Goal: Task Accomplishment & Management: Complete application form

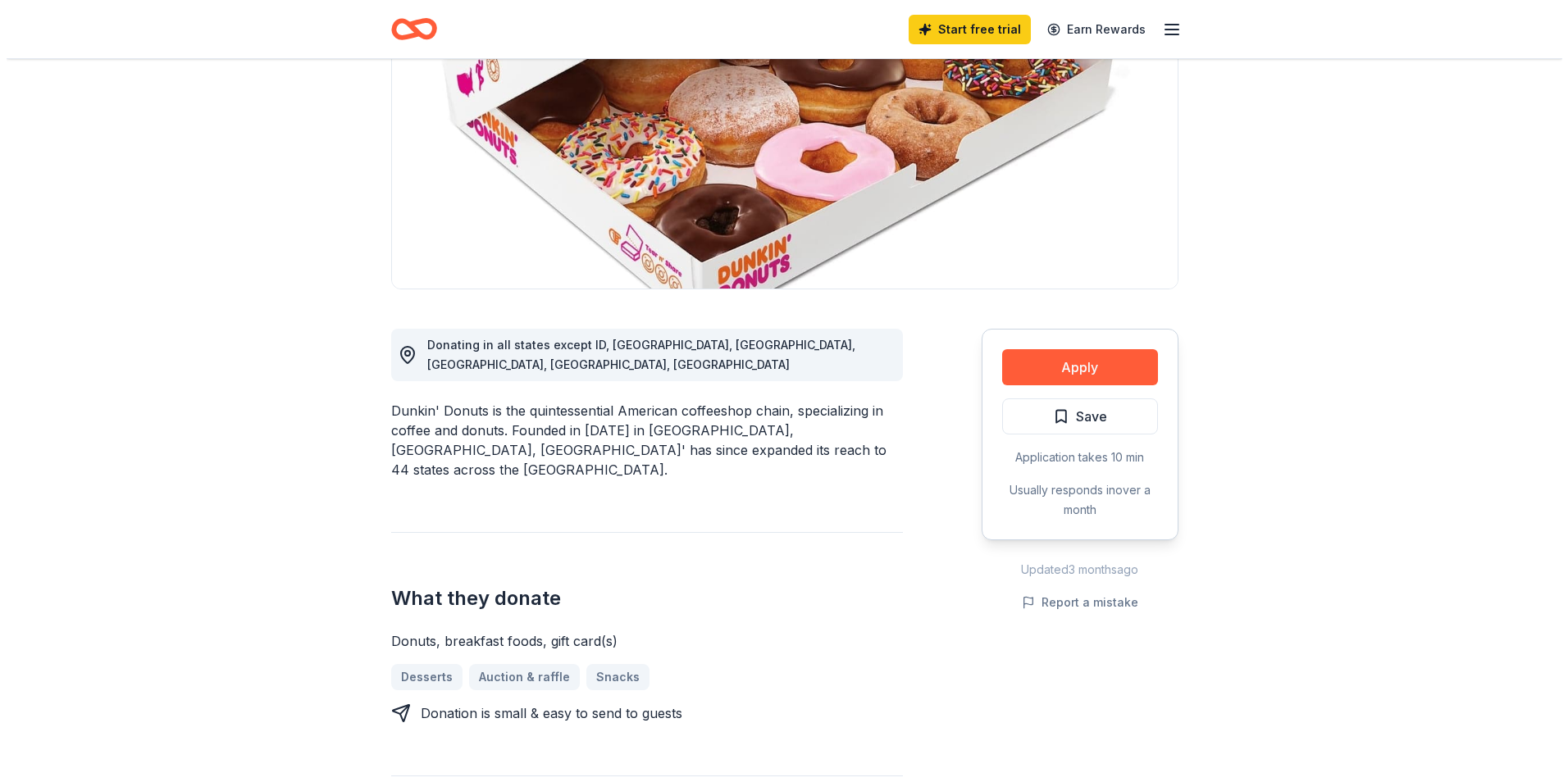
scroll to position [246, 0]
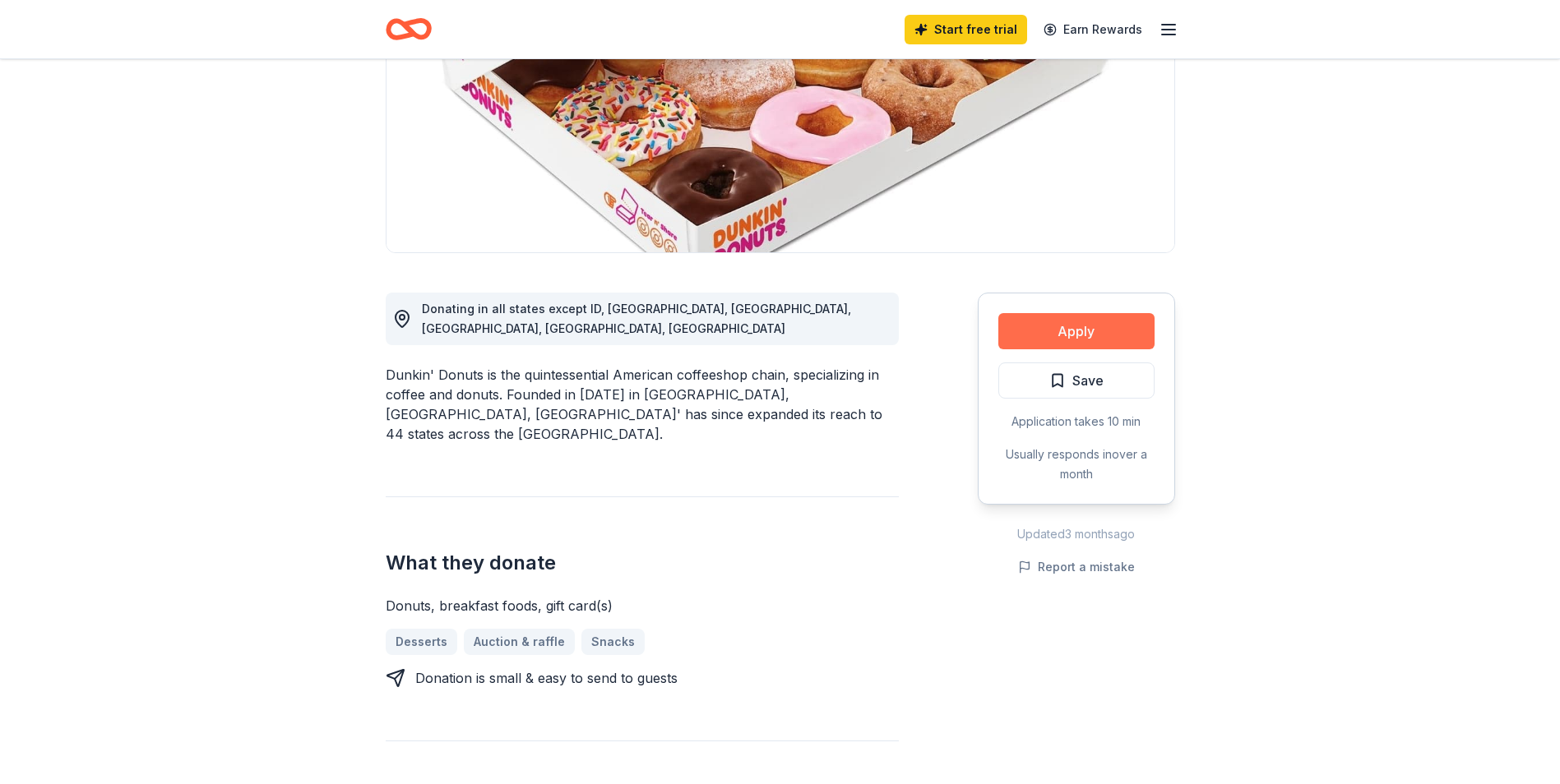
click at [1082, 323] on button "Apply" at bounding box center [1076, 331] width 156 height 37
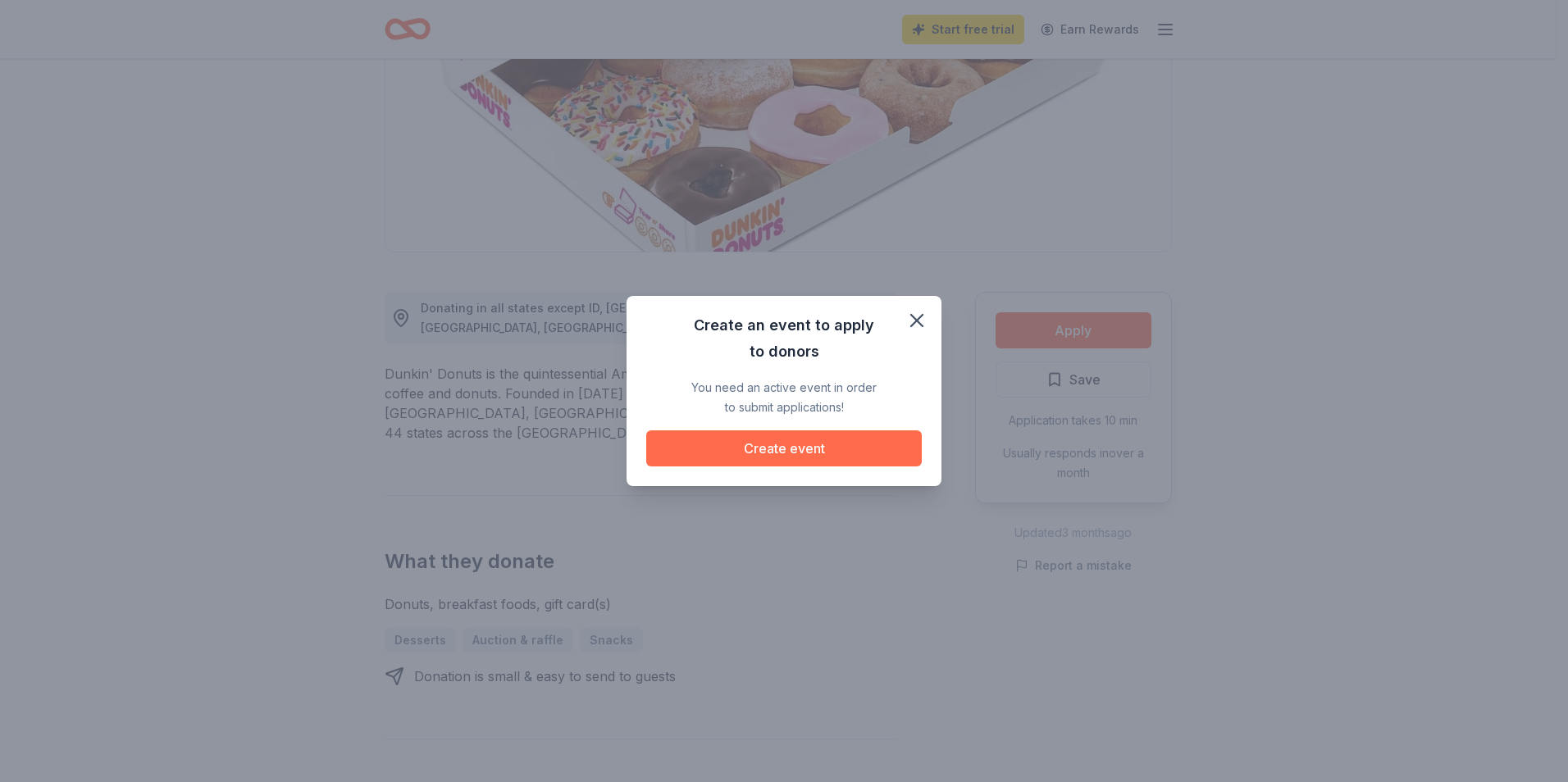
click at [789, 444] on button "Create event" at bounding box center [784, 449] width 276 height 36
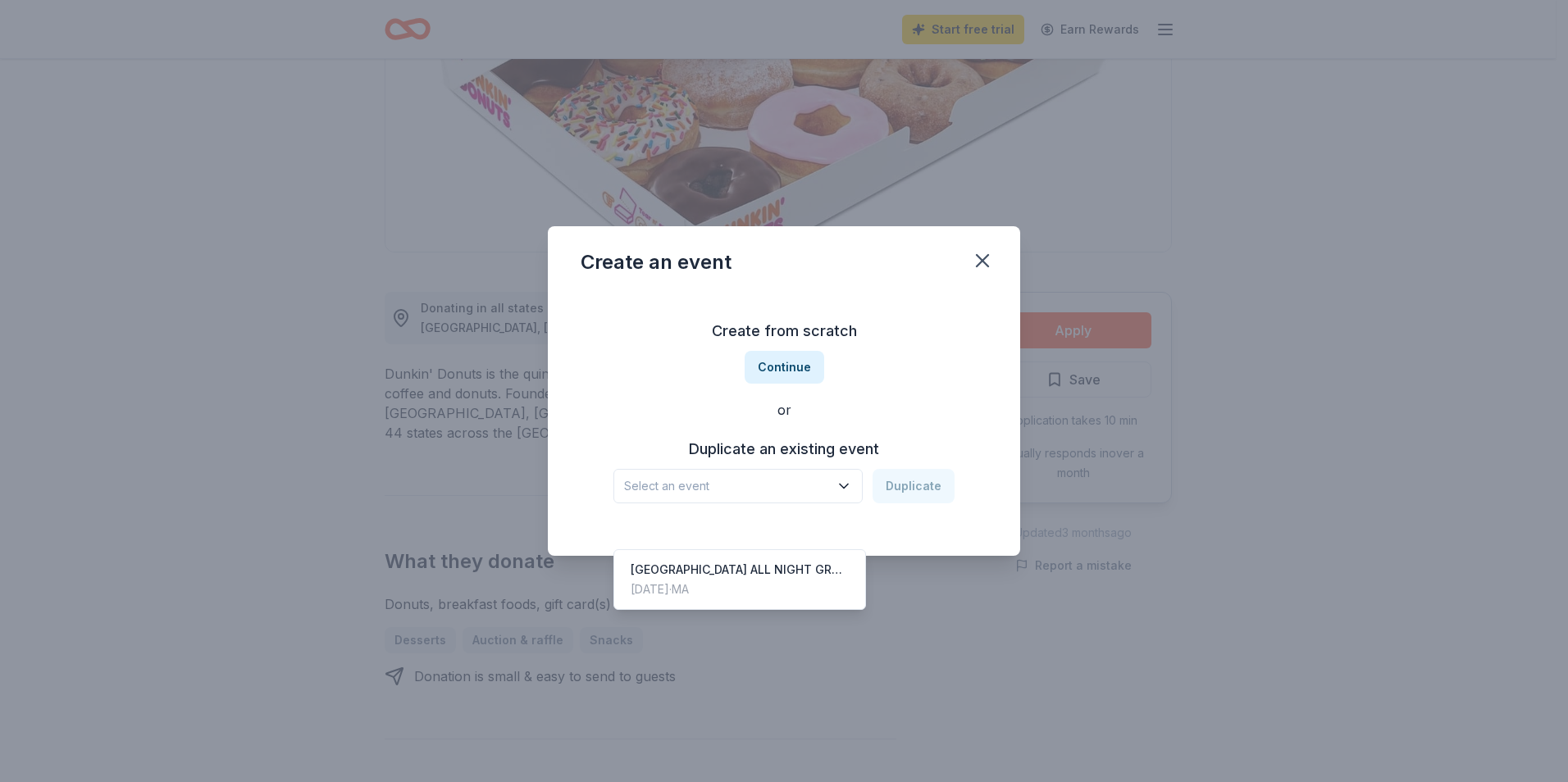
click at [776, 482] on span "Select an event" at bounding box center [727, 486] width 205 height 20
click at [773, 560] on div "[GEOGRAPHIC_DATA] ALL NIGHT GRAD PARTY" at bounding box center [739, 570] width 218 height 20
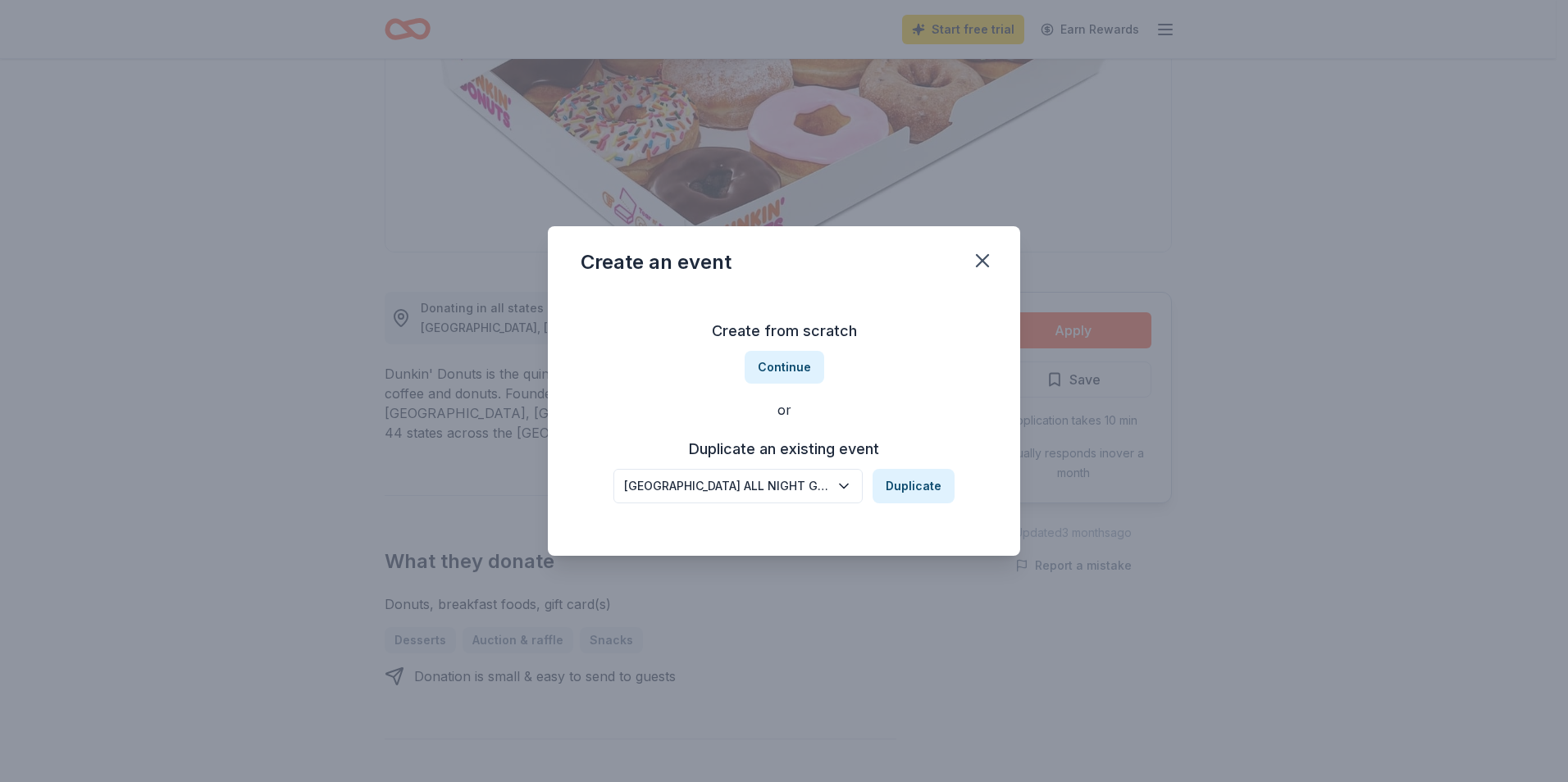
click at [837, 486] on button "[GEOGRAPHIC_DATA] ALL NIGHT GRAD PARTY" at bounding box center [737, 486] width 249 height 35
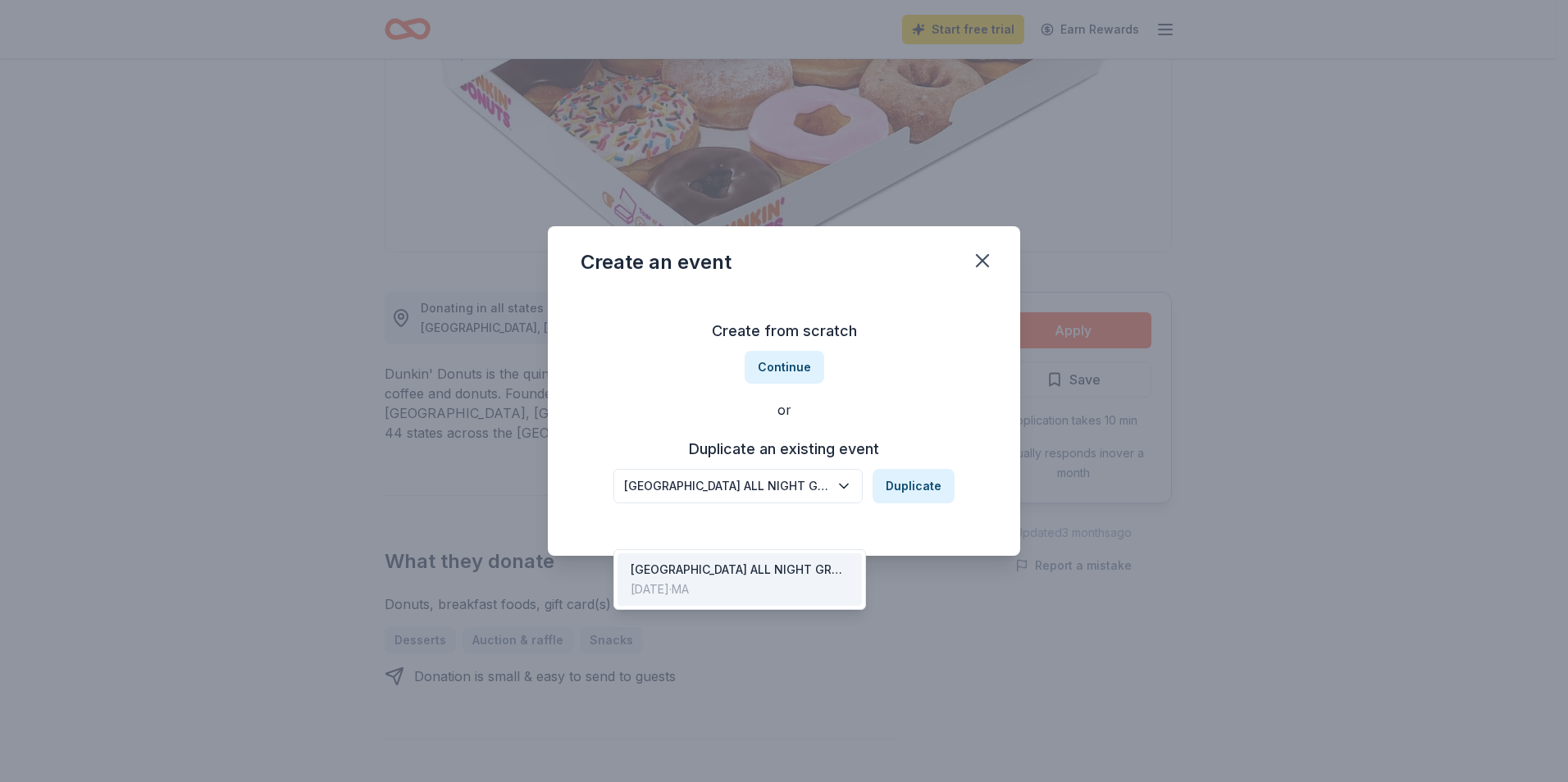
click at [799, 370] on div "Create from scratch Continue or Duplicate an existing event [GEOGRAPHIC_DATA] A…" at bounding box center [784, 411] width 407 height 238
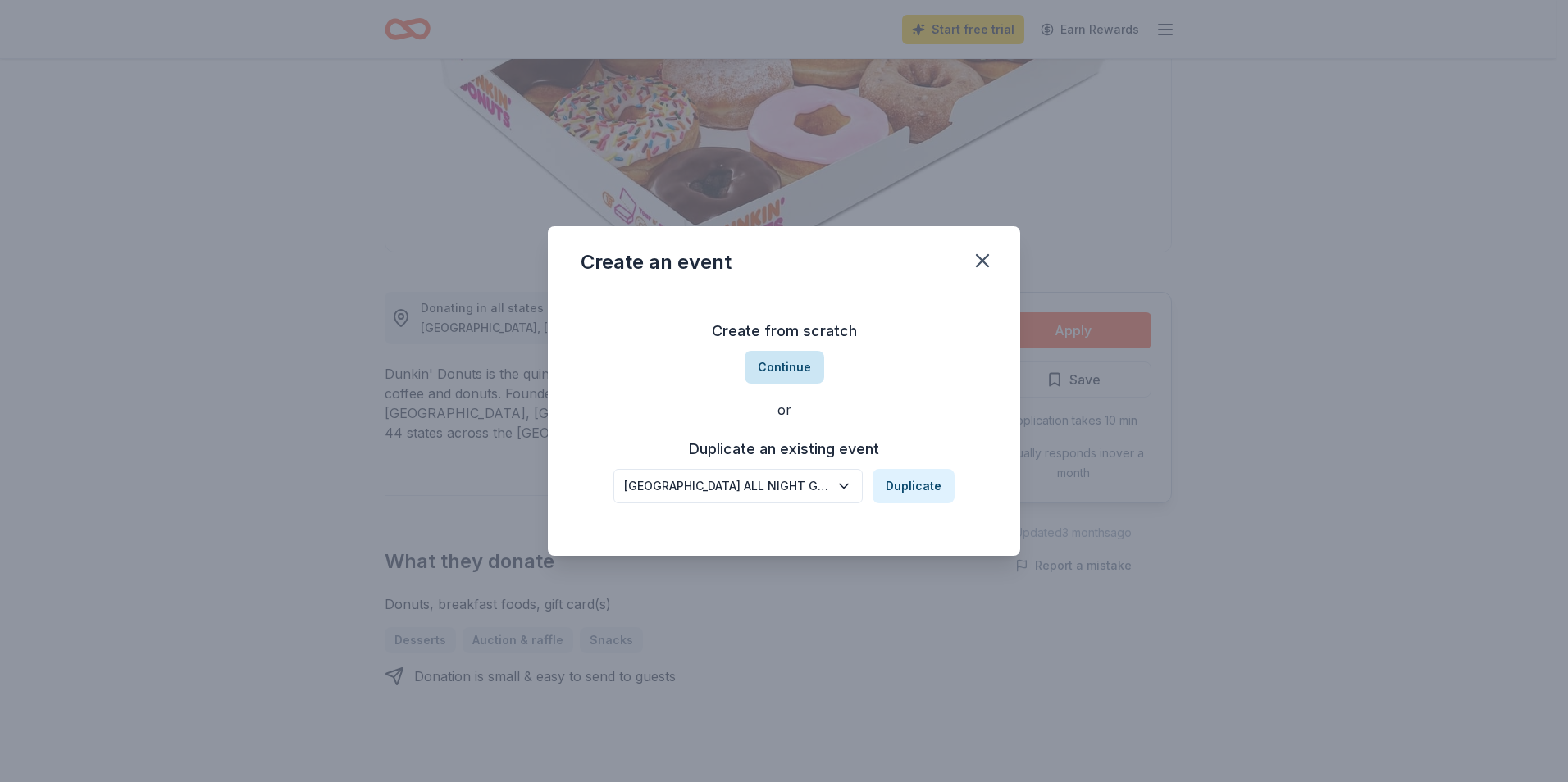
click at [793, 376] on button "Continue" at bounding box center [784, 368] width 79 height 33
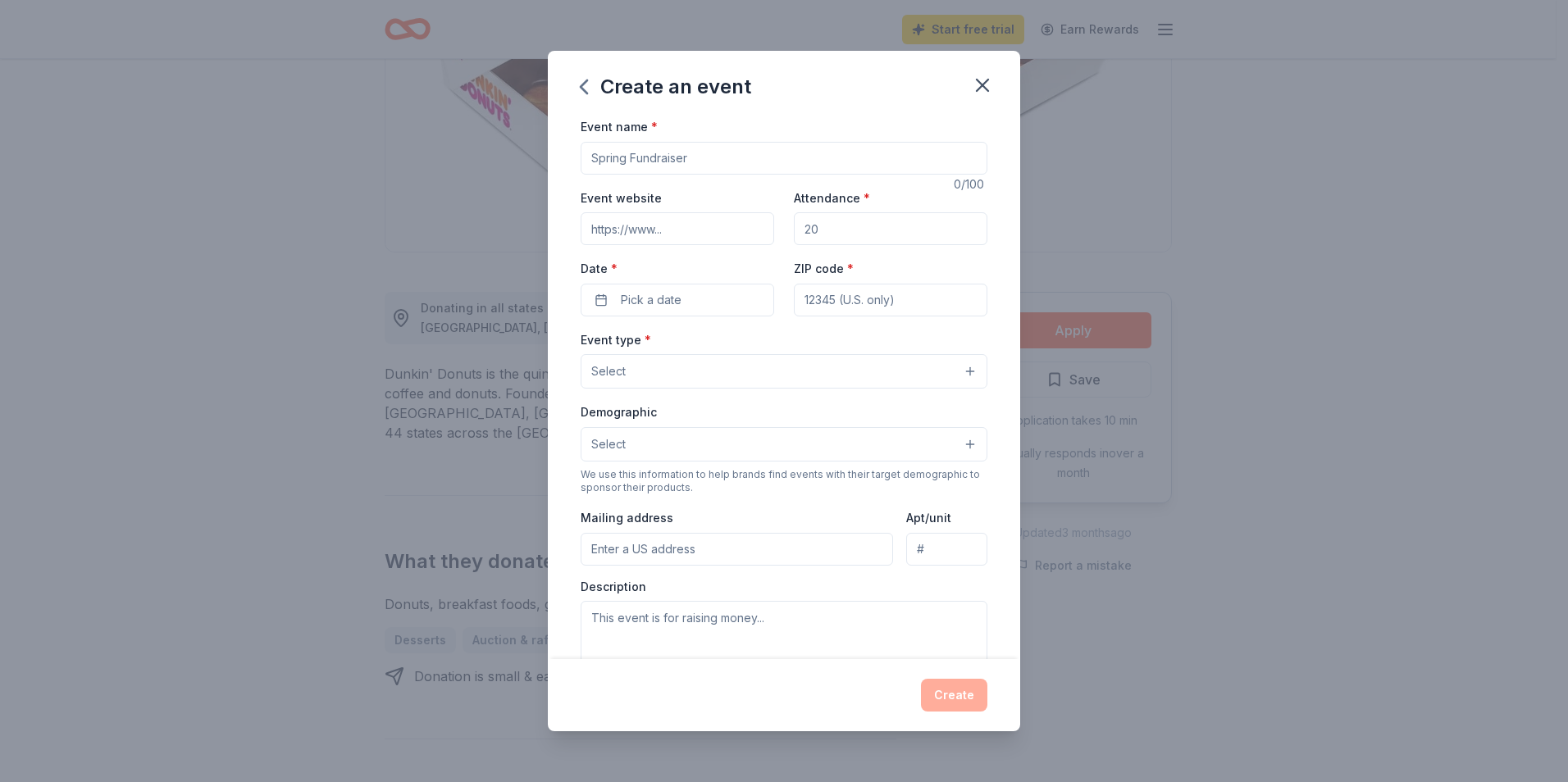
click at [703, 150] on input "Event name *" at bounding box center [784, 158] width 407 height 33
click at [625, 165] on input "BPAPA(Burlington PErforming Arts Parent Association)" at bounding box center [784, 158] width 407 height 33
type input "BPAPA (Burlington PErforming Arts Parent Association)"
click at [652, 231] on input "Event website" at bounding box center [677, 229] width 193 height 33
click at [871, 226] on input "Attendance *" at bounding box center [891, 229] width 193 height 33
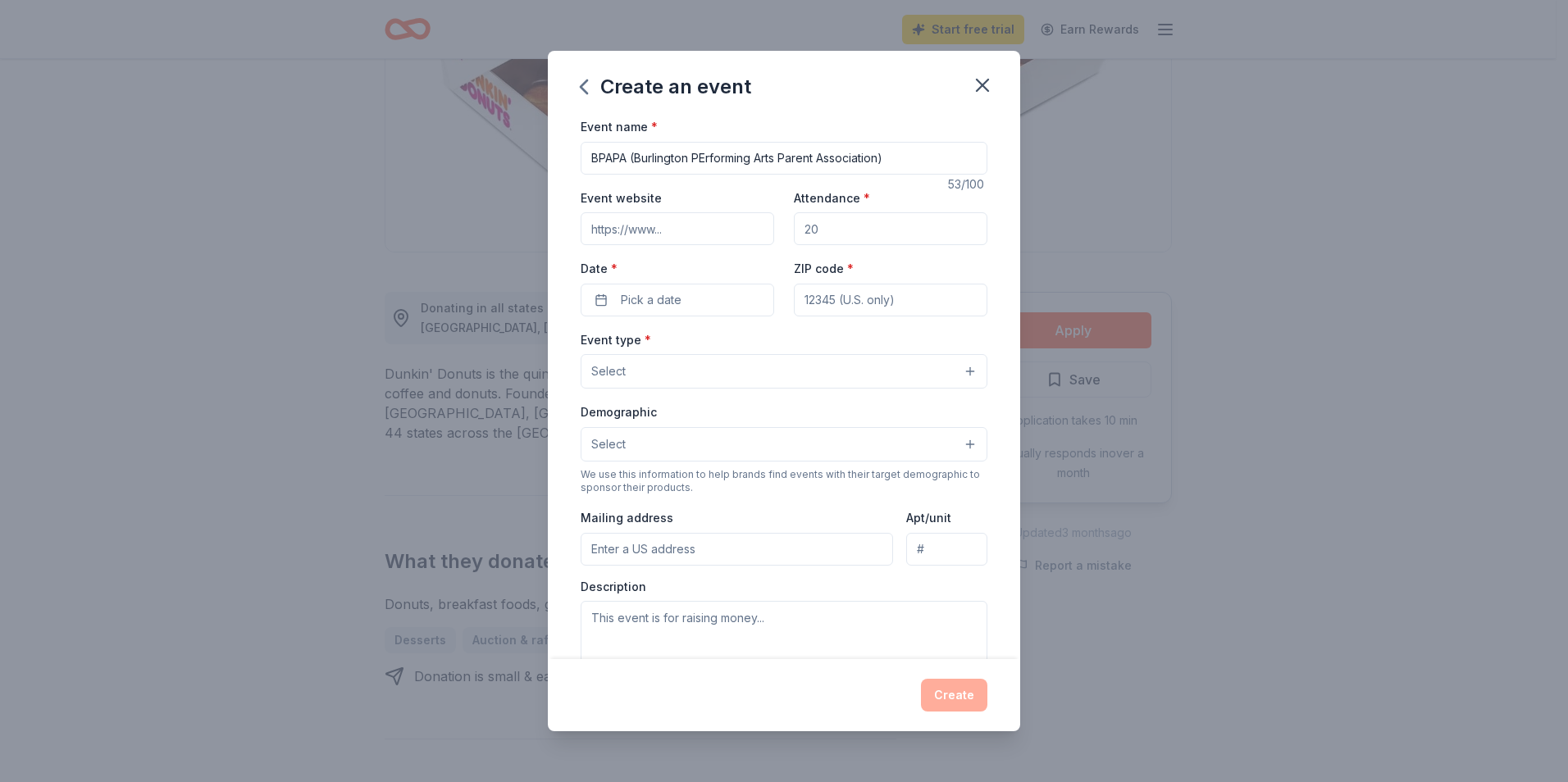
click at [820, 223] on input "Attendance *" at bounding box center [891, 229] width 193 height 33
click at [671, 287] on button "Pick a date" at bounding box center [677, 300] width 193 height 33
click at [876, 299] on input "ZIP code *" at bounding box center [891, 300] width 193 height 33
drag, startPoint x: 925, startPoint y: 306, endPoint x: 720, endPoint y: 303, distance: 205.0
click at [720, 303] on div "Event website Attendance * Date * Pick a date ZIP code *" at bounding box center [784, 252] width 407 height 129
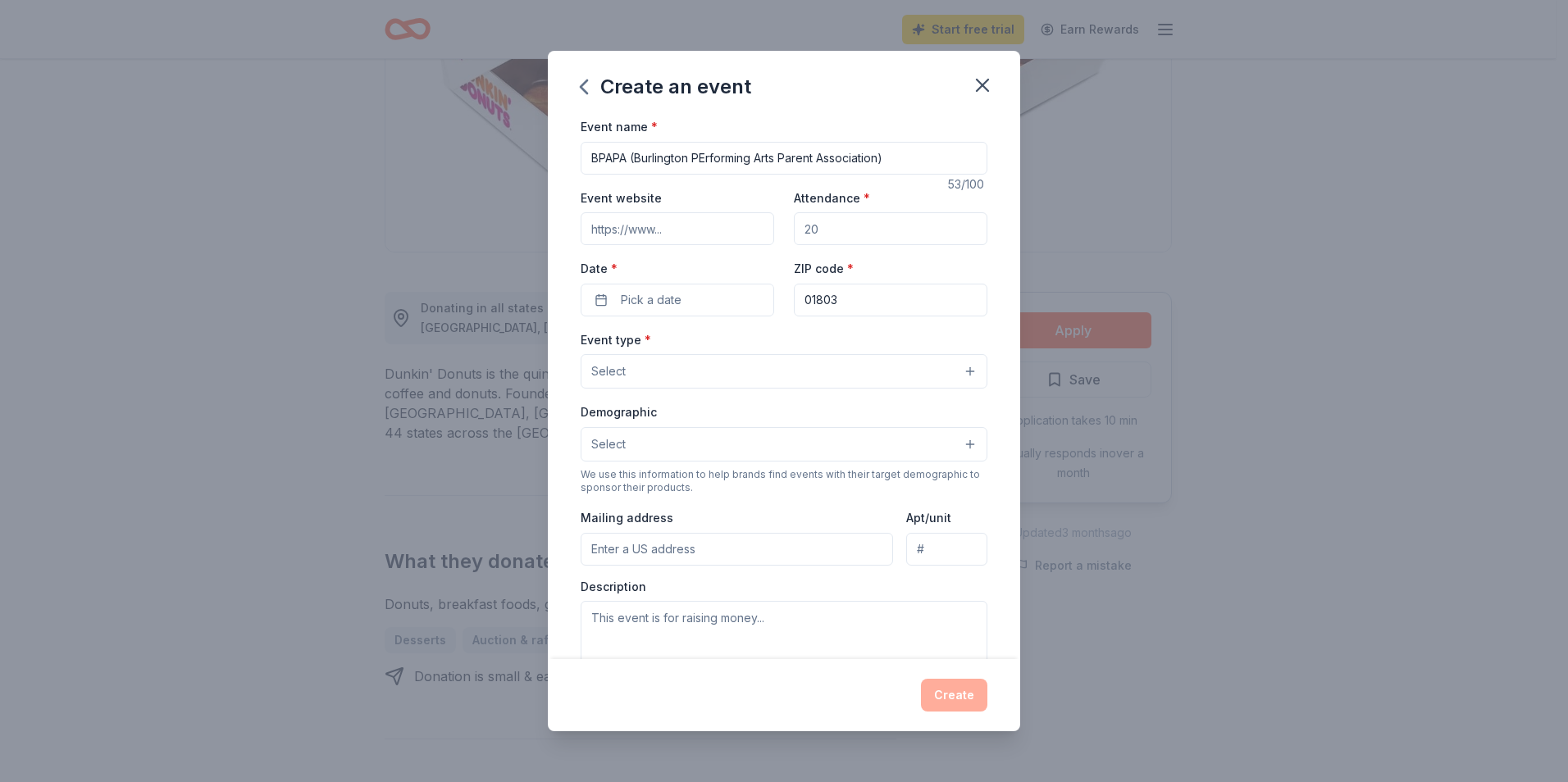
type input "01803"
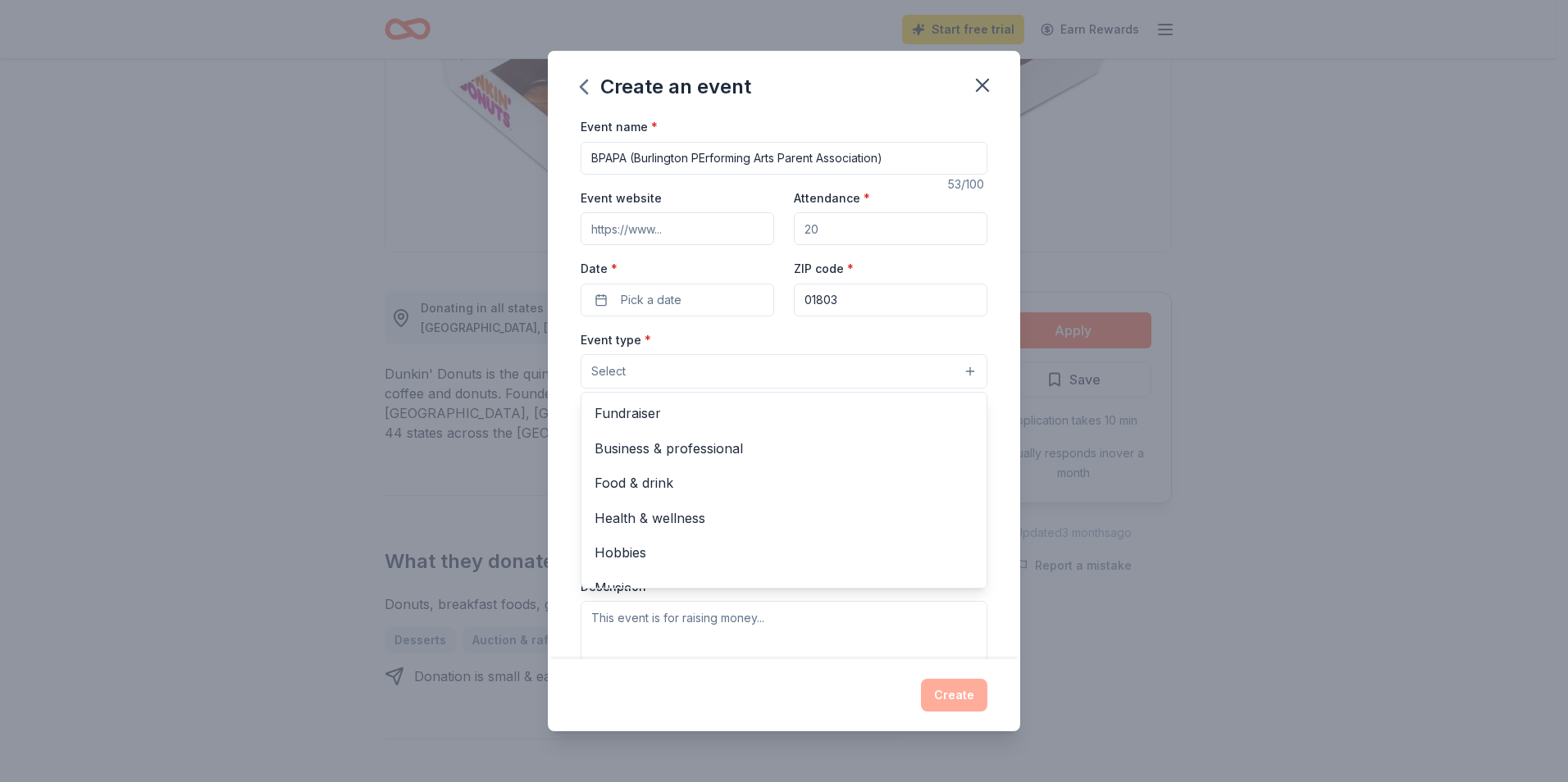
click at [674, 381] on button "Select" at bounding box center [784, 371] width 407 height 35
click at [660, 415] on span "Fundraiser" at bounding box center [784, 412] width 379 height 21
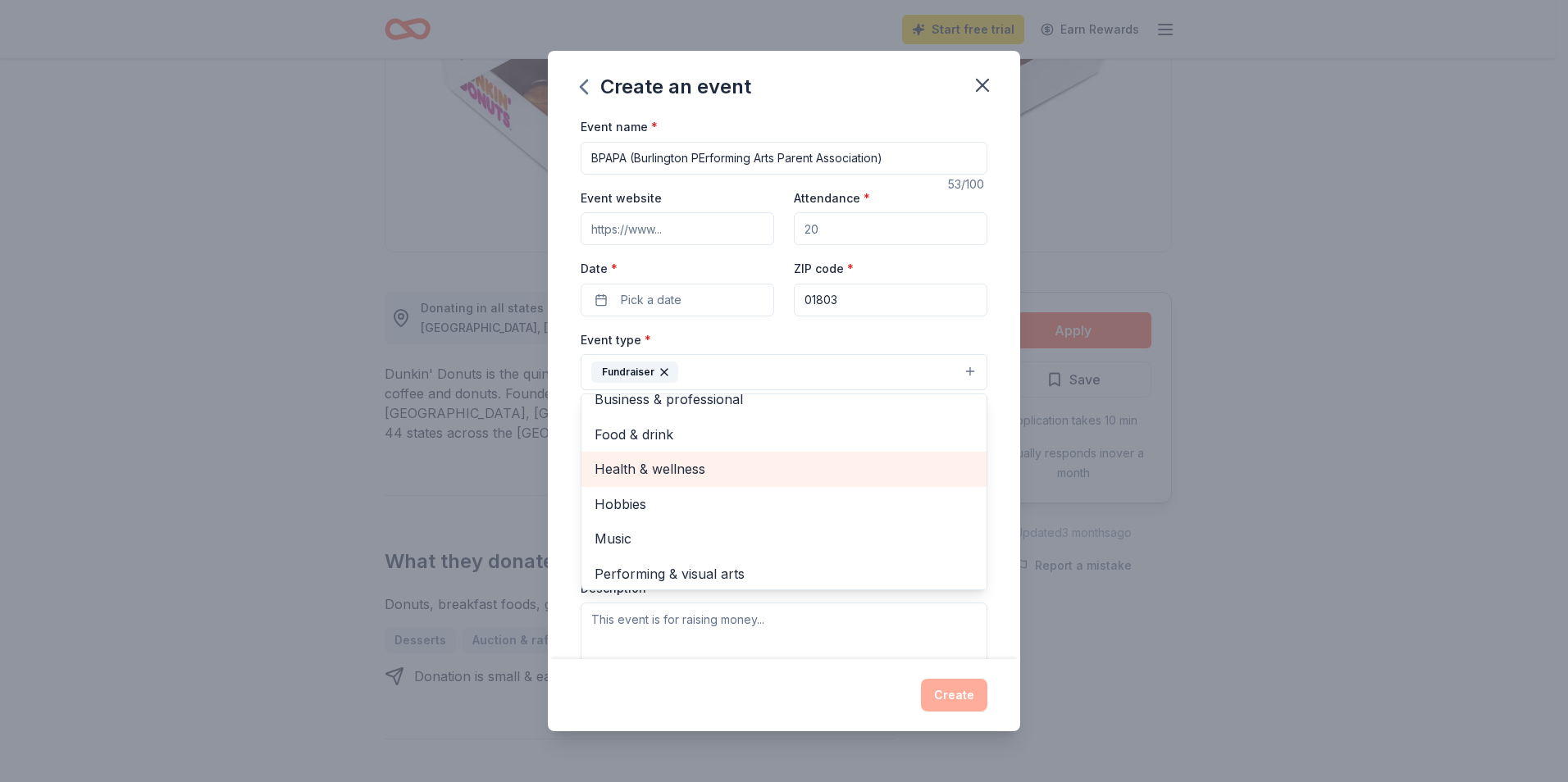
scroll to position [20, 0]
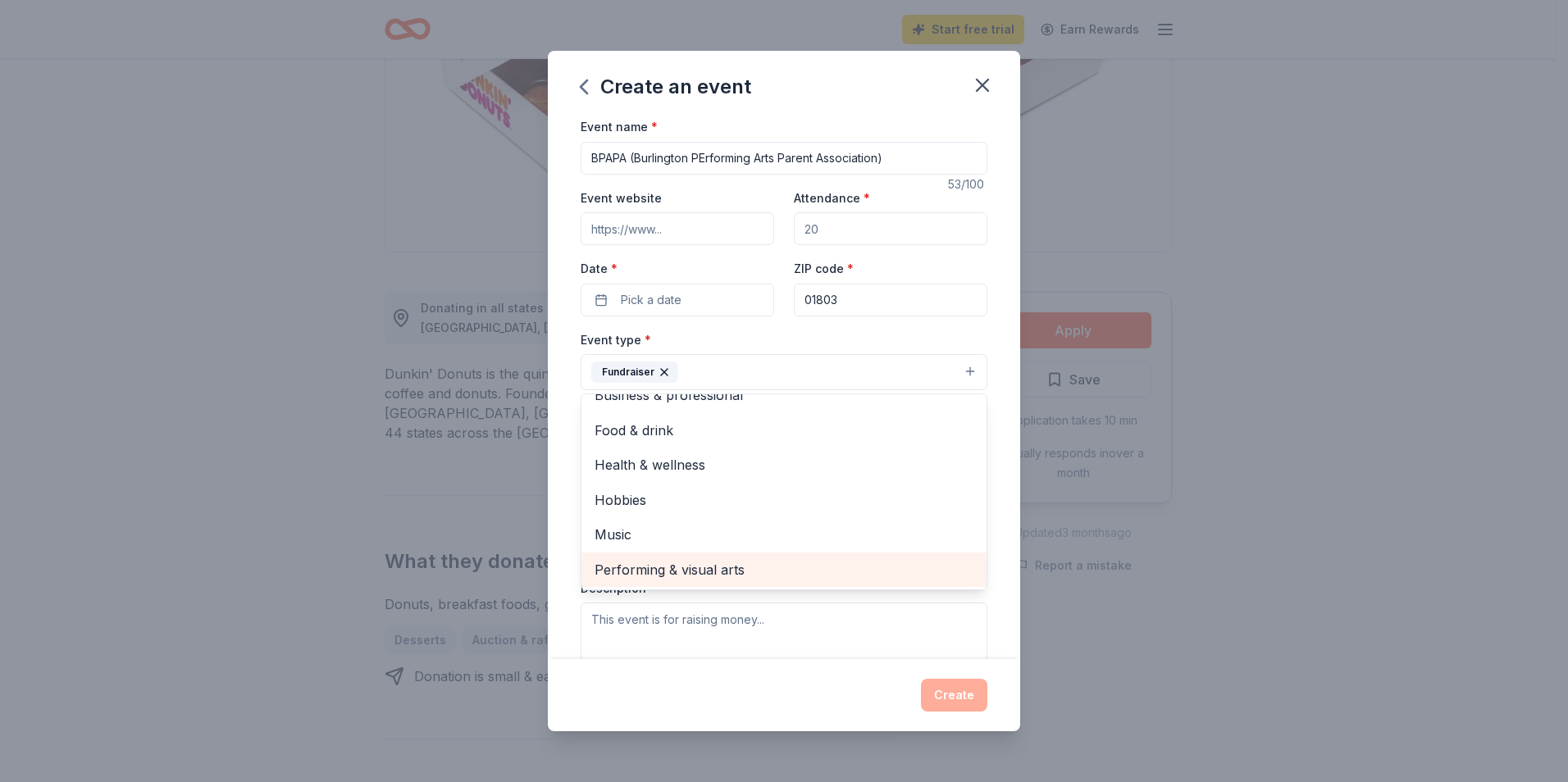
click at [635, 578] on span "Performing & visual arts" at bounding box center [784, 569] width 379 height 21
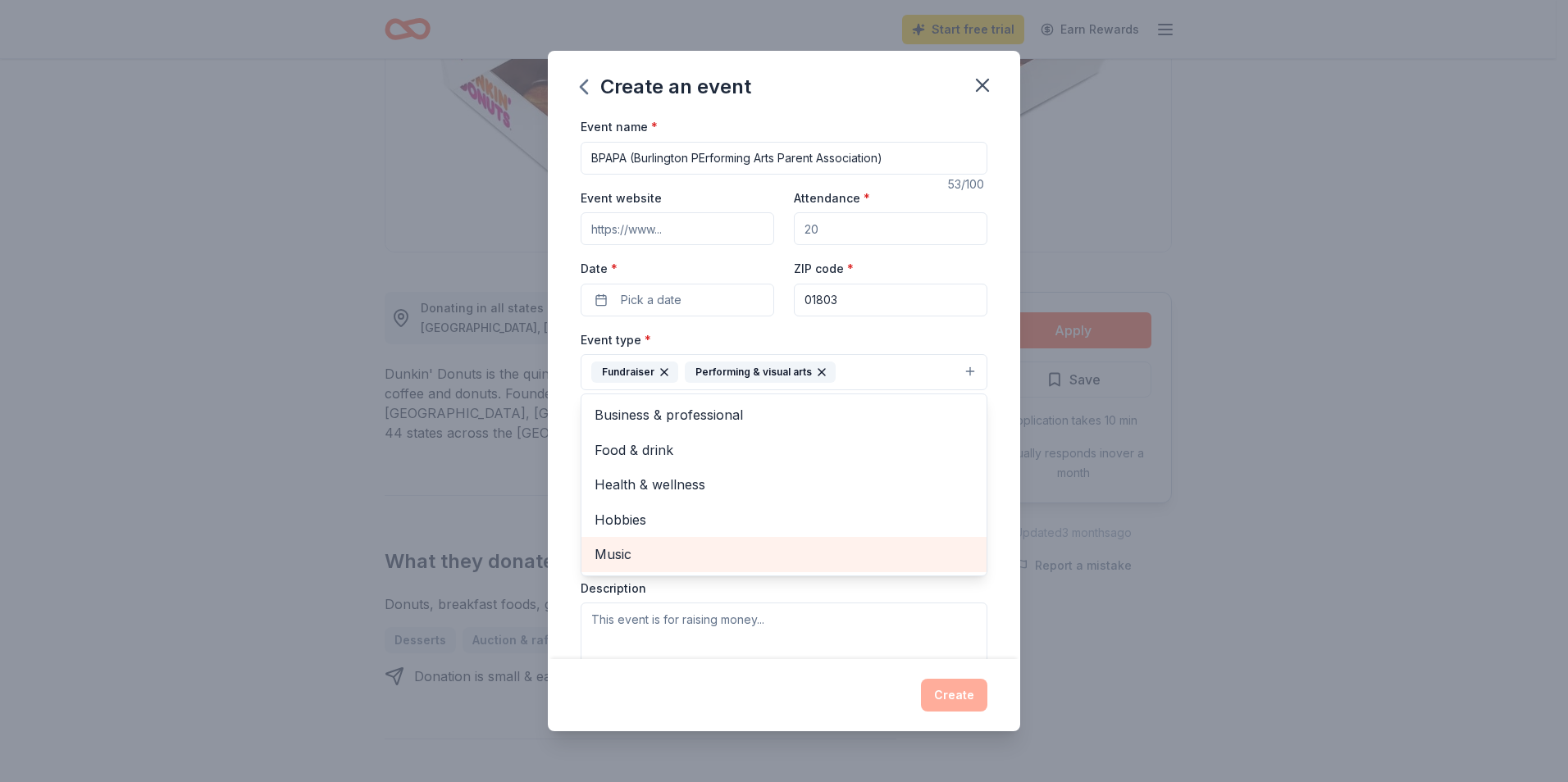
scroll to position [82, 0]
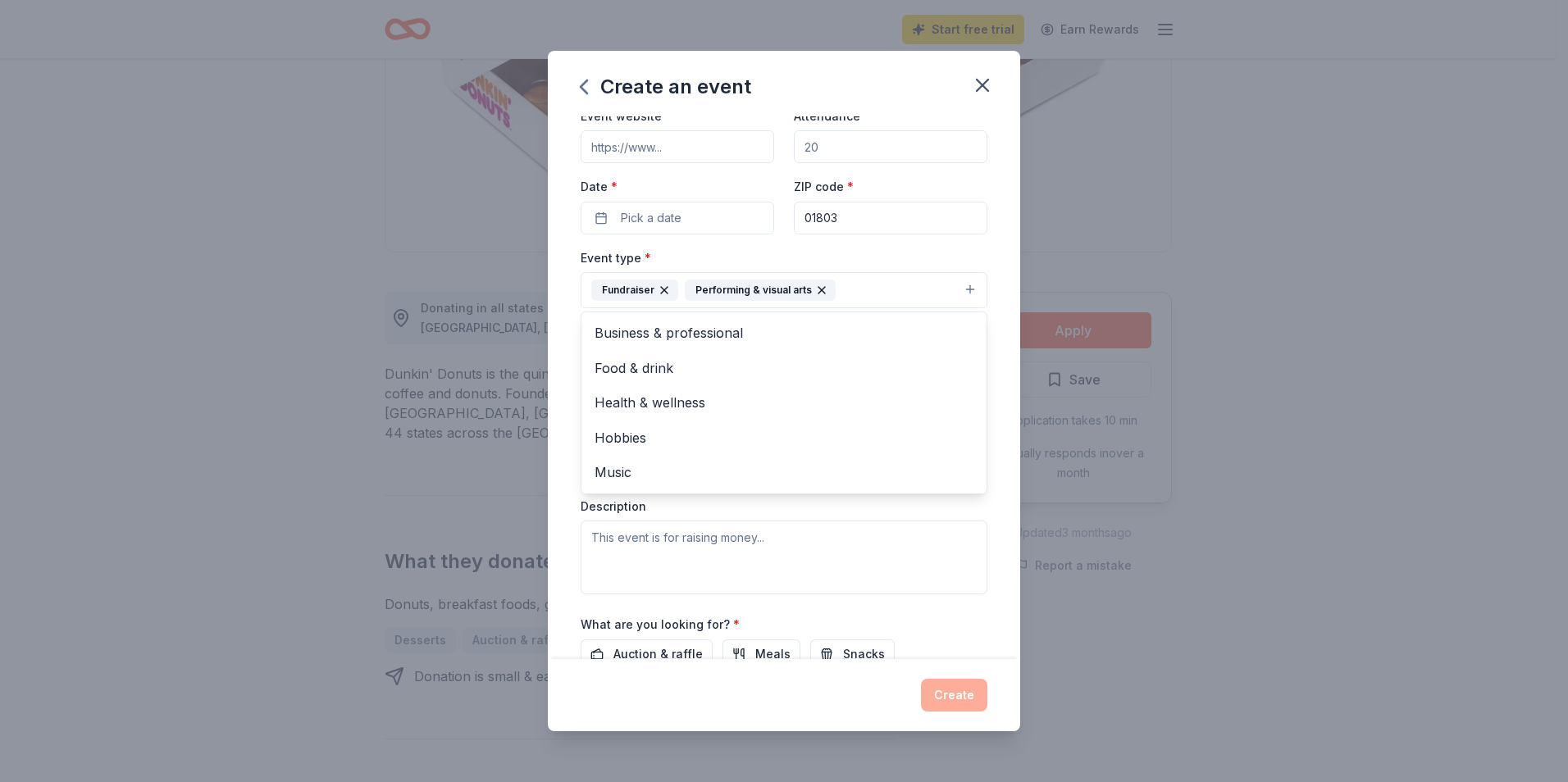
click at [703, 564] on div "Event type * Fundraiser Performing & visual arts Business & professional Food &…" at bounding box center [784, 421] width 407 height 347
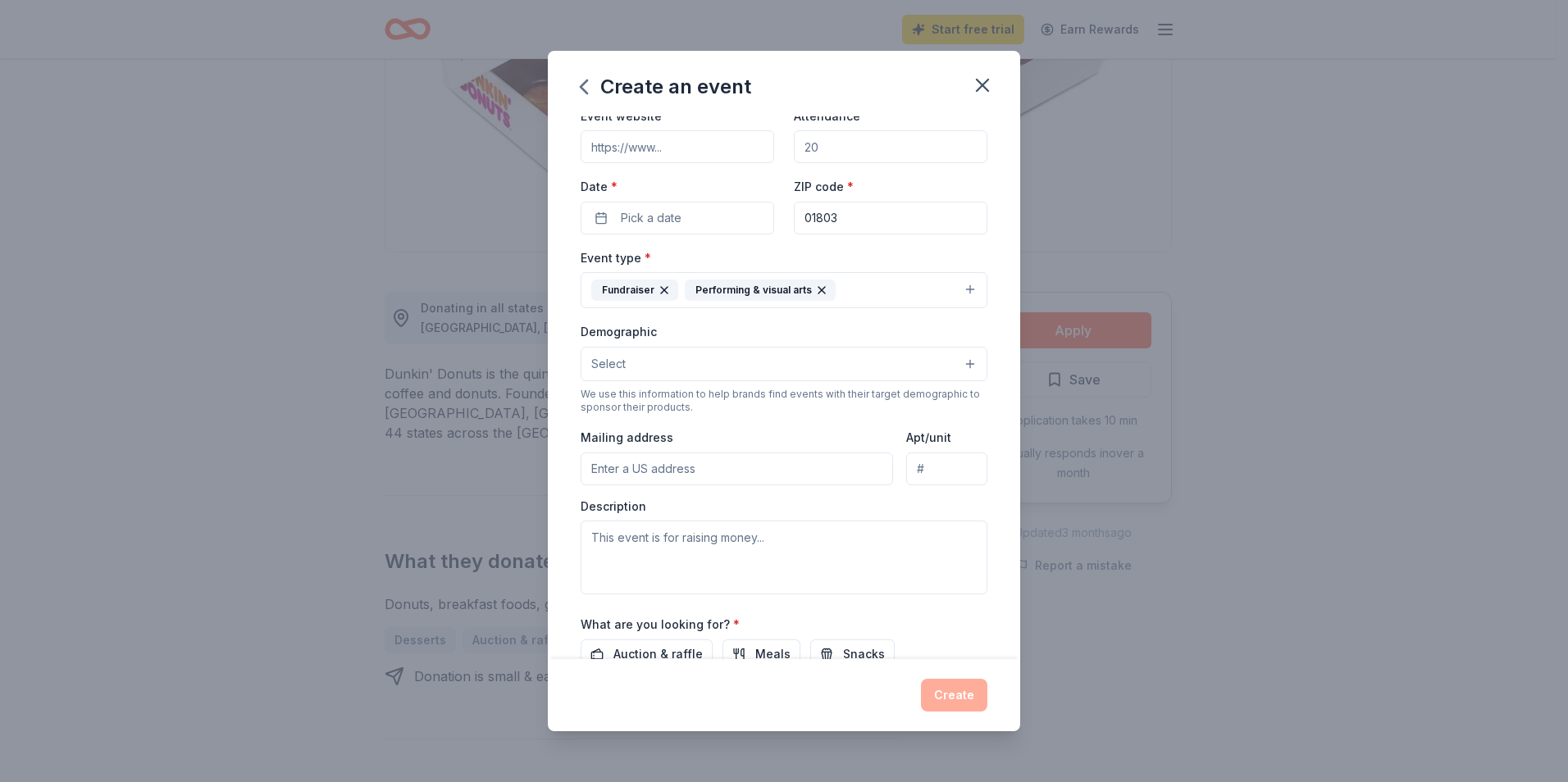
click at [705, 149] on input "Event website" at bounding box center [677, 147] width 193 height 33
click at [685, 145] on input "Event website" at bounding box center [677, 147] width 193 height 33
paste input "[URL][DOMAIN_NAME][DOMAIN_NAME]"
type input "[URL][DOMAIN_NAME][DOMAIN_NAME]"
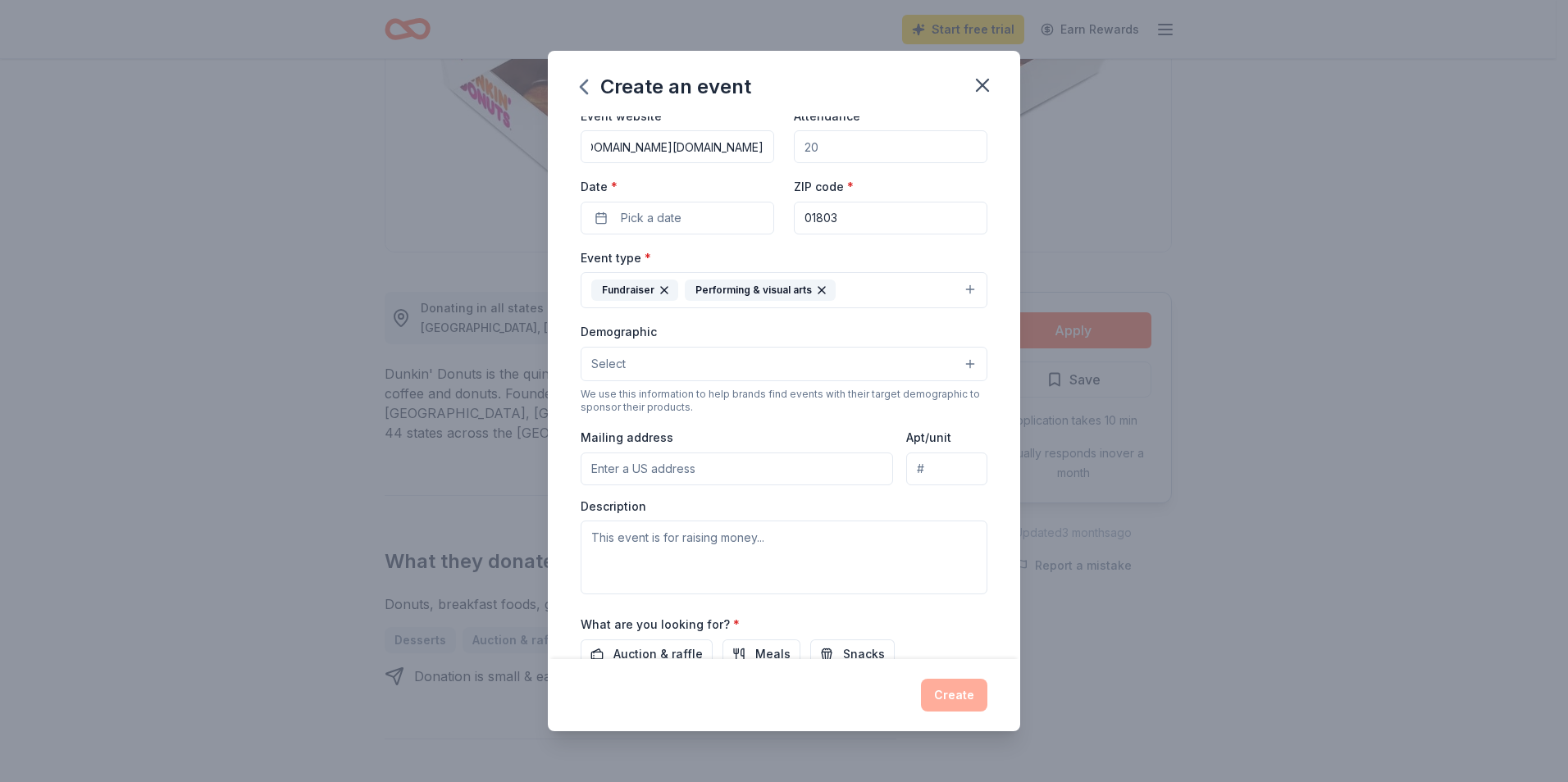
scroll to position [0, 0]
click at [685, 365] on button "Select" at bounding box center [784, 364] width 407 height 35
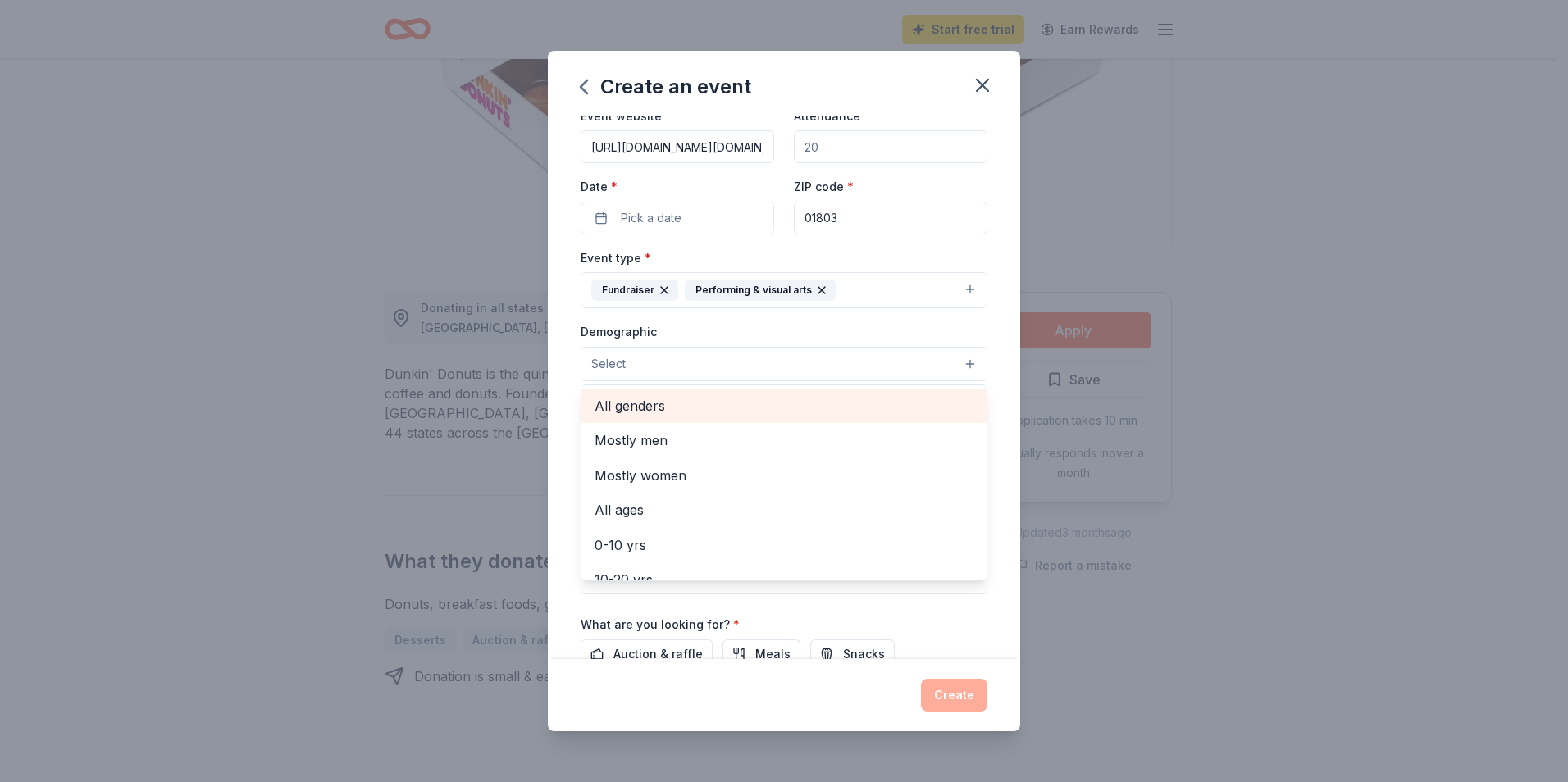
click at [669, 396] on span "All genders" at bounding box center [784, 405] width 379 height 21
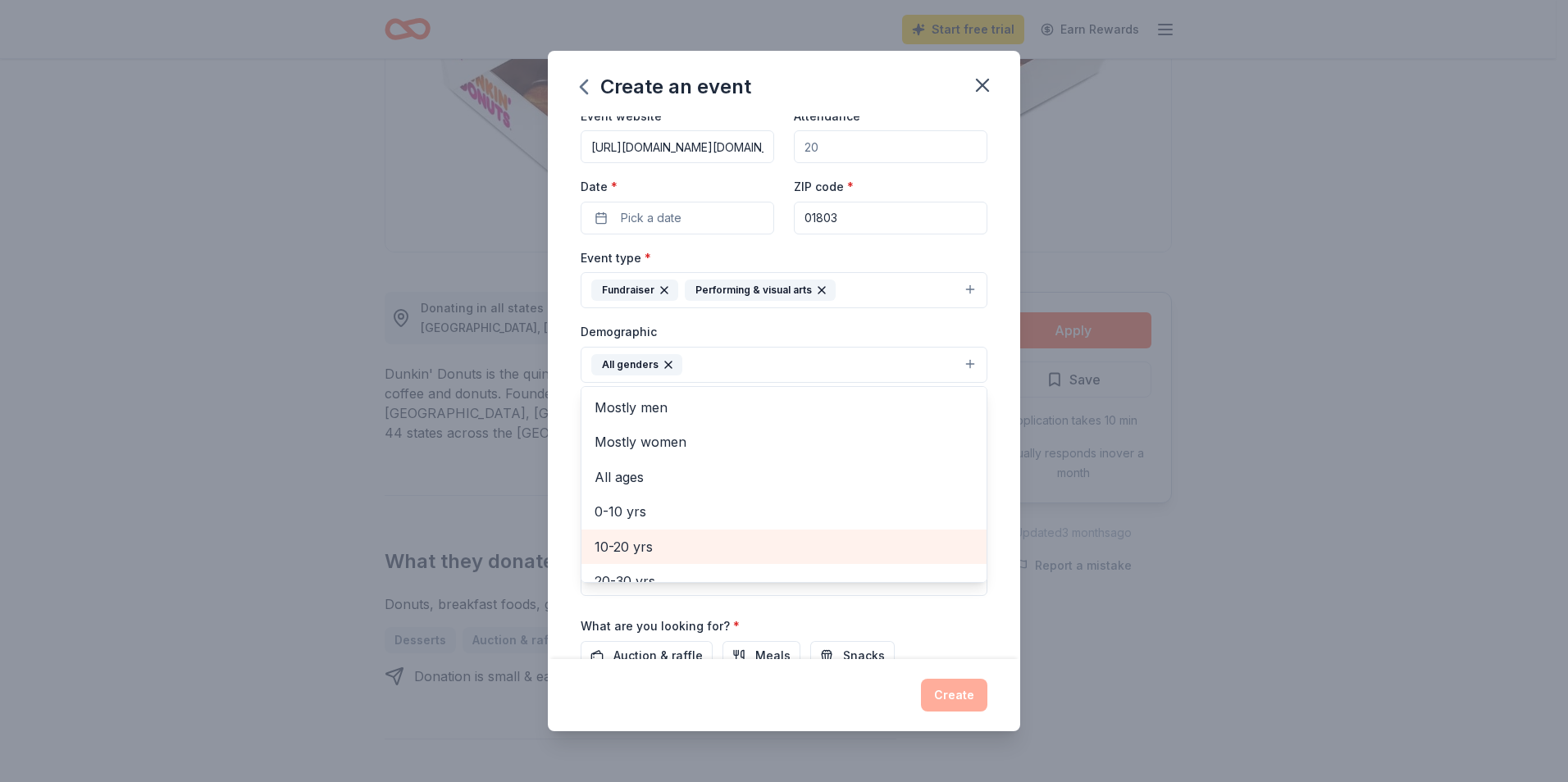
scroll to position [82, 0]
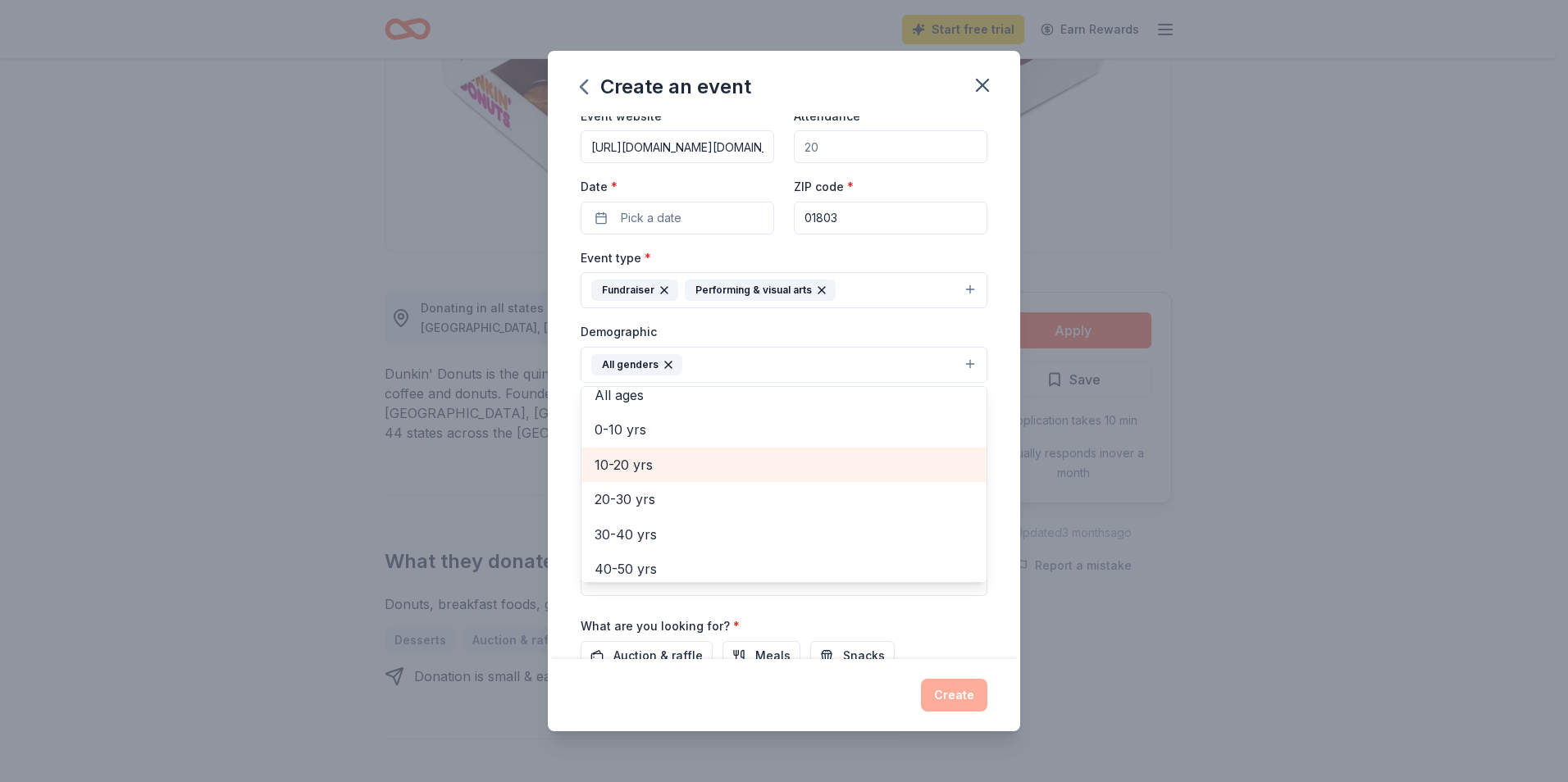
click at [635, 469] on span "10-20 yrs" at bounding box center [784, 464] width 379 height 21
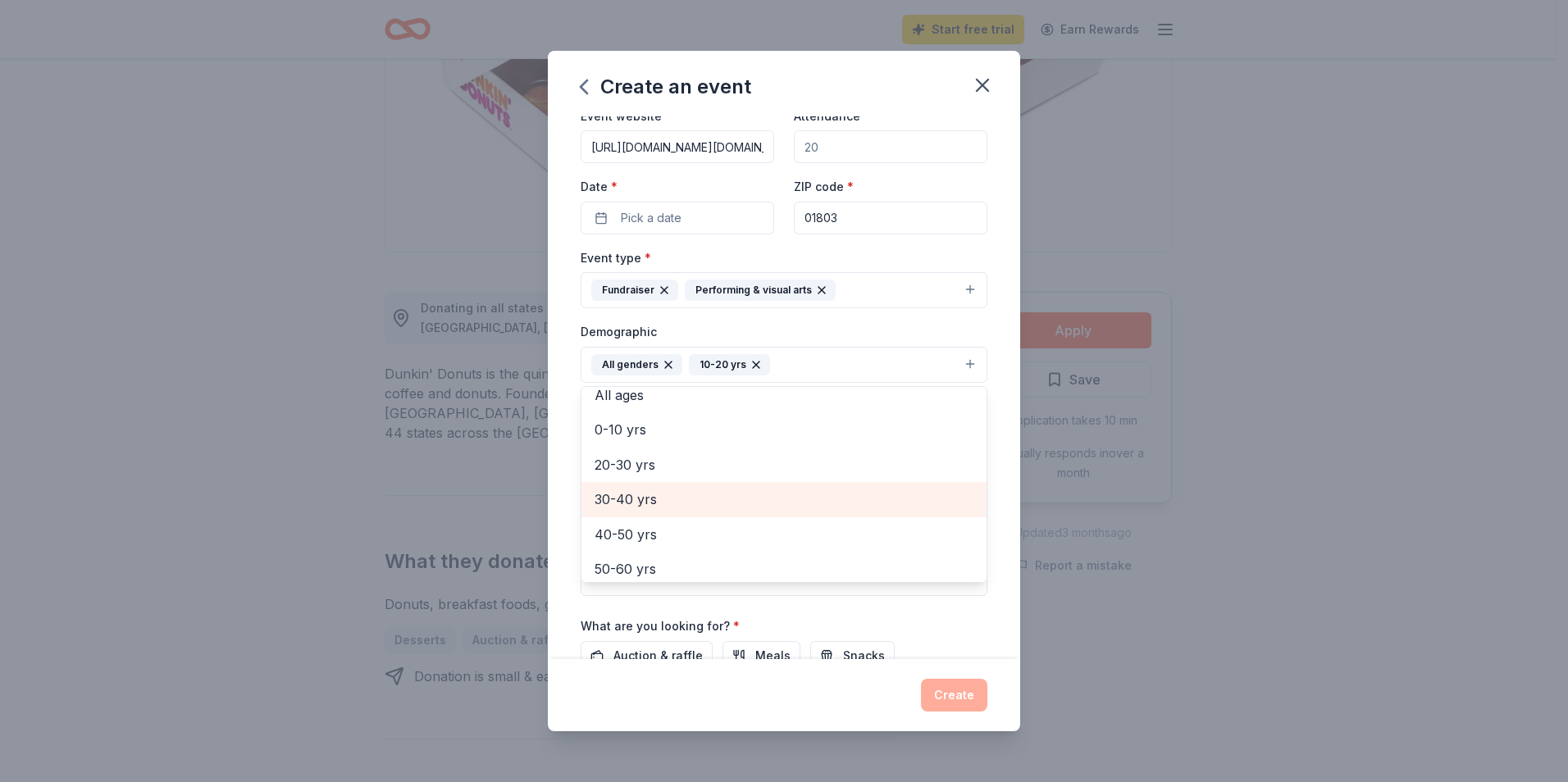
click at [633, 503] on span "30-40 yrs" at bounding box center [784, 499] width 379 height 21
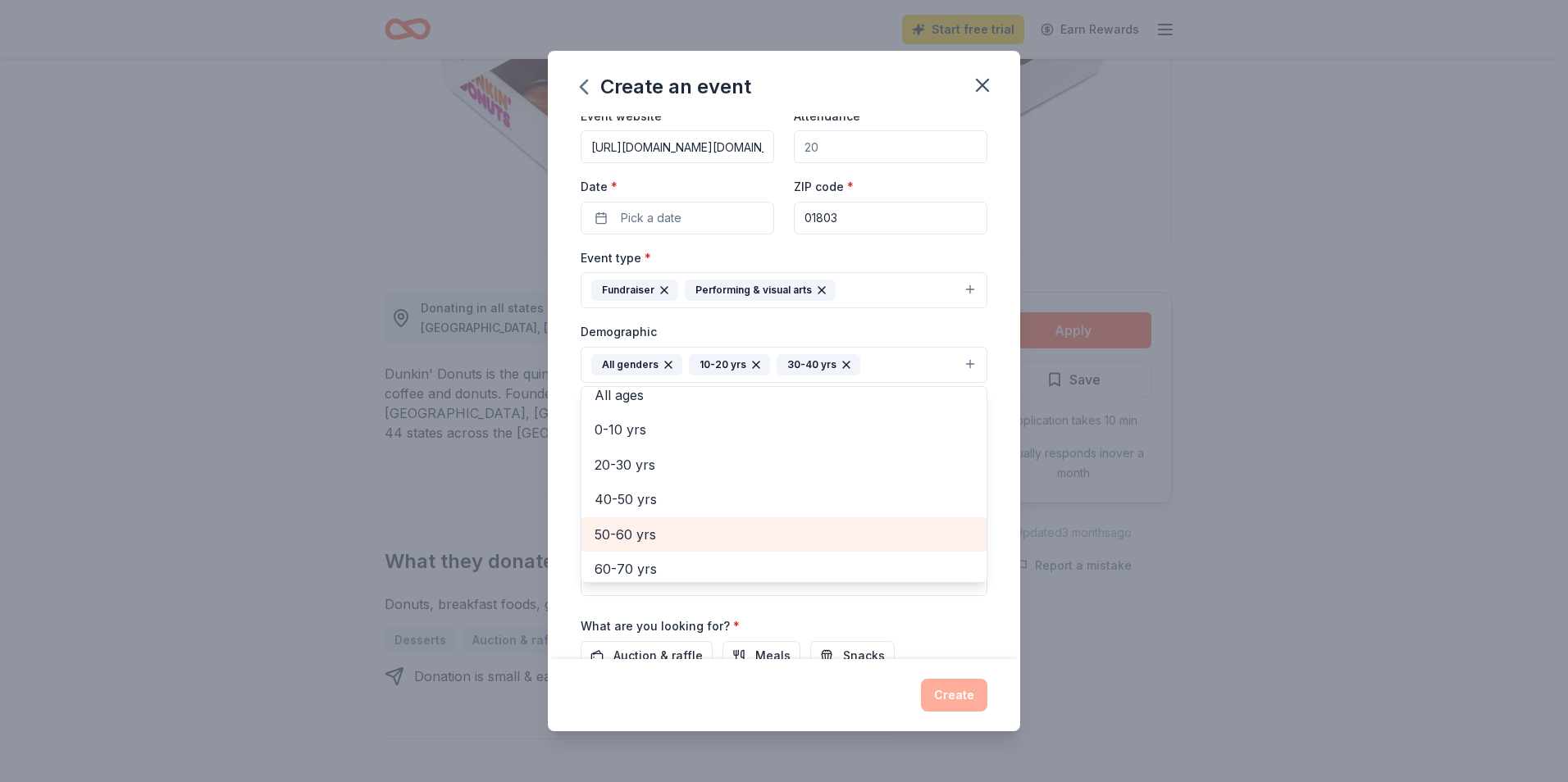
click at [644, 539] on span "50-60 yrs" at bounding box center [784, 534] width 379 height 21
click at [992, 320] on div "Event name * BPAPA ([GEOGRAPHIC_DATA] PErforming Arts Parent Association) 53 /1…" at bounding box center [784, 388] width 473 height 543
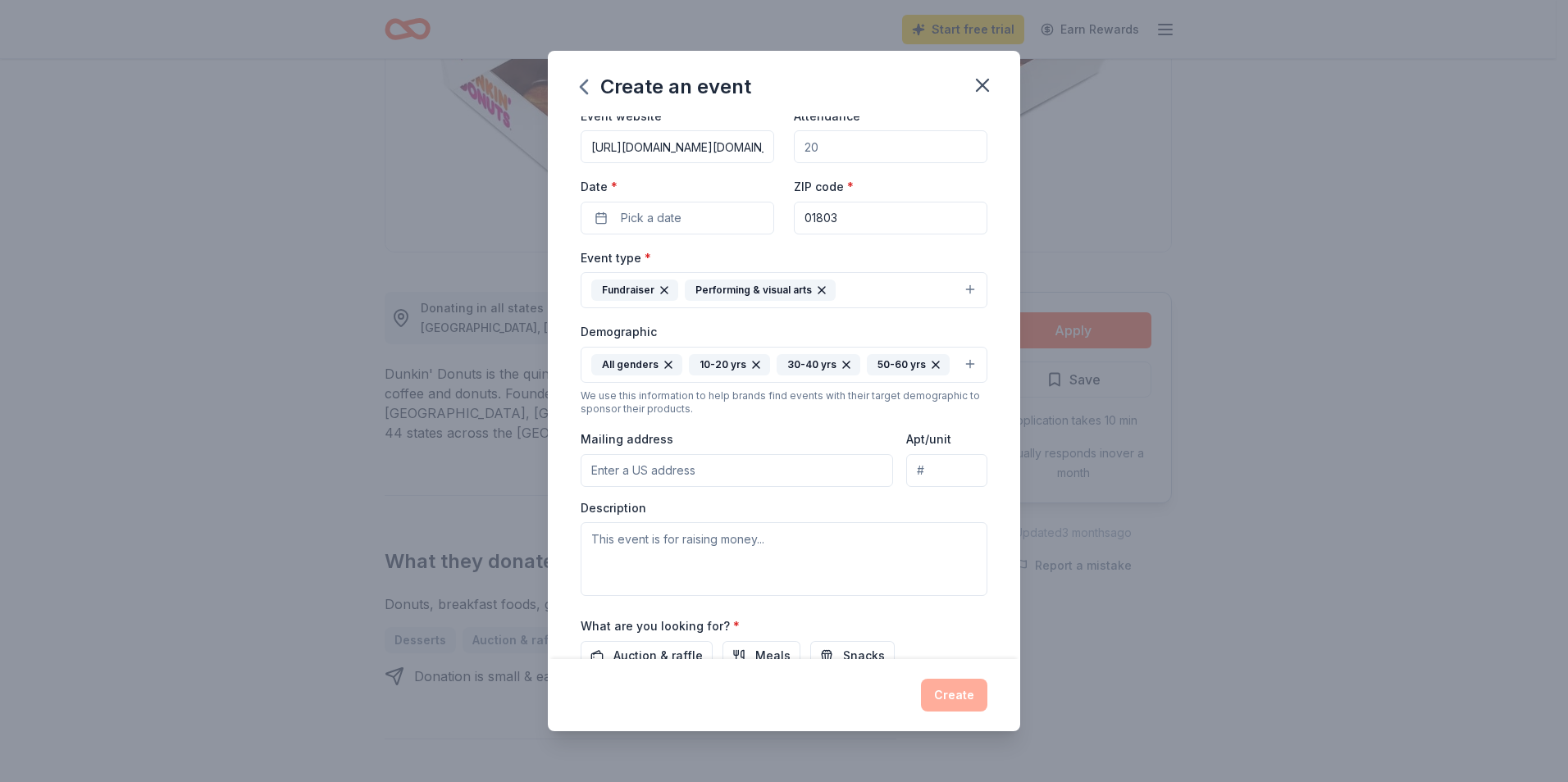
click at [652, 471] on input "Mailing address" at bounding box center [737, 471] width 312 height 33
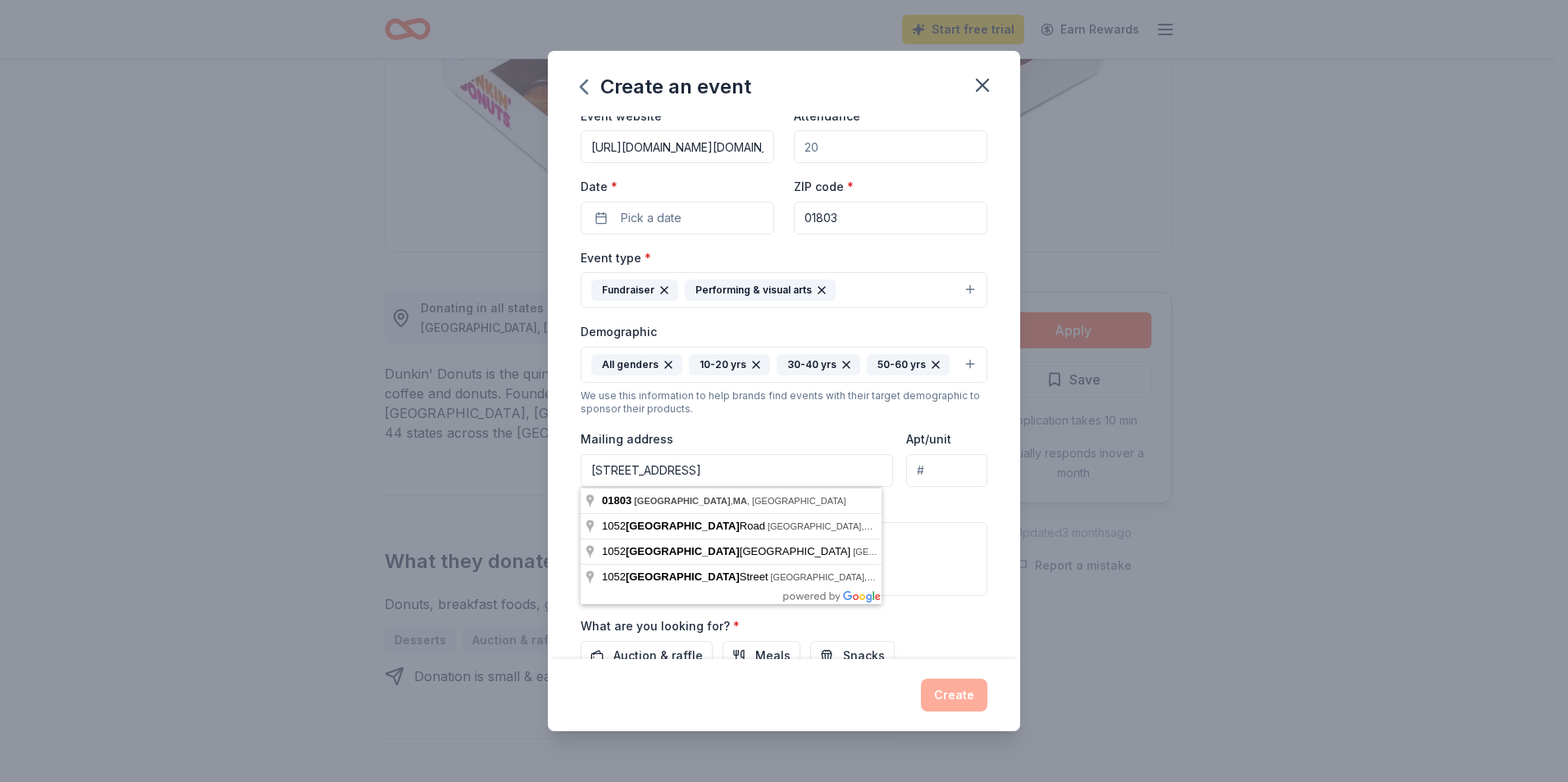
type input "[STREET_ADDRESS]"
click at [557, 436] on div "Event name * BPAPA (Burlington PErforming Arts Parent Association) 53 /100 Even…" at bounding box center [784, 388] width 473 height 543
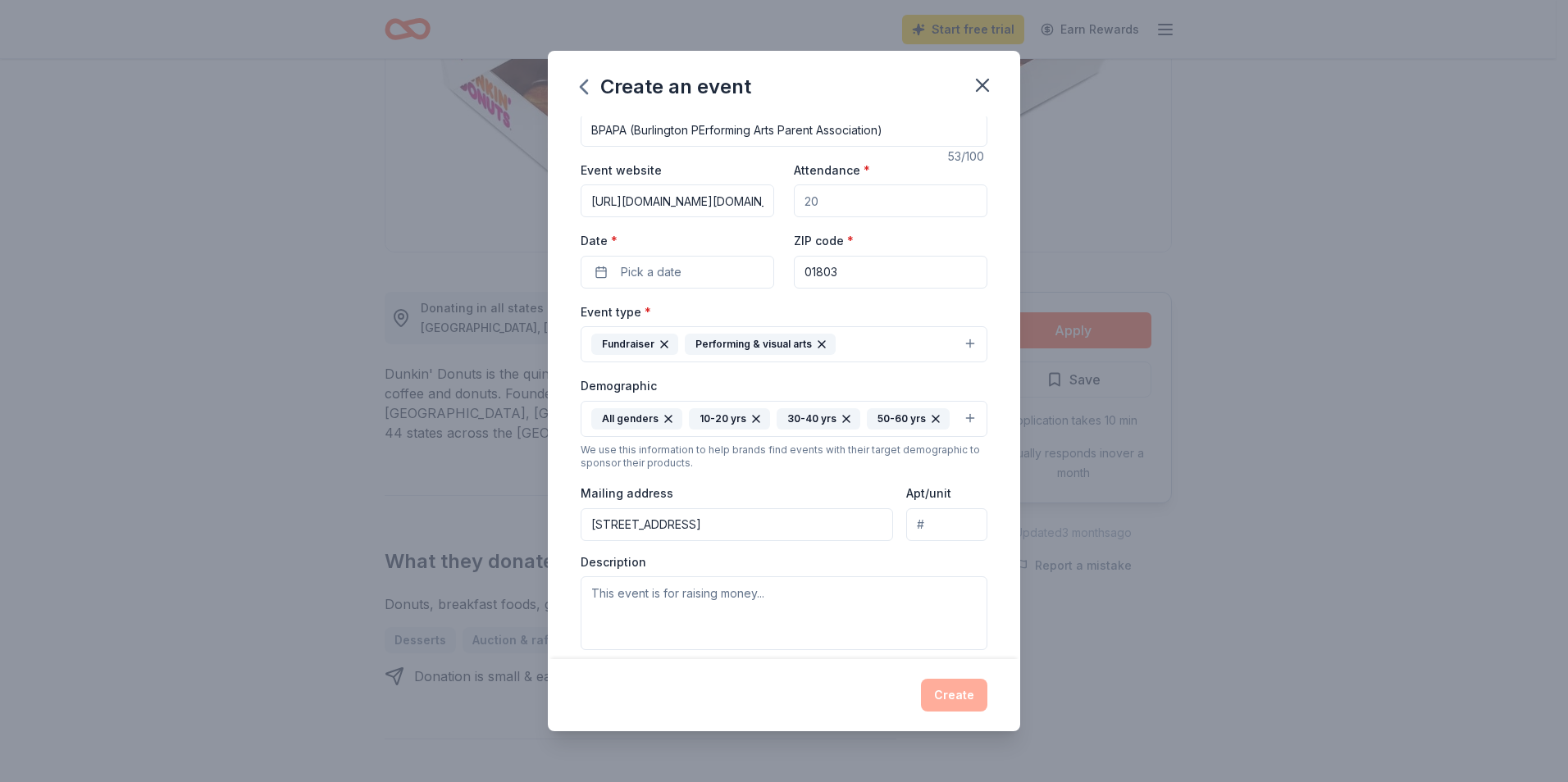
scroll to position [0, 0]
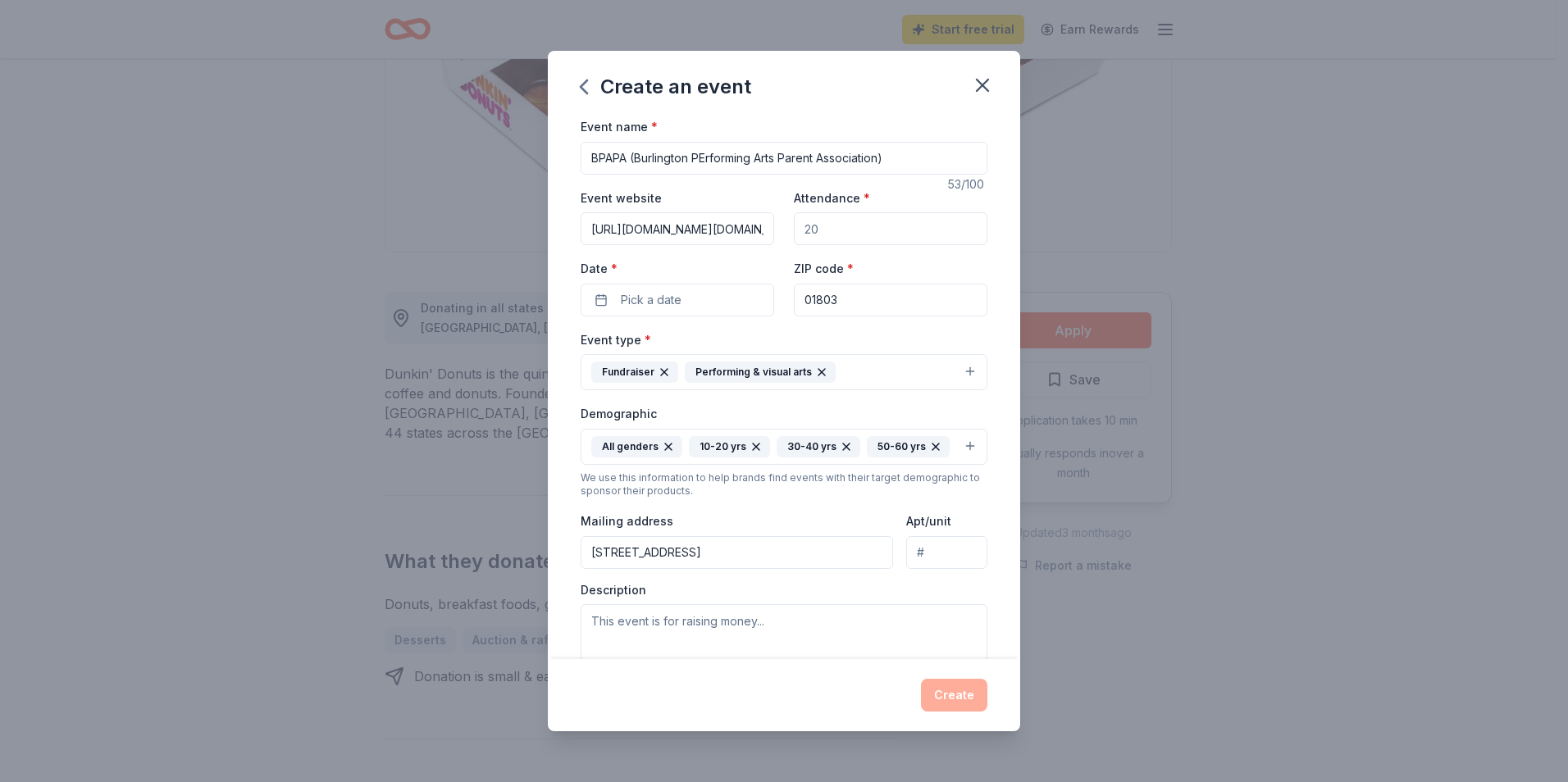
drag, startPoint x: 854, startPoint y: 237, endPoint x: 782, endPoint y: 235, distance: 72.0
click at [782, 235] on div "Event website [URL][DOMAIN_NAME][DOMAIN_NAME] Attendance * Date * Pick a date Z…" at bounding box center [784, 252] width 407 height 129
drag, startPoint x: 801, startPoint y: 234, endPoint x: 810, endPoint y: 233, distance: 9.1
click at [810, 233] on input "Attendance *" at bounding box center [891, 229] width 193 height 33
drag, startPoint x: 812, startPoint y: 232, endPoint x: 793, endPoint y: 229, distance: 19.2
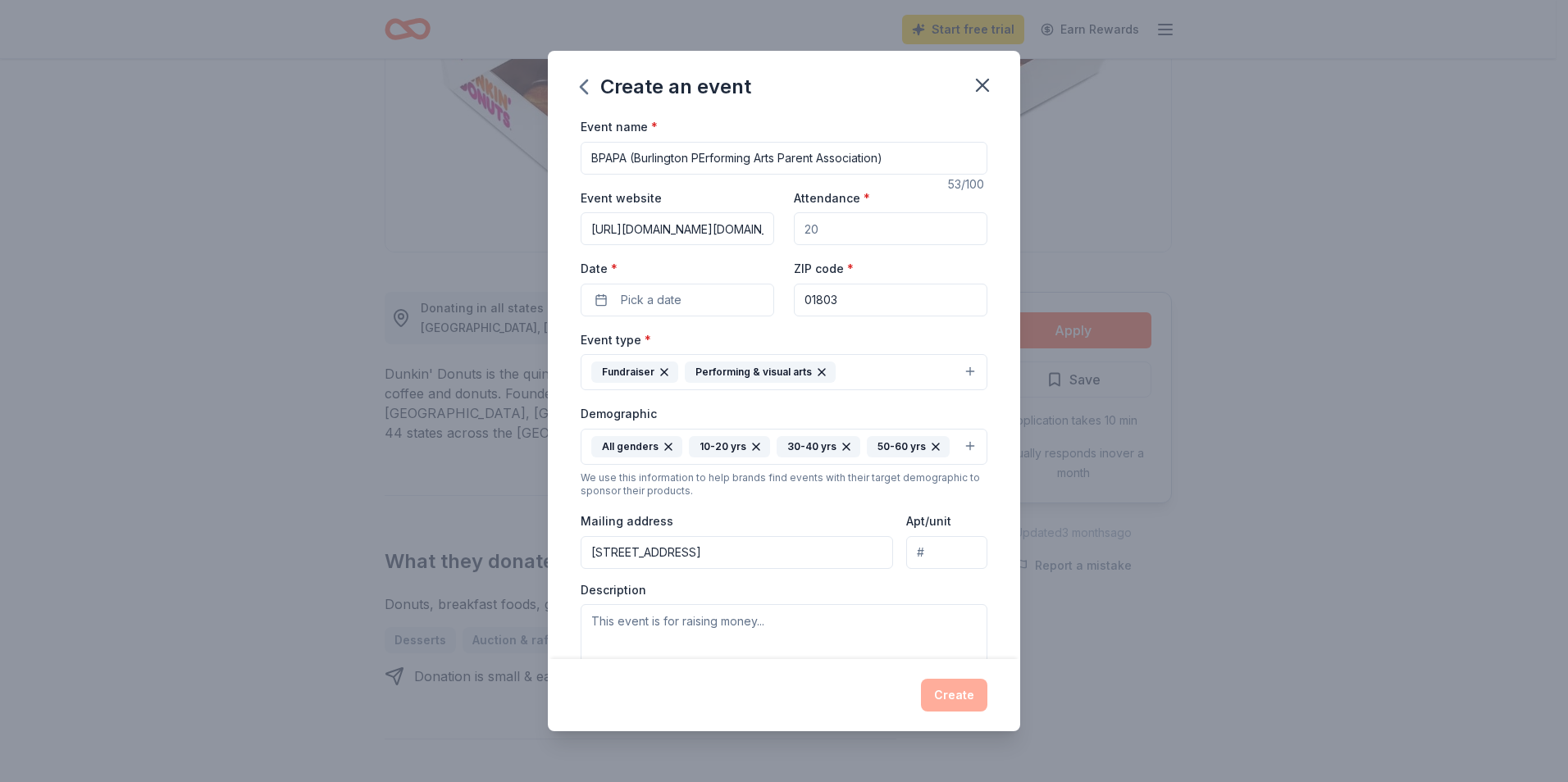
click at [794, 229] on input "Attendance *" at bounding box center [891, 229] width 193 height 33
type input "50"
click at [701, 303] on button "Pick a date" at bounding box center [677, 300] width 193 height 33
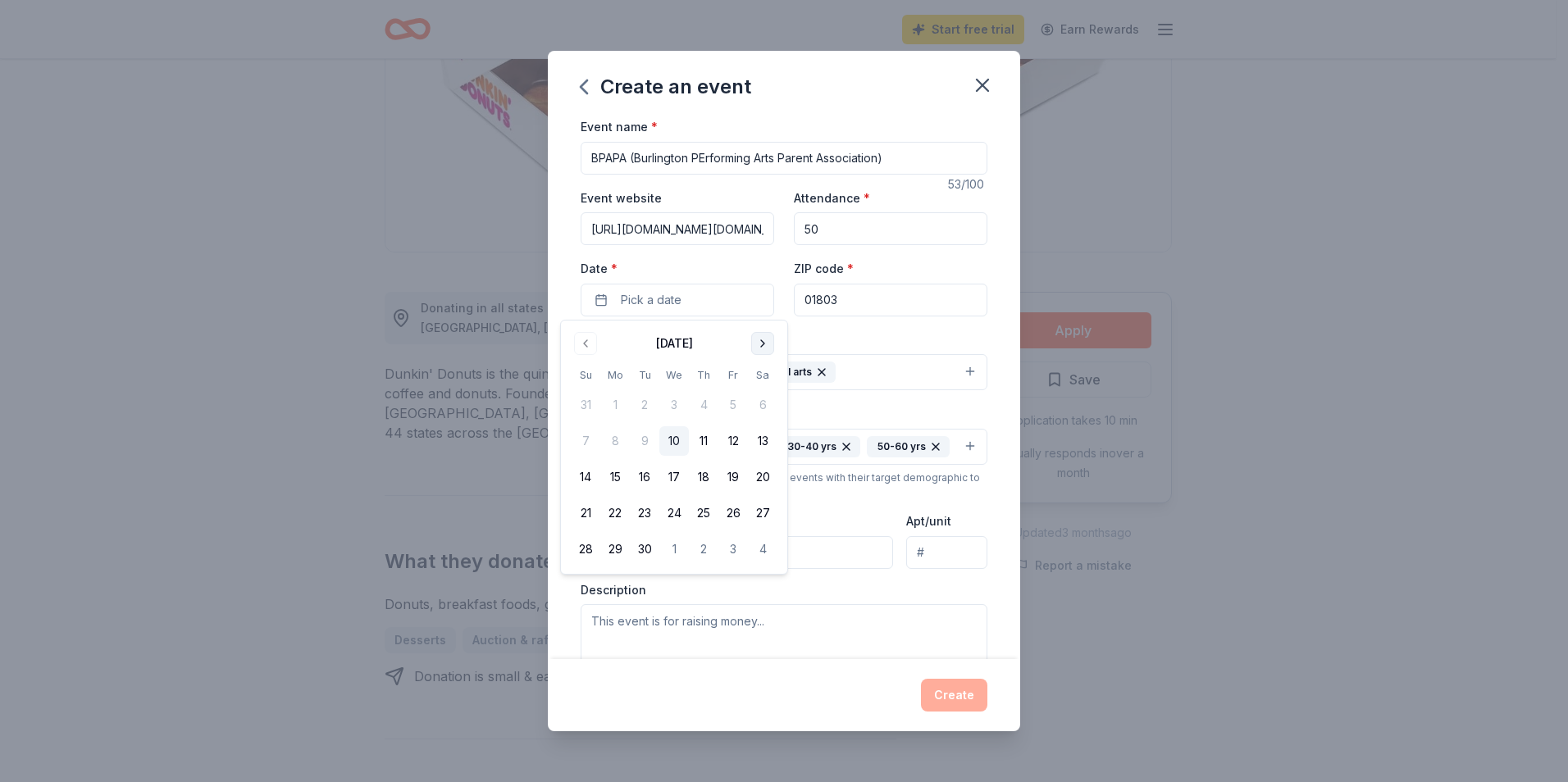
click at [758, 349] on button "Go to next month" at bounding box center [762, 343] width 23 height 23
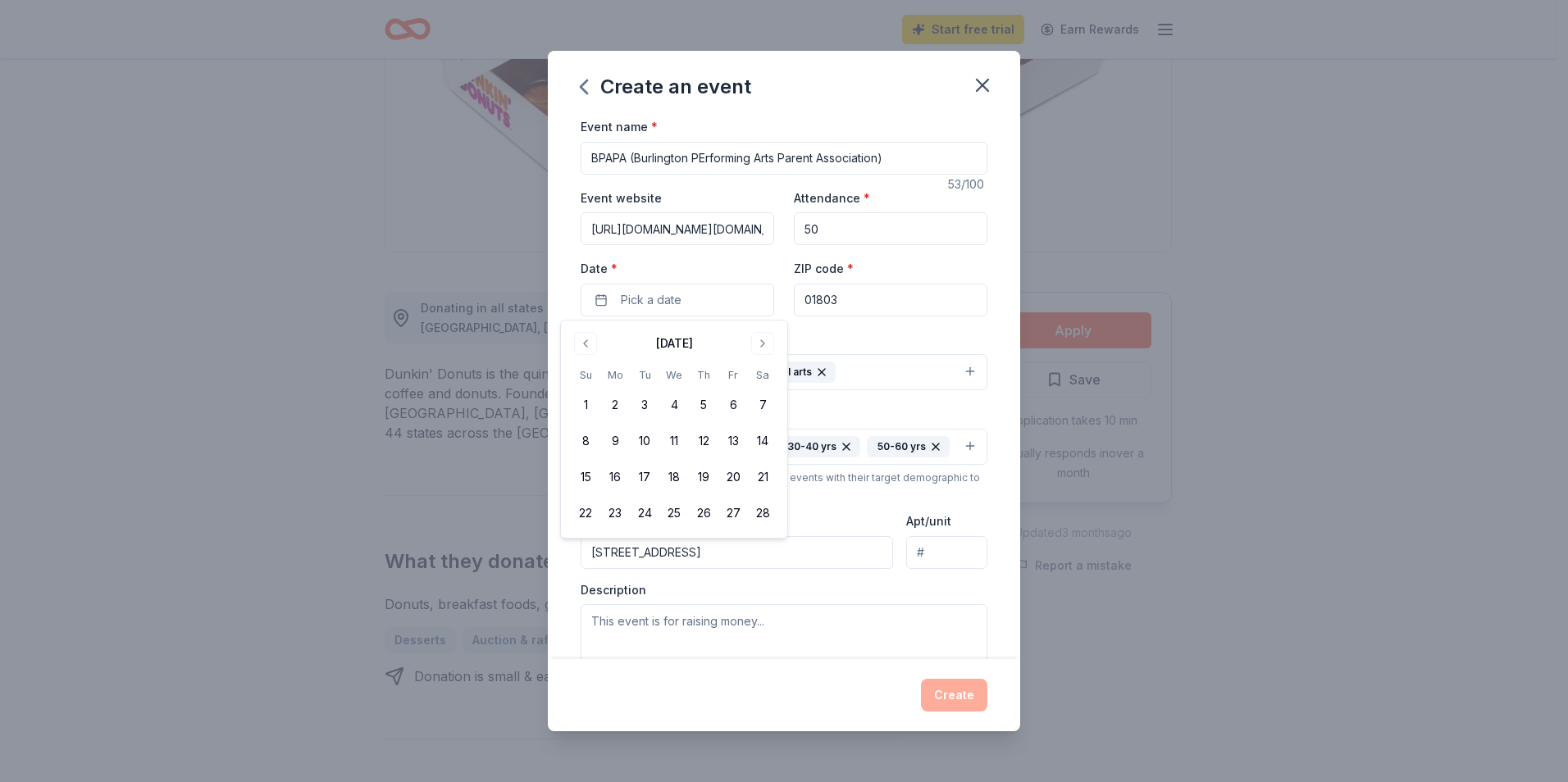
click at [852, 505] on div "Event type * Fundraiser Performing & visual arts Demographic All genders 10-20 …" at bounding box center [784, 504] width 407 height 349
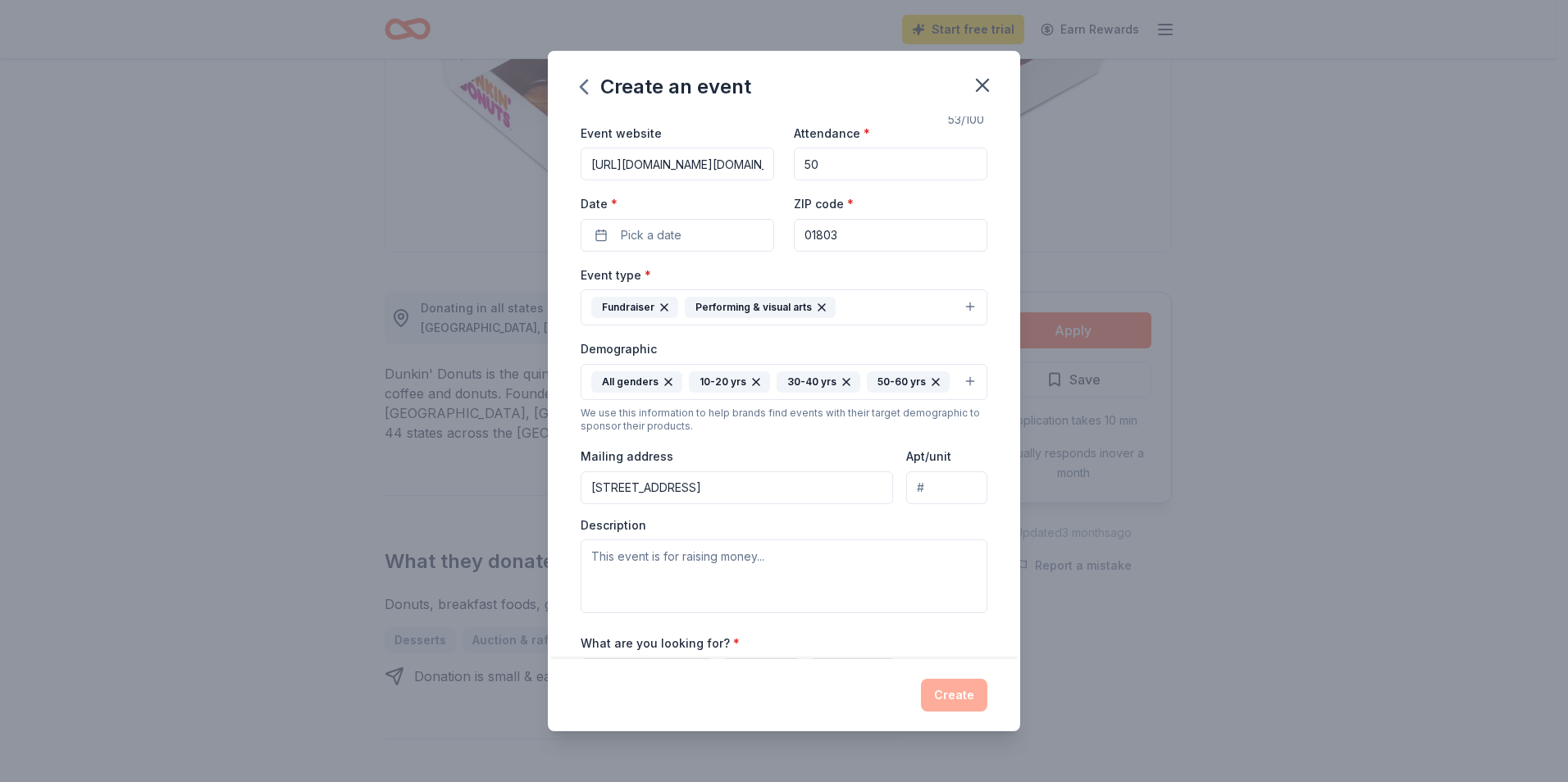
scroll to position [245, 0]
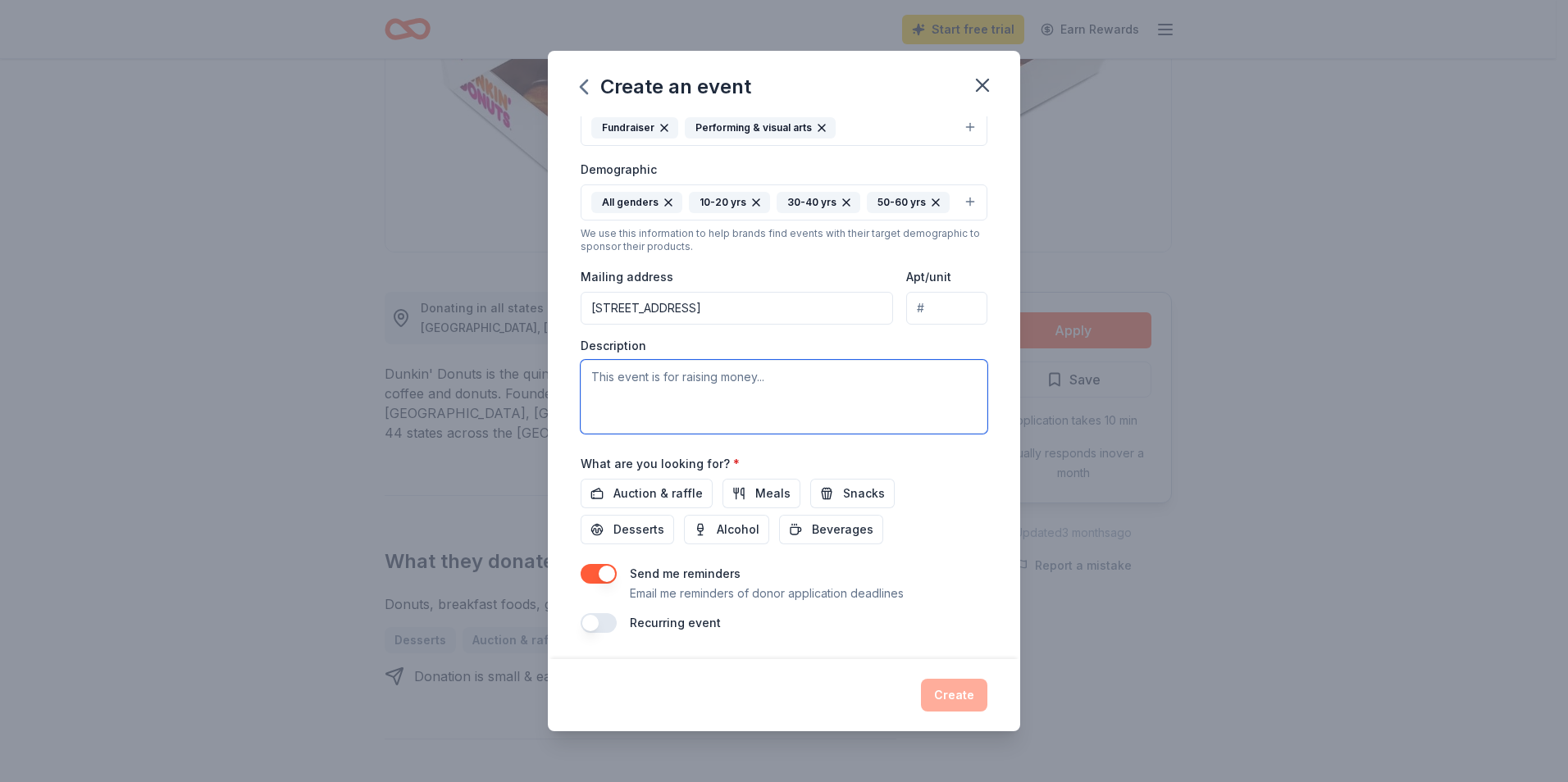
click at [594, 377] on textarea at bounding box center [784, 397] width 407 height 74
click at [596, 383] on textarea at bounding box center [784, 397] width 407 height 74
paste textarea "BPAPA is a volunteer run, nonprofit organization that operates year-round to he…"
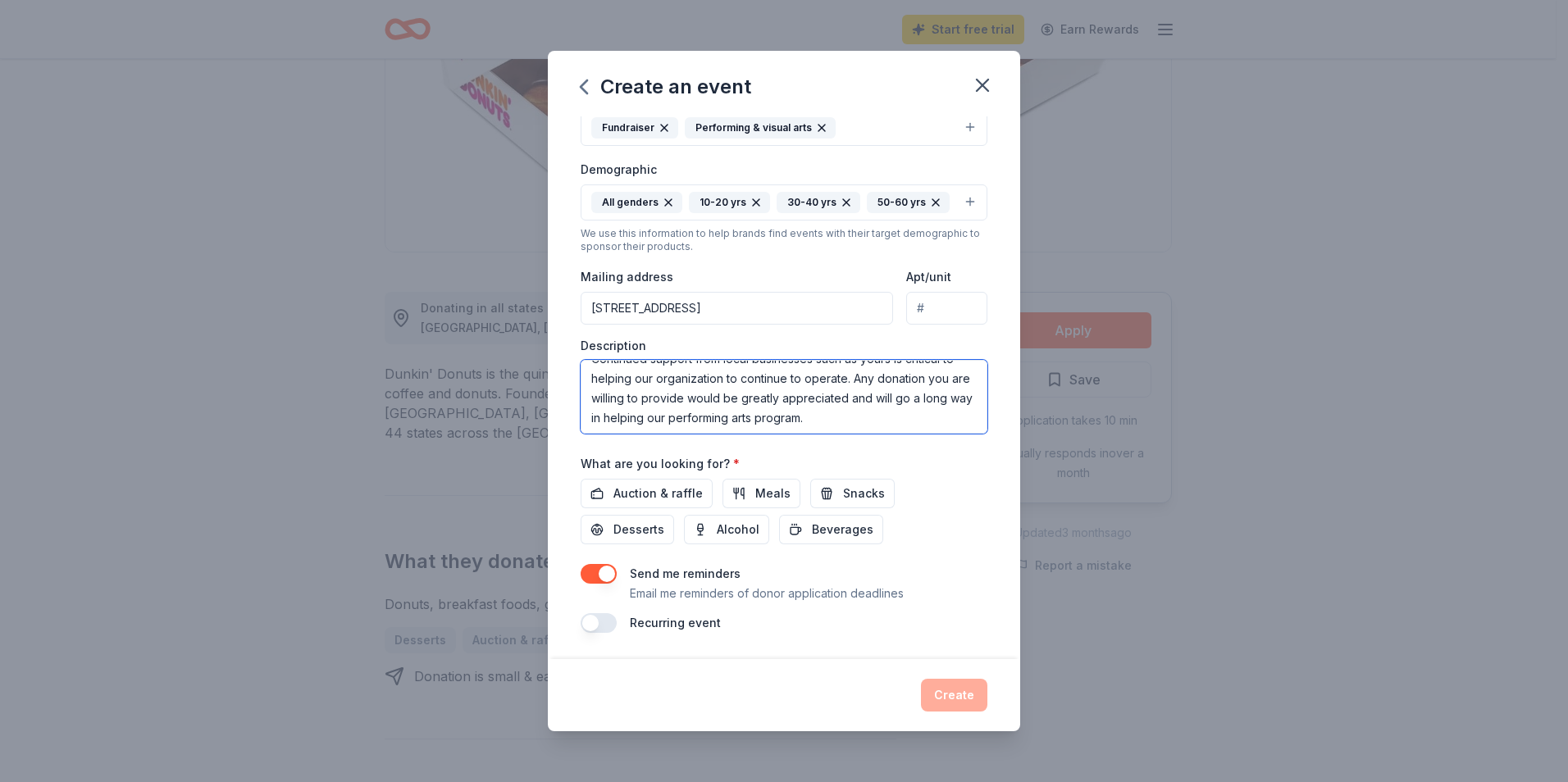
scroll to position [158, 0]
drag, startPoint x: 864, startPoint y: 378, endPoint x: 896, endPoint y: 425, distance: 56.9
click at [896, 425] on textarea "BPAPA is a volunteer run, nonprofit organization that operates year-round to he…" at bounding box center [784, 397] width 407 height 74
click at [841, 412] on textarea "BPAPA is a volunteer run, nonprofit organization that operates year-round to he…" at bounding box center [784, 397] width 407 height 74
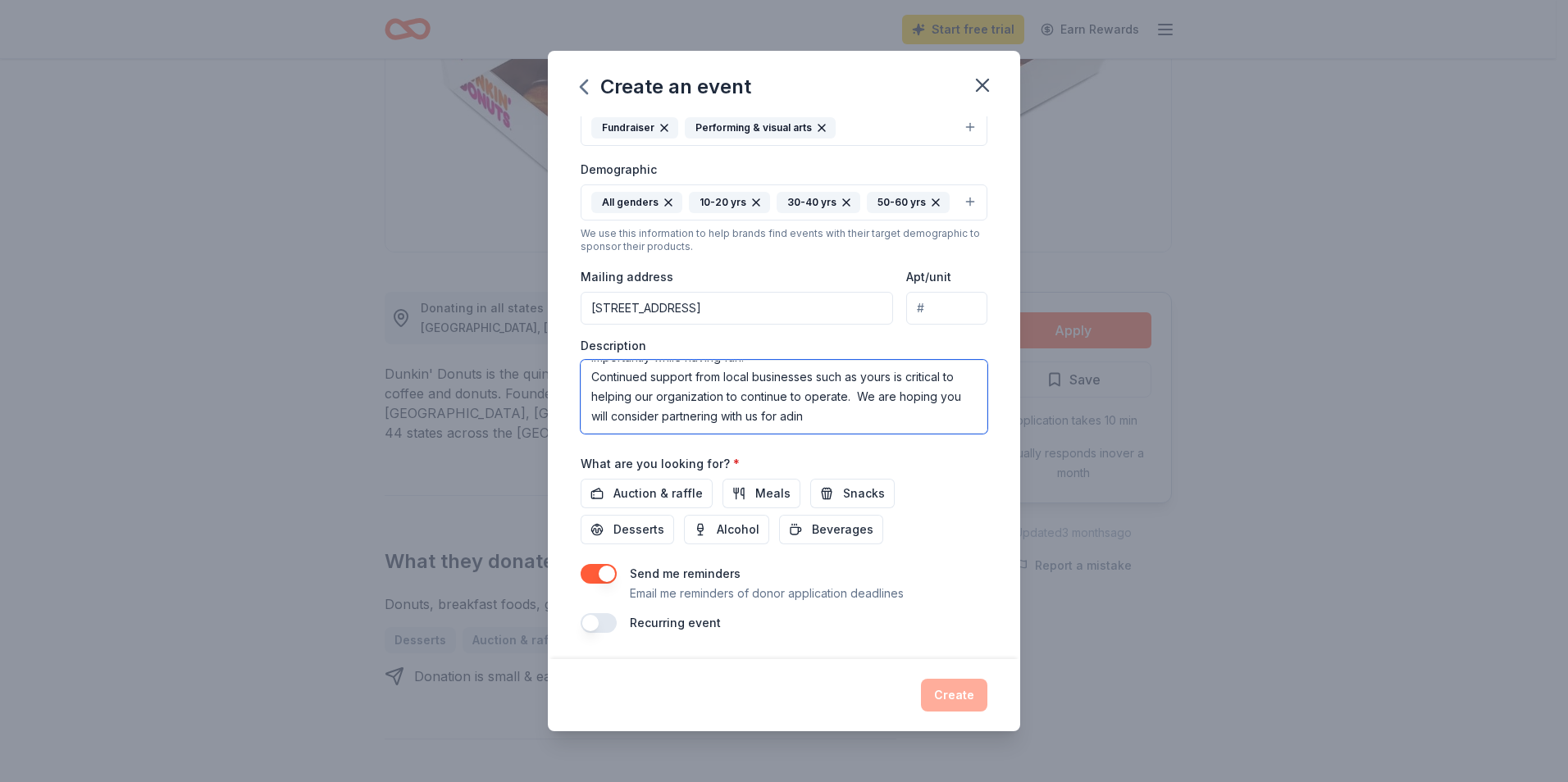
click at [813, 415] on textarea "BPAPA is a volunteer run, nonprofit organization that operates year-round to he…" at bounding box center [784, 397] width 407 height 74
click at [848, 418] on textarea "BPAPA is a volunteer run, nonprofit organization that operates year-round to he…" at bounding box center [784, 397] width 407 height 74
click at [649, 497] on span "Auction & raffle" at bounding box center [658, 494] width 89 height 20
click at [782, 422] on textarea "BPAPA is a volunteer run, nonprofit organization that operates year-round to he…" at bounding box center [784, 397] width 407 height 74
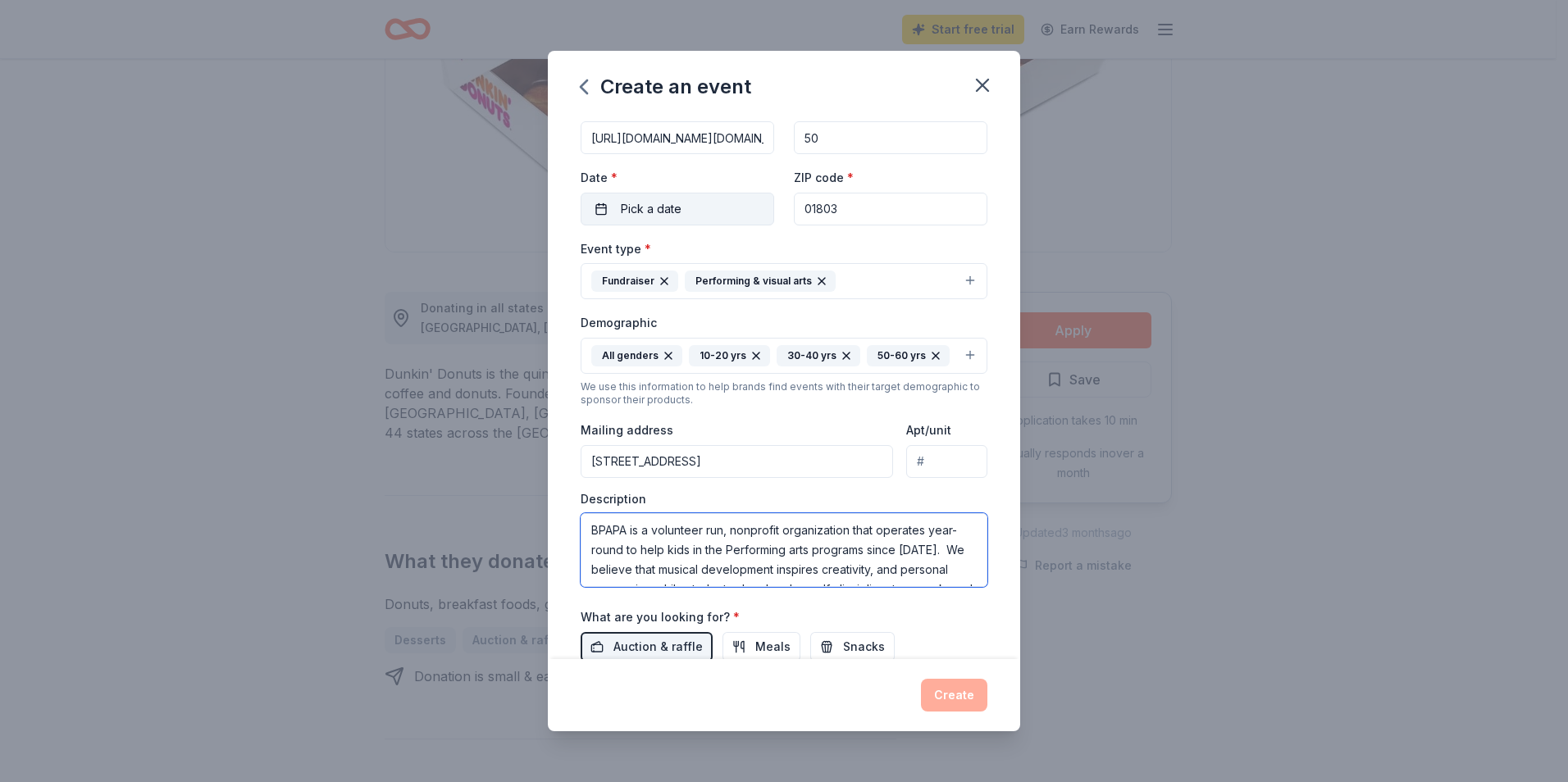
scroll to position [0, 0]
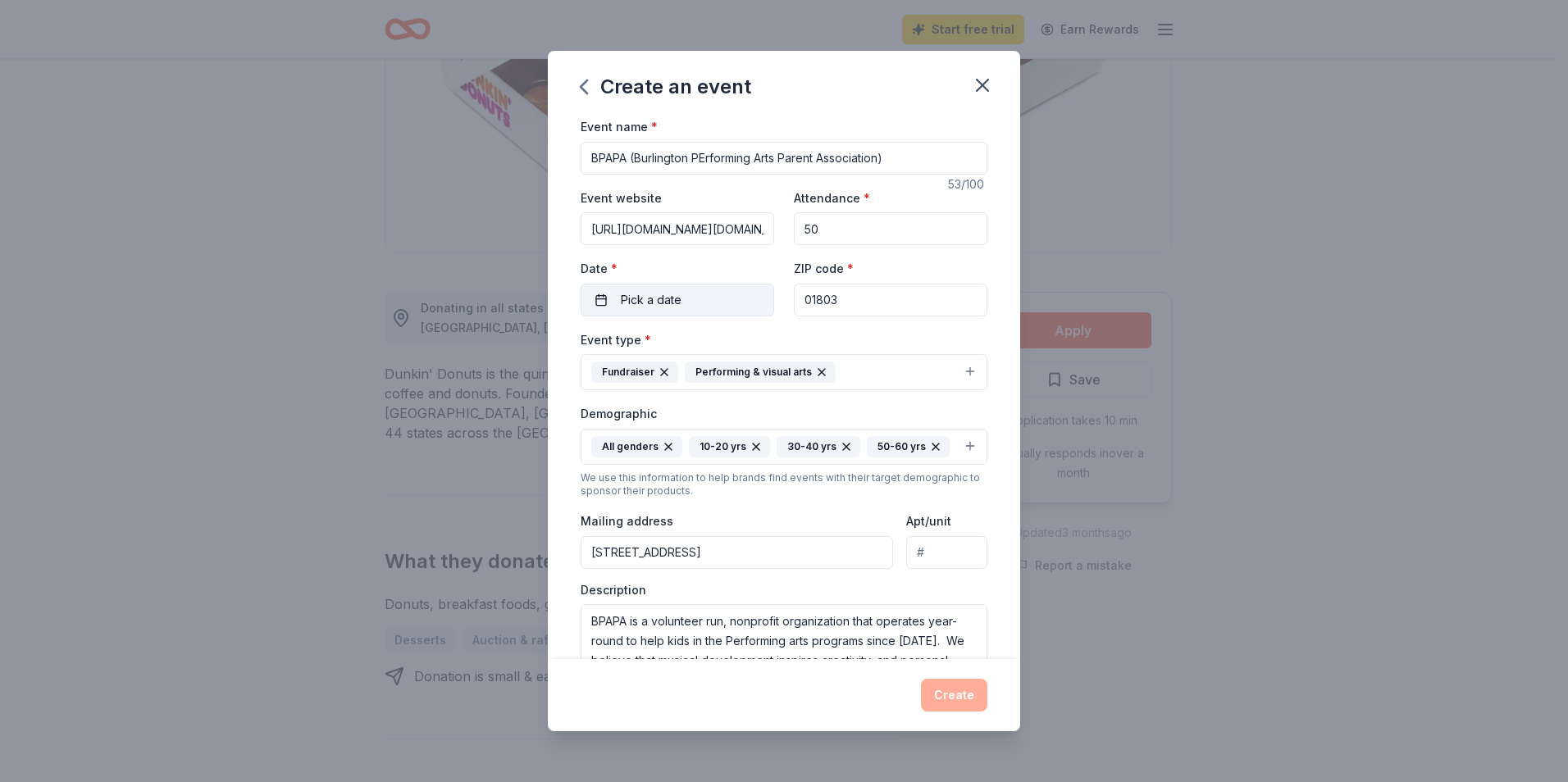
click at [669, 312] on button "Pick a date" at bounding box center [677, 300] width 193 height 33
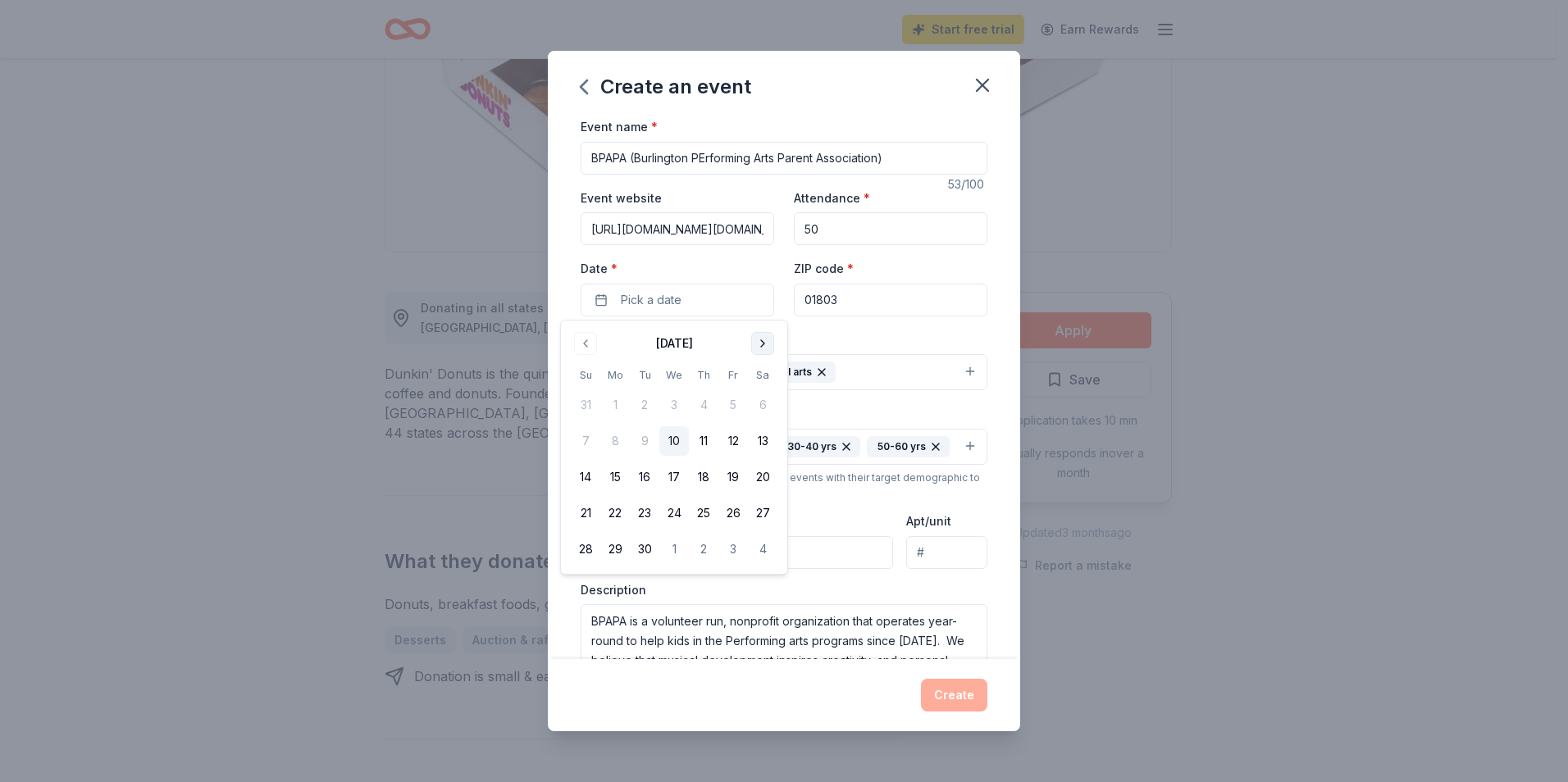
click at [768, 347] on button "Go to next month" at bounding box center [762, 343] width 23 height 23
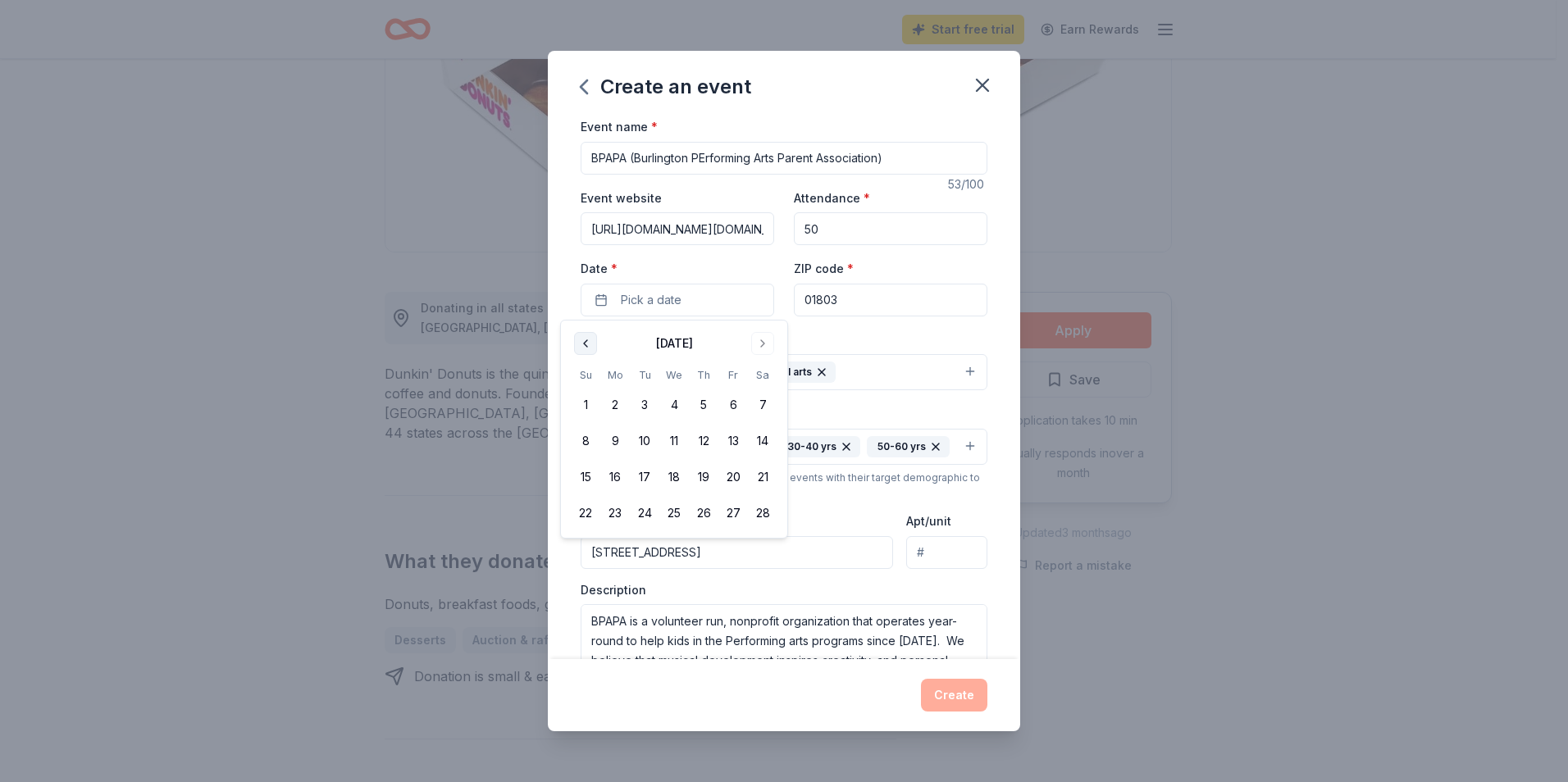
click at [582, 349] on button "Go to previous month" at bounding box center [585, 343] width 23 height 23
click at [584, 345] on button "Go to previous month" at bounding box center [585, 343] width 23 height 23
click at [762, 346] on button "Go to next month" at bounding box center [762, 343] width 23 height 23
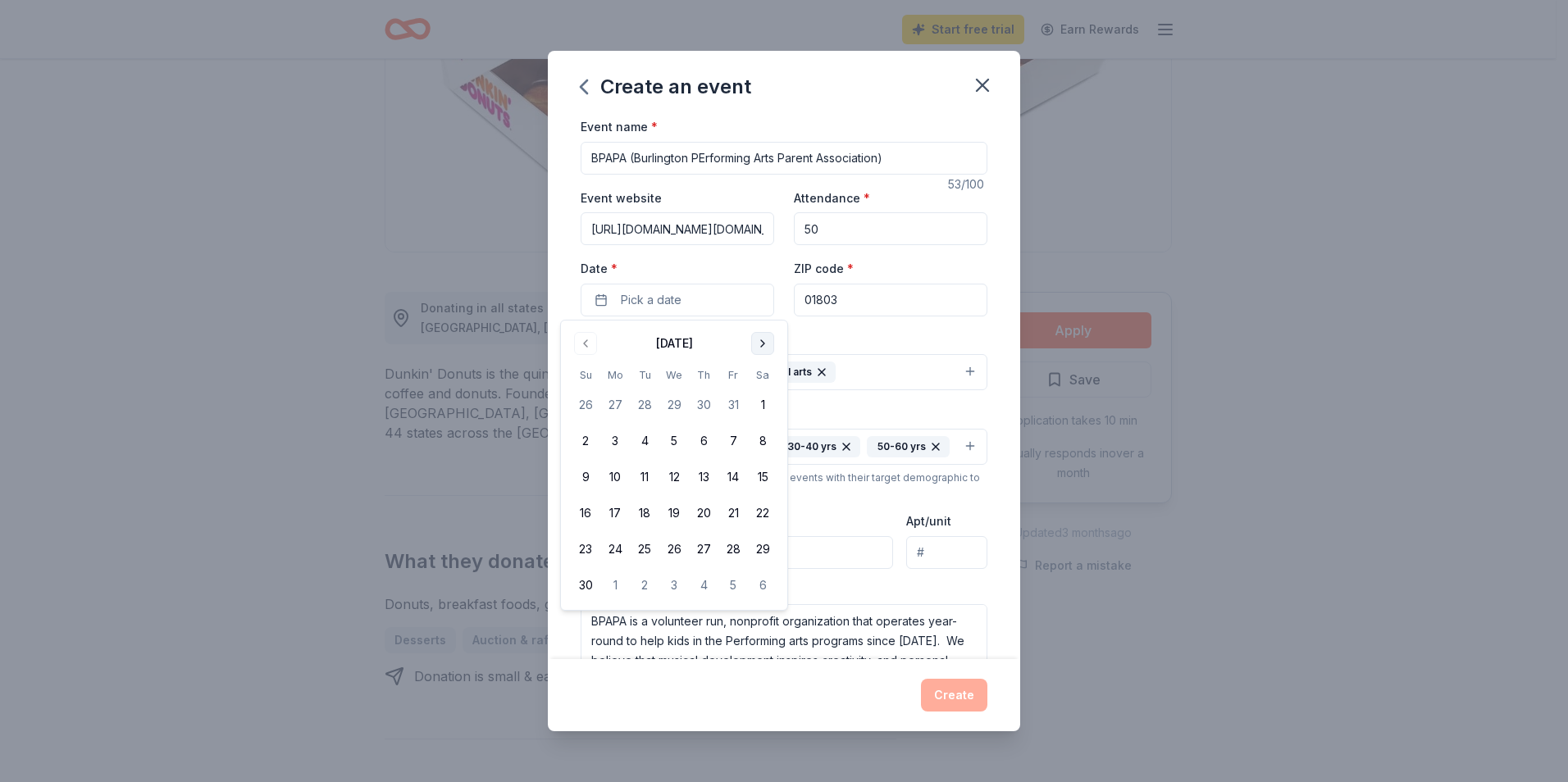
click at [762, 346] on button "Go to next month" at bounding box center [762, 343] width 23 height 23
click at [762, 342] on button "Go to next month" at bounding box center [762, 343] width 23 height 23
click at [616, 406] on button "2" at bounding box center [615, 405] width 29 height 29
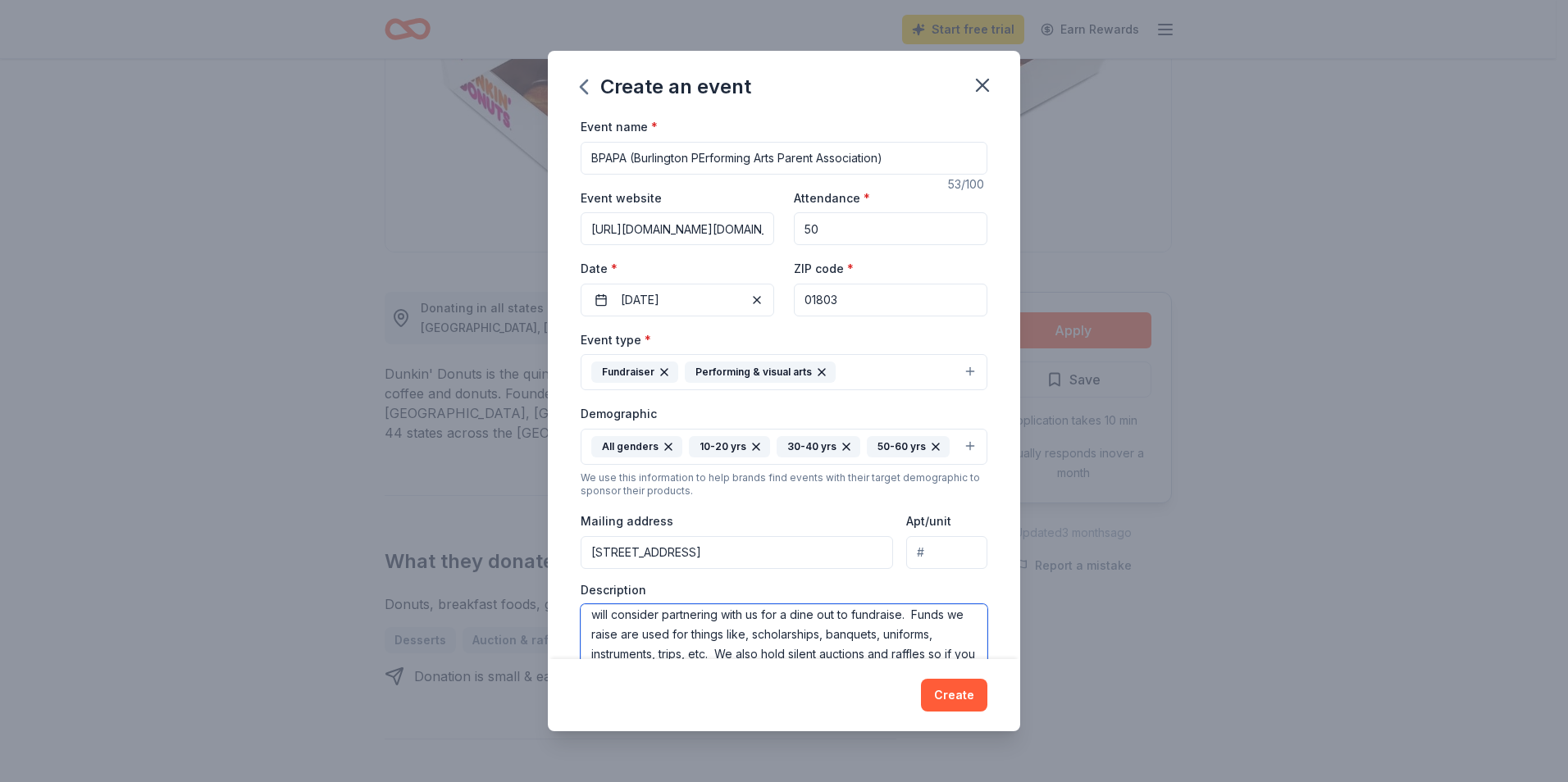
type textarea "BPAPA is a volunteer run, nonprofit organization that operates year-round to he…"
drag, startPoint x: 852, startPoint y: 78, endPoint x: 937, endPoint y: 163, distance: 120.2
click at [937, 163] on div "Create an event Event name * BPAPA (Burlington PErforming Arts Parent Associati…" at bounding box center [784, 391] width 473 height 681
click at [1309, 341] on div "Create an event Event name * BPAPA (Burlington PErforming Arts Parent Associati…" at bounding box center [784, 391] width 1568 height 782
drag, startPoint x: 932, startPoint y: 93, endPoint x: 658, endPoint y: 124, distance: 275.7
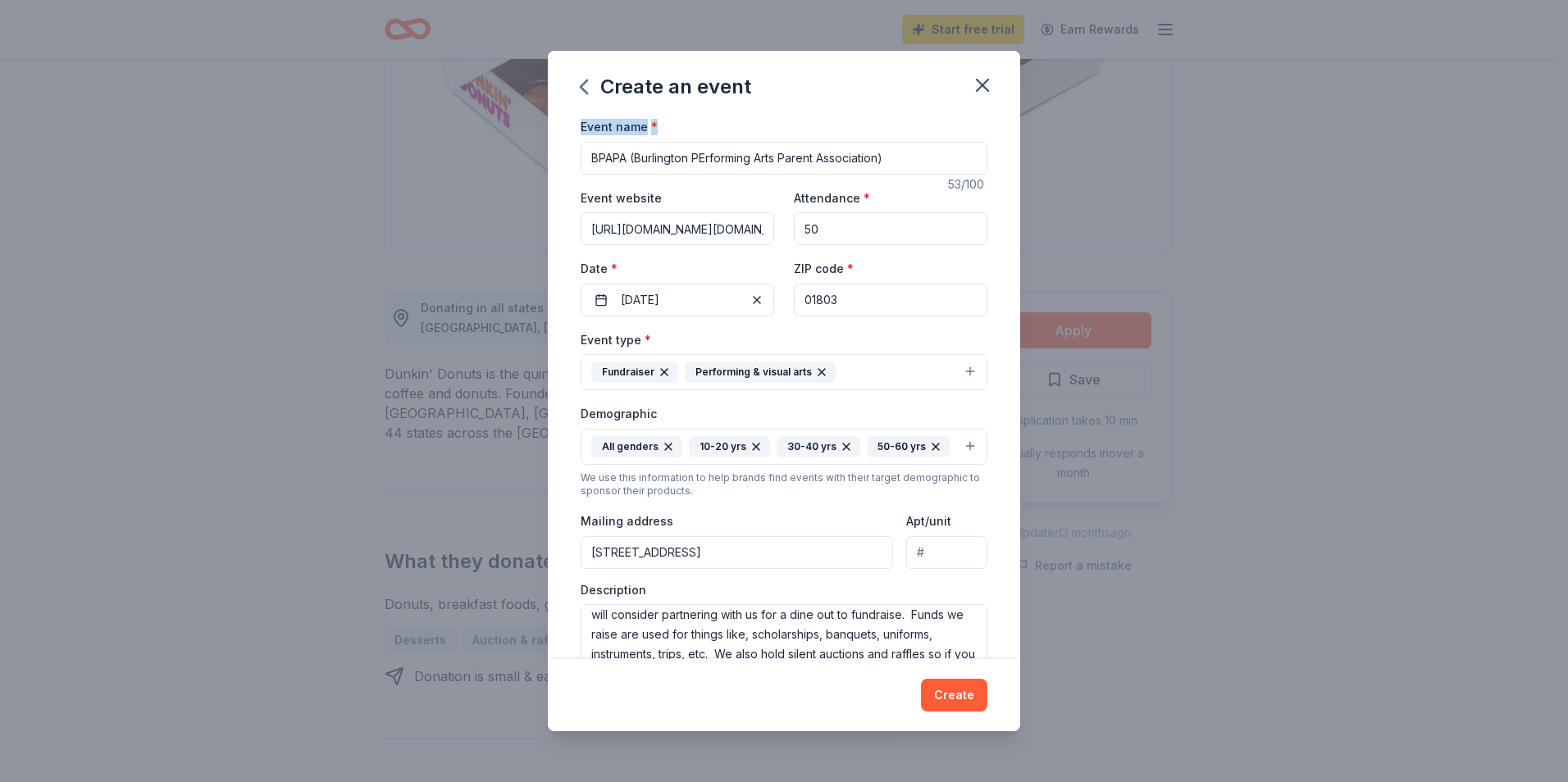
click at [658, 124] on div "Create an event Event name * BPAPA (Burlington PErforming Arts Parent Associati…" at bounding box center [784, 391] width 473 height 681
click at [956, 704] on button "Create" at bounding box center [954, 695] width 67 height 33
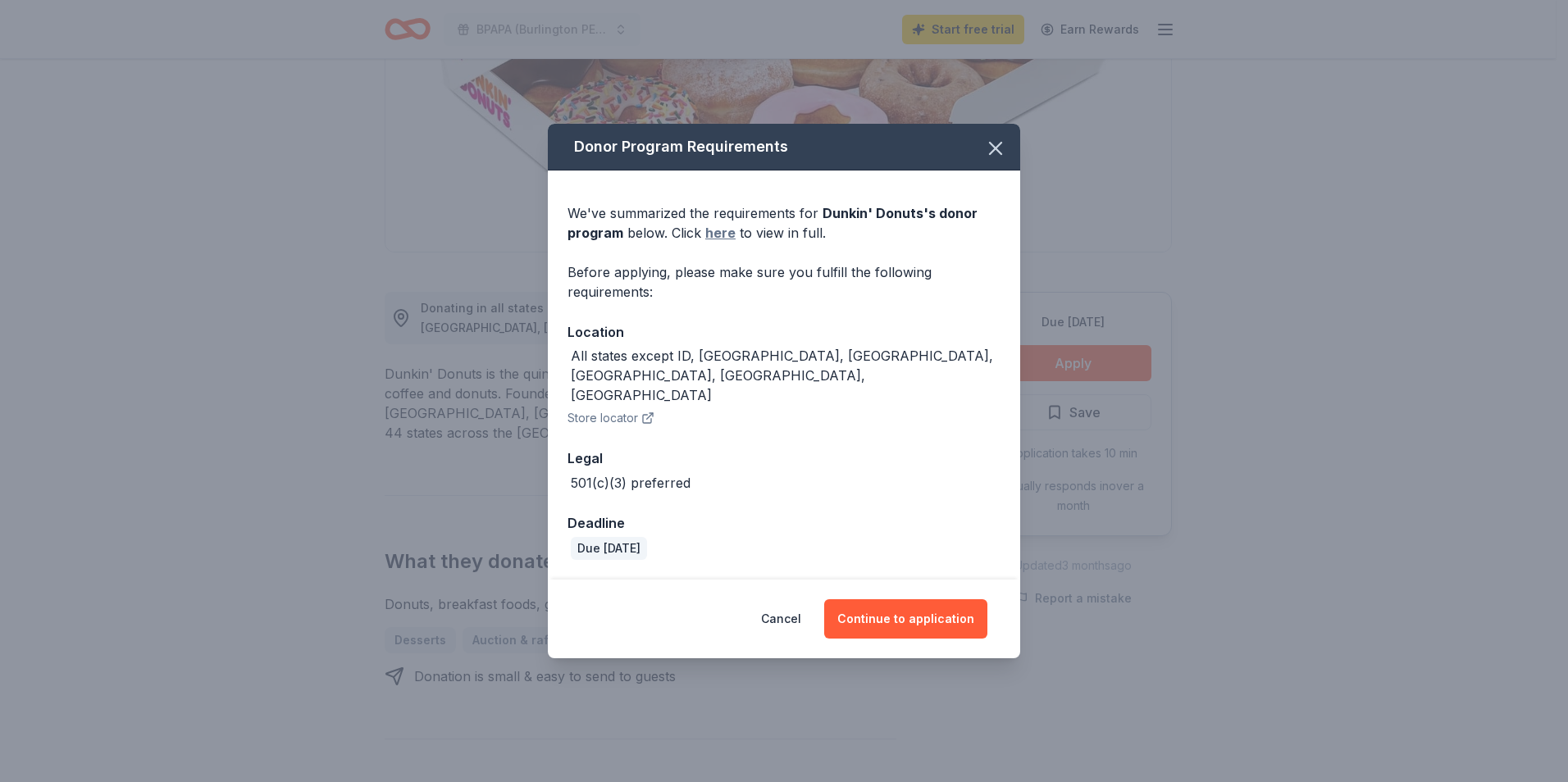
click at [720, 243] on link "here" at bounding box center [720, 233] width 30 height 20
click at [904, 603] on button "Continue to application" at bounding box center [905, 619] width 163 height 39
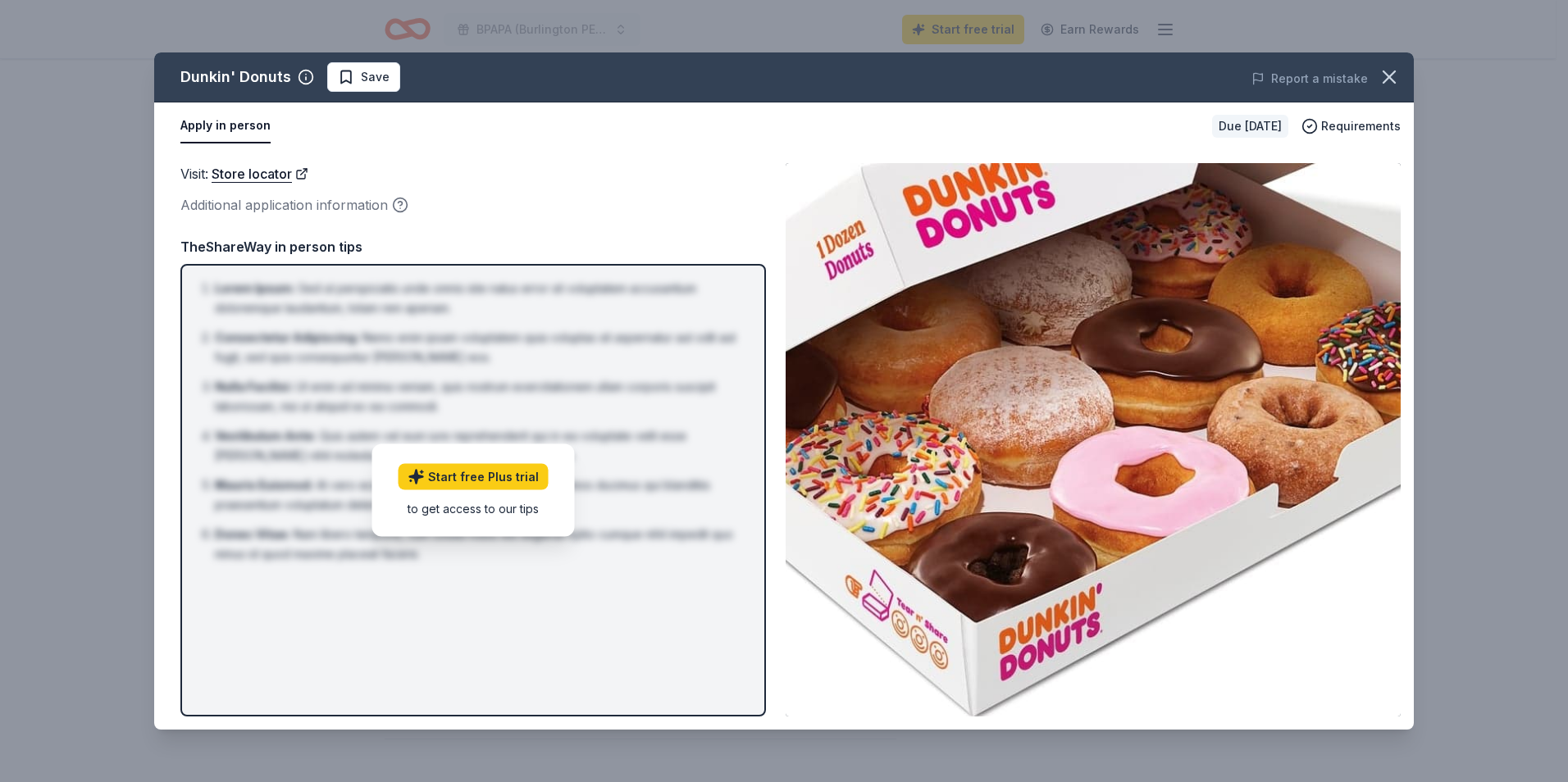
click at [369, 241] on div "TheShareWay in person tips" at bounding box center [474, 246] width 586 height 21
click at [1393, 73] on icon "button" at bounding box center [1389, 77] width 12 height 12
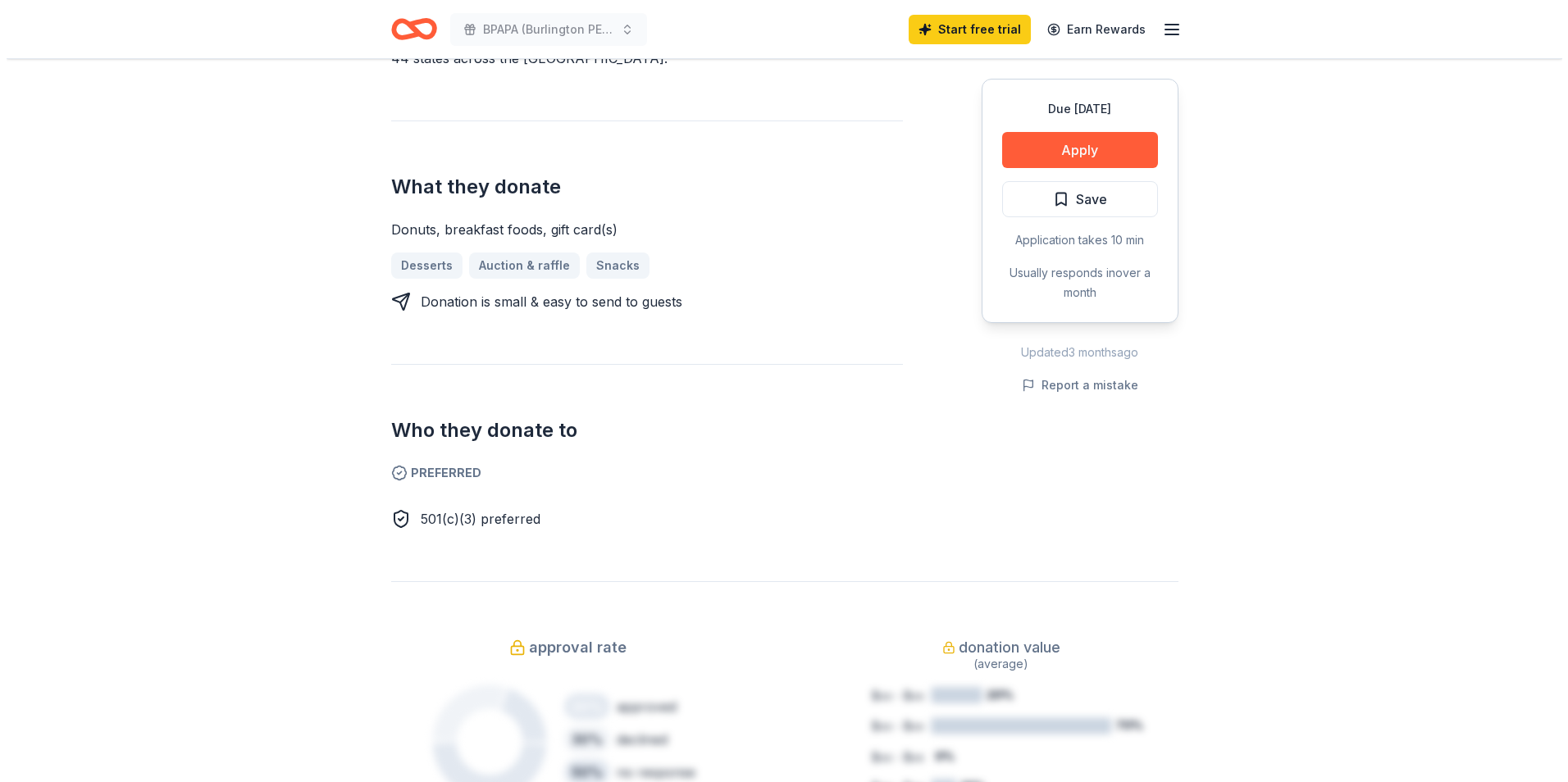
scroll to position [574, 0]
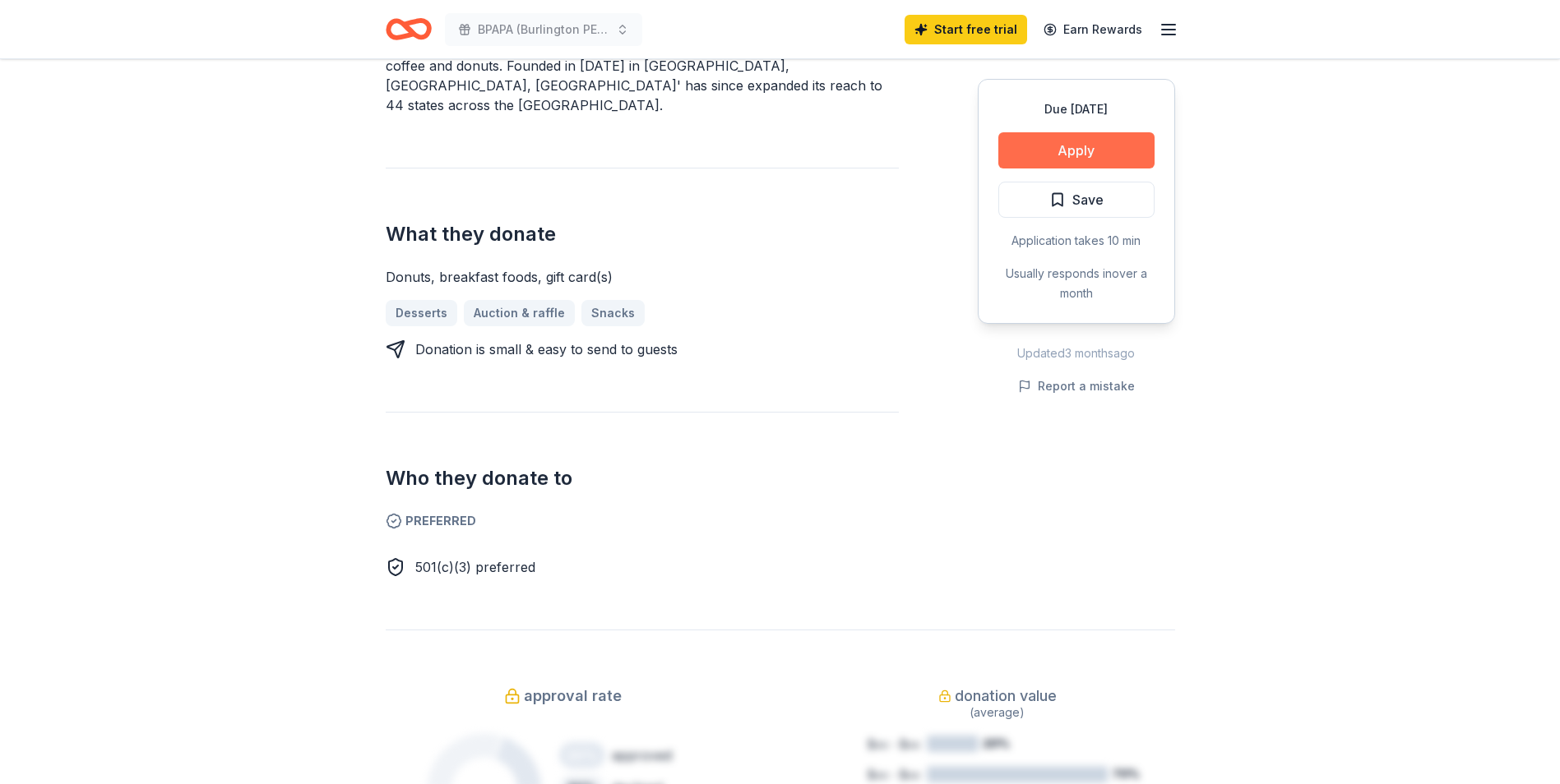
click at [1092, 137] on button "Apply" at bounding box center [1076, 151] width 156 height 37
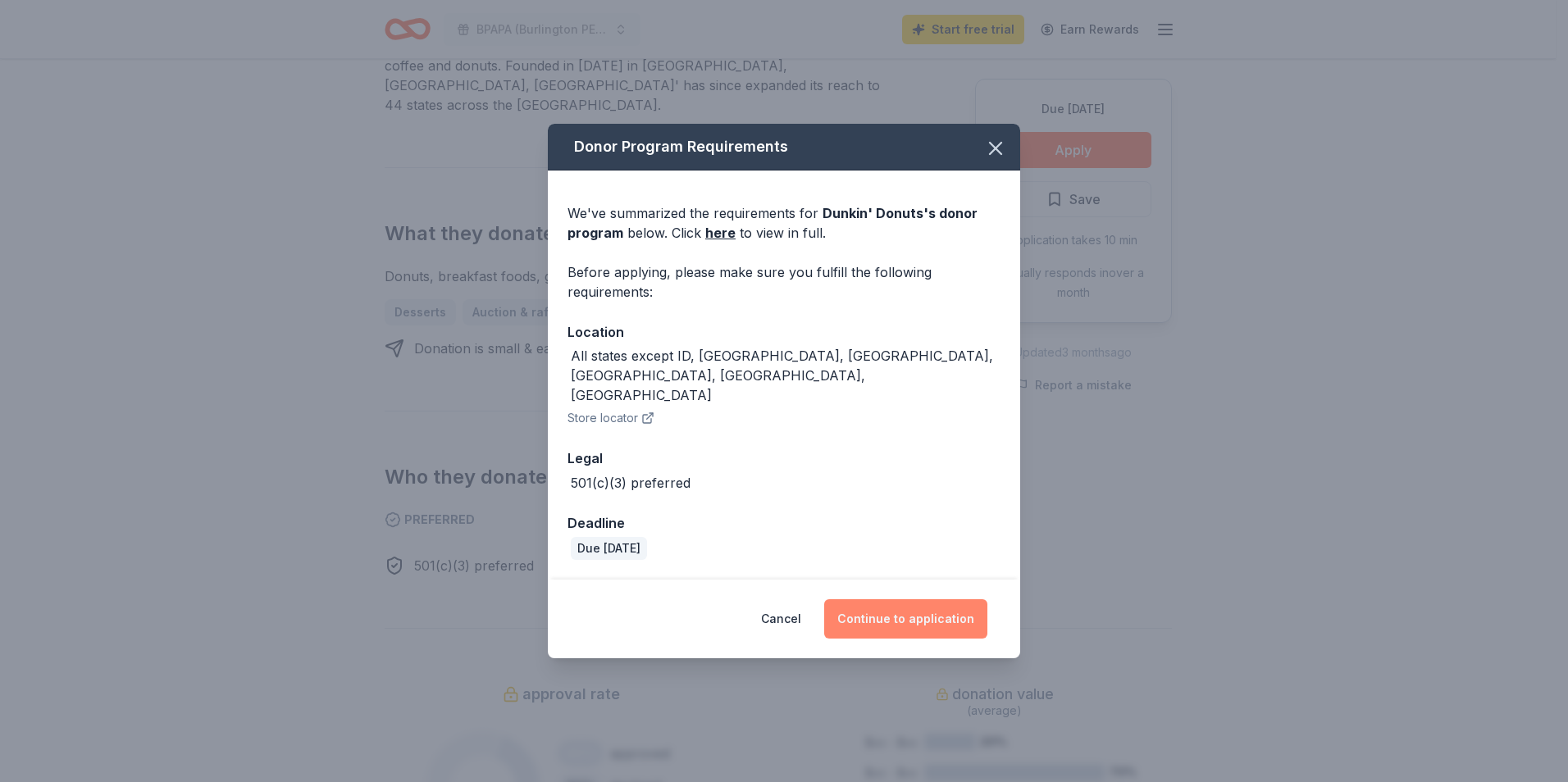
click at [896, 600] on button "Continue to application" at bounding box center [905, 619] width 163 height 39
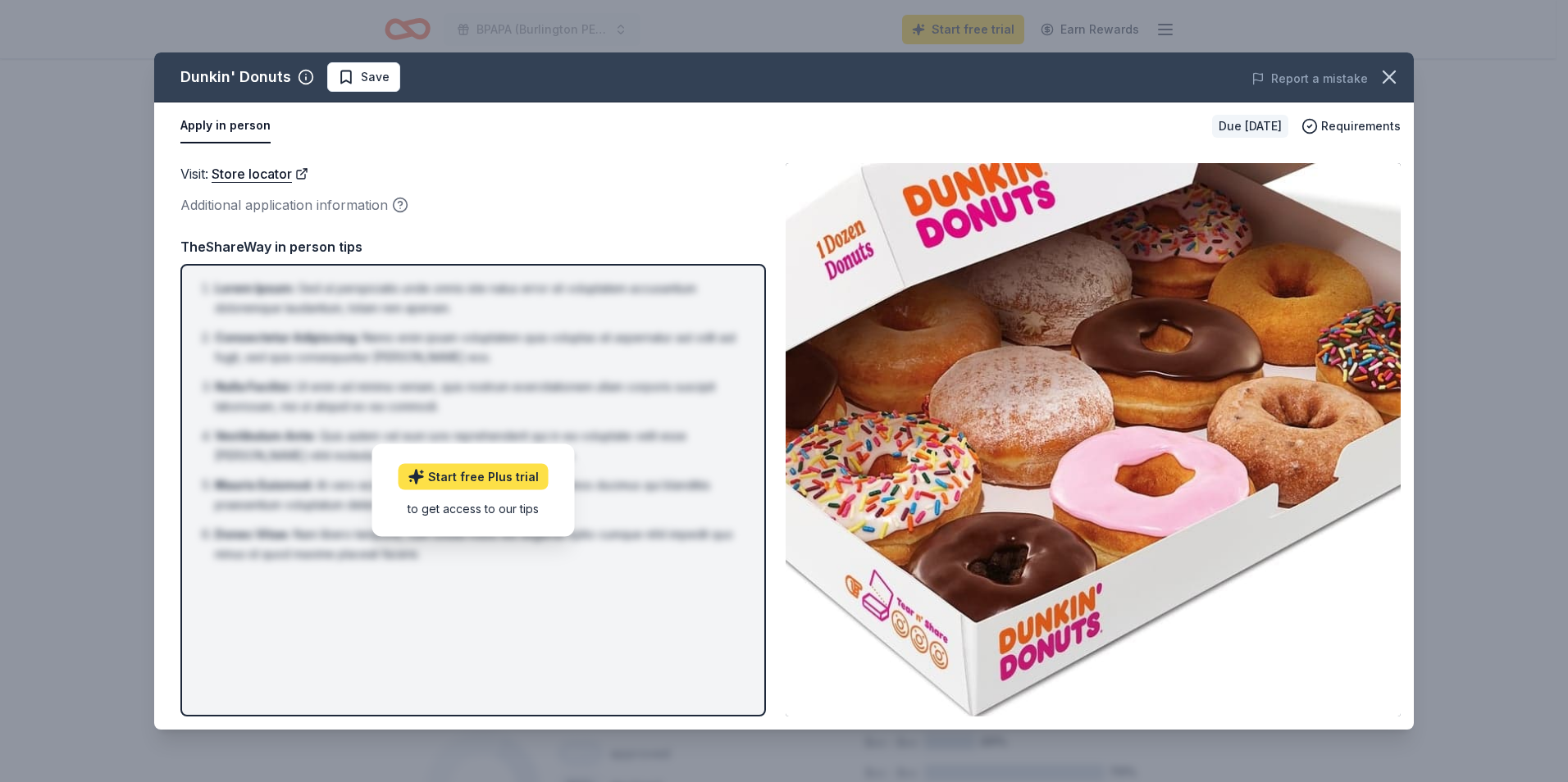
click at [465, 479] on link "Start free Plus trial" at bounding box center [474, 477] width 150 height 26
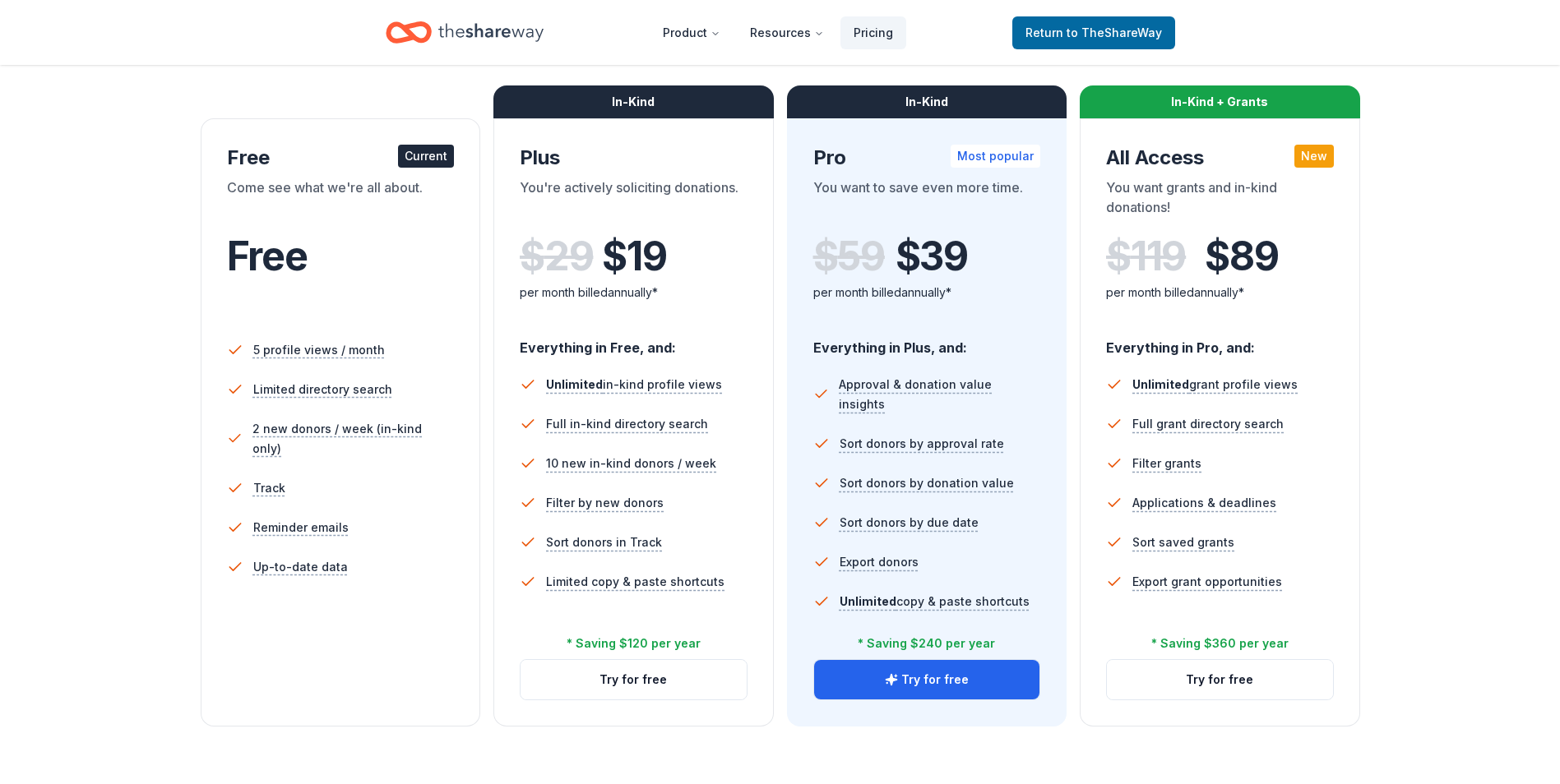
scroll to position [329, 0]
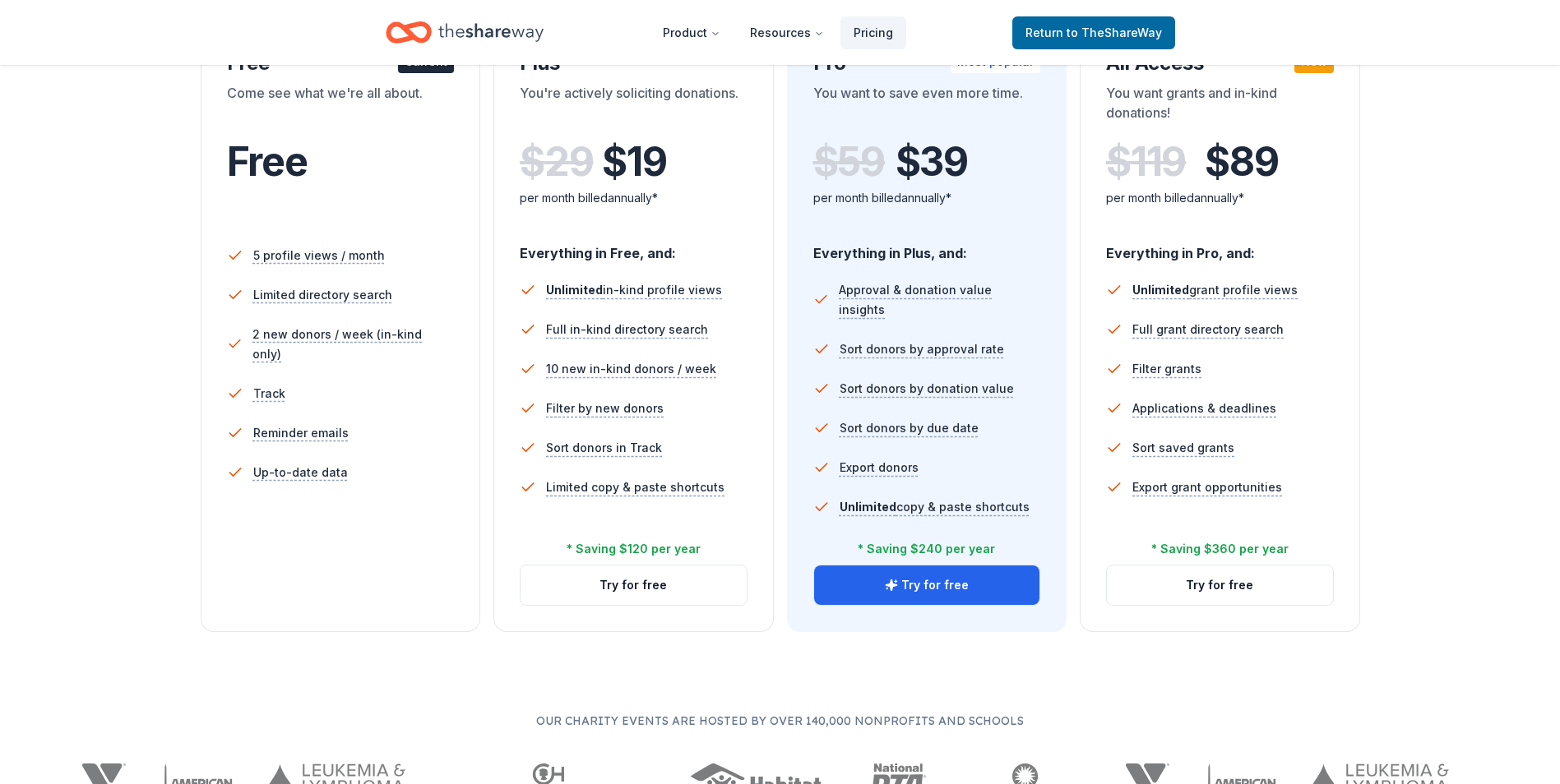
click at [269, 386] on li "Track" at bounding box center [340, 393] width 228 height 39
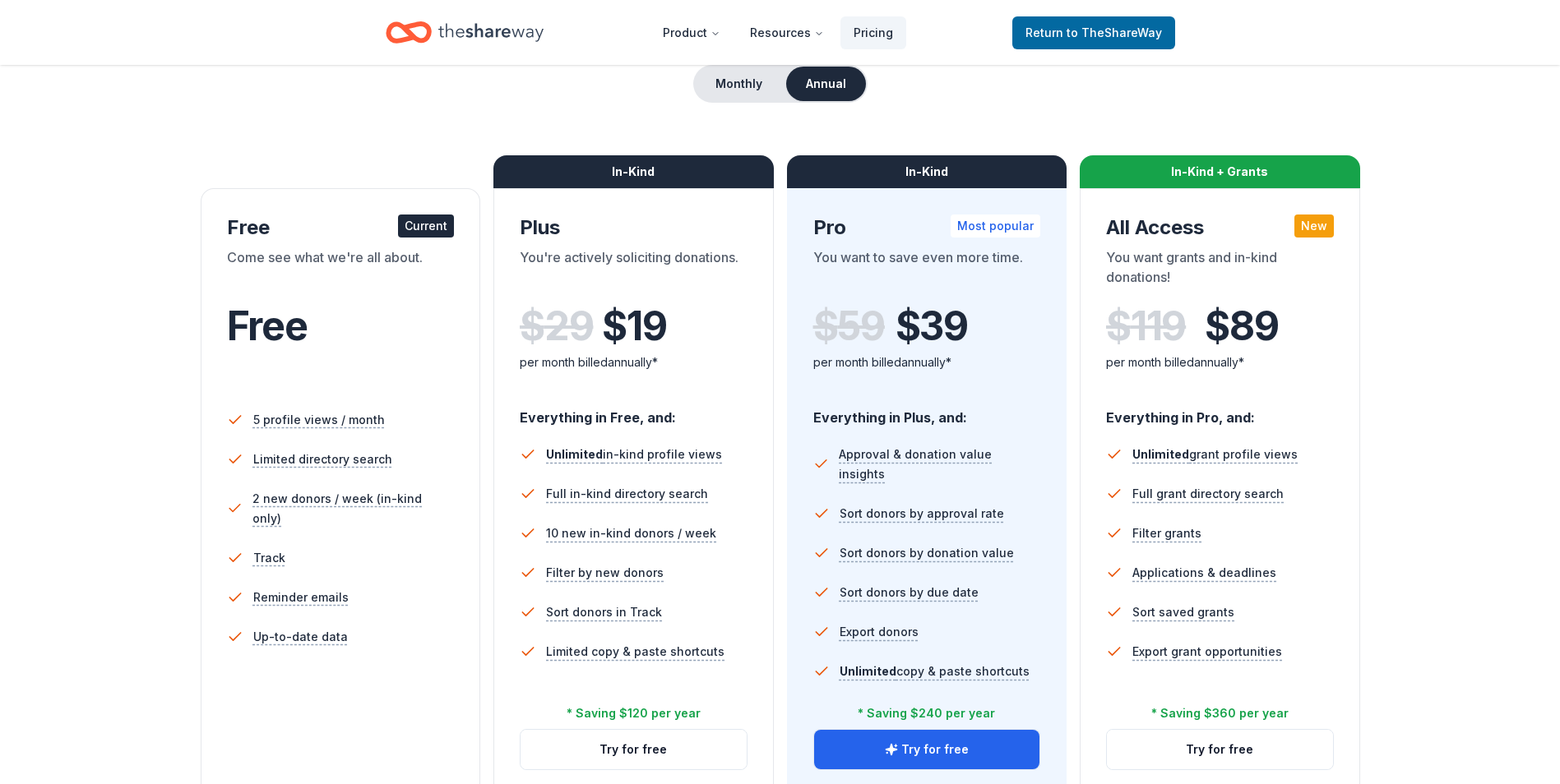
click at [416, 248] on div "Come see what we're all about." at bounding box center [340, 271] width 228 height 46
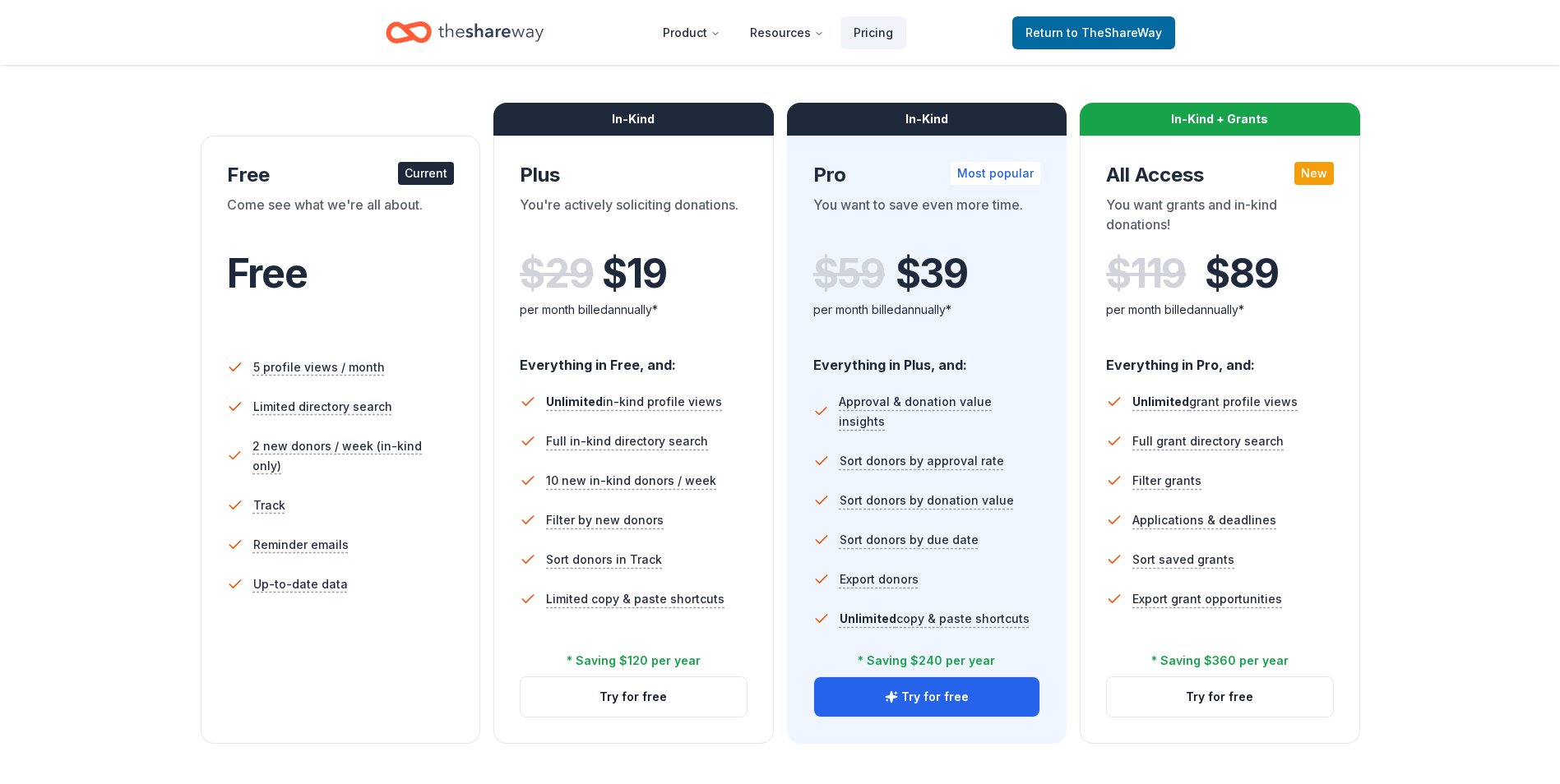
scroll to position [247, 0]
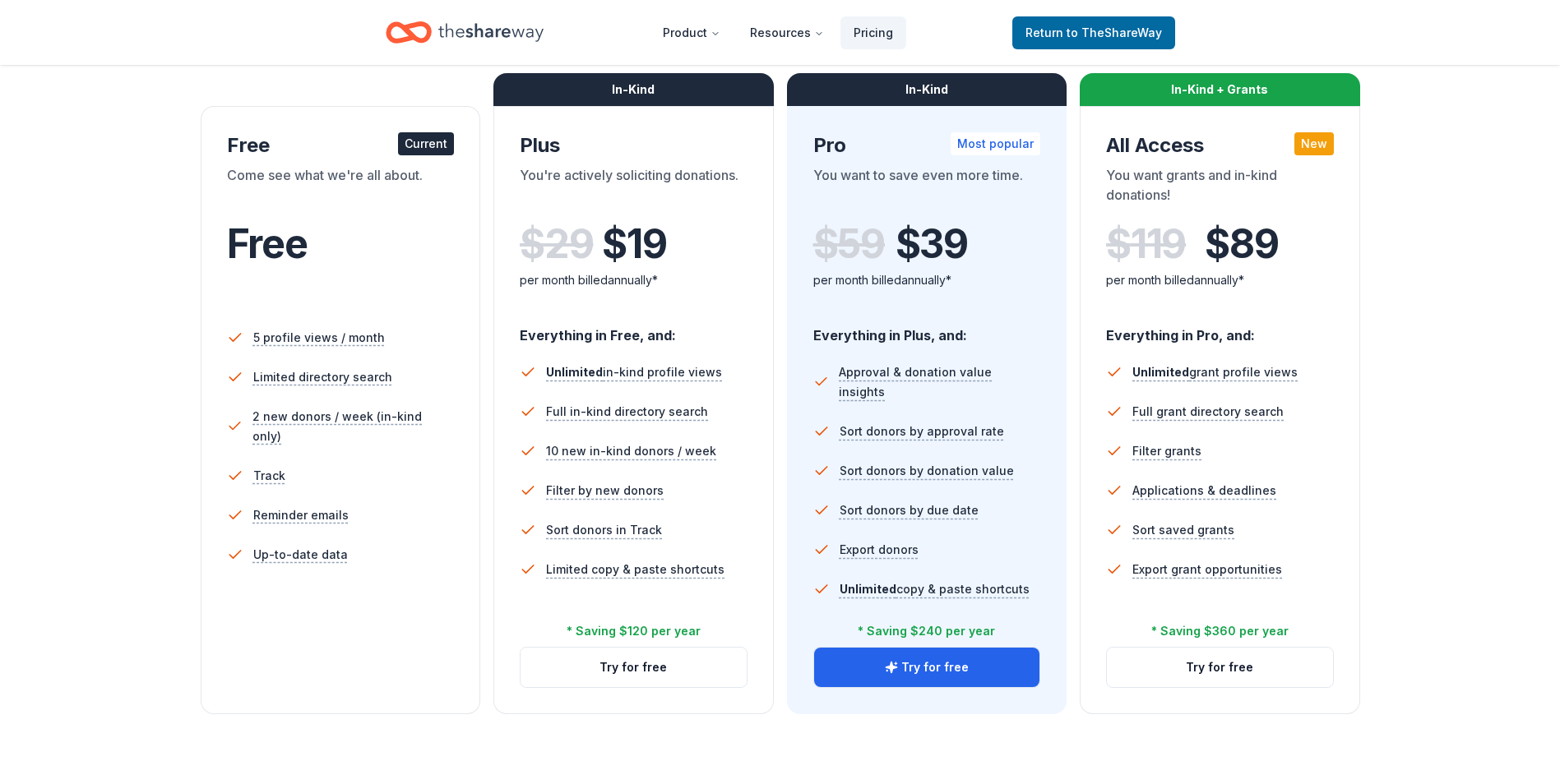
click at [430, 142] on div "Current" at bounding box center [425, 144] width 56 height 23
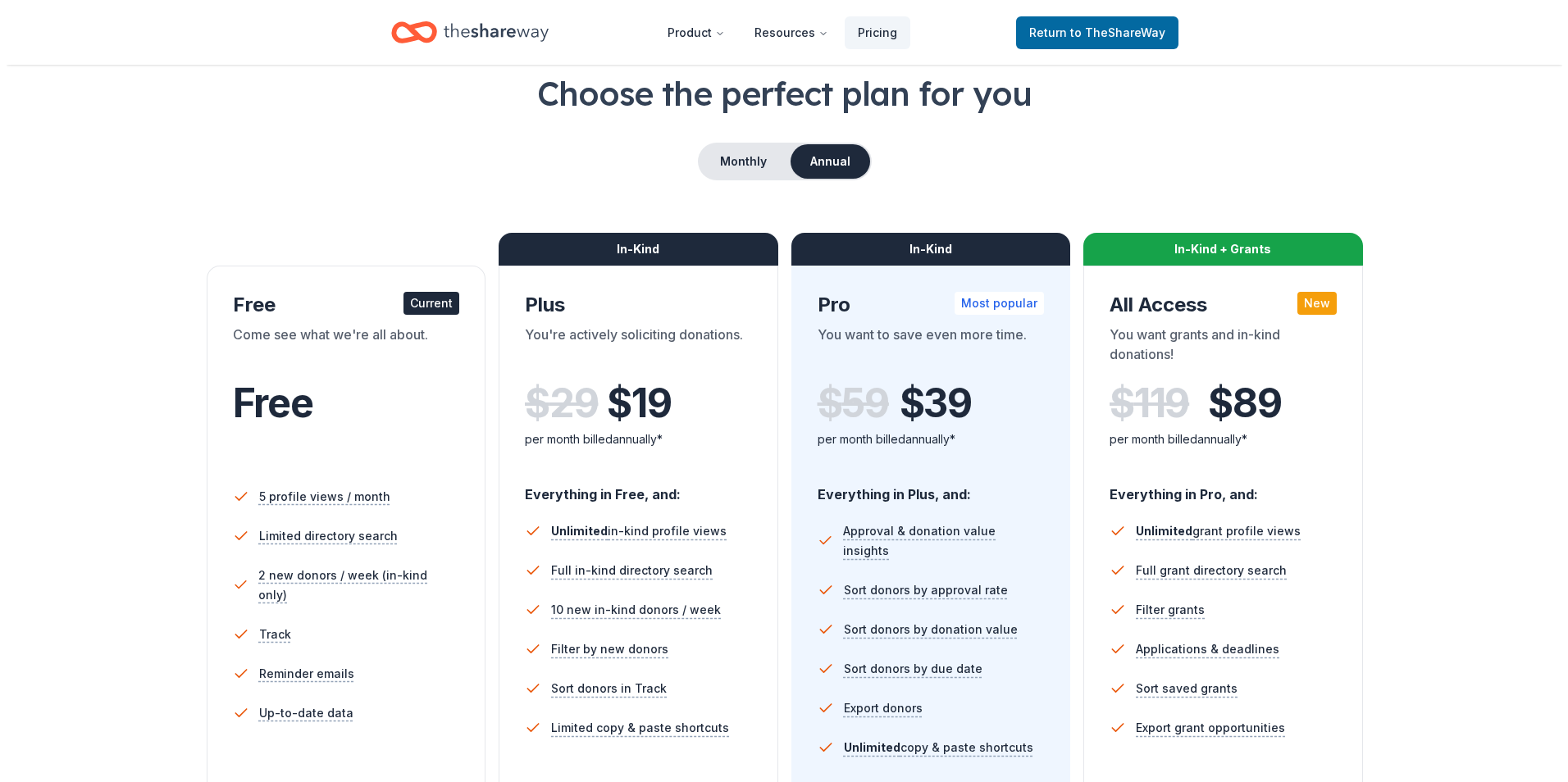
scroll to position [0, 0]
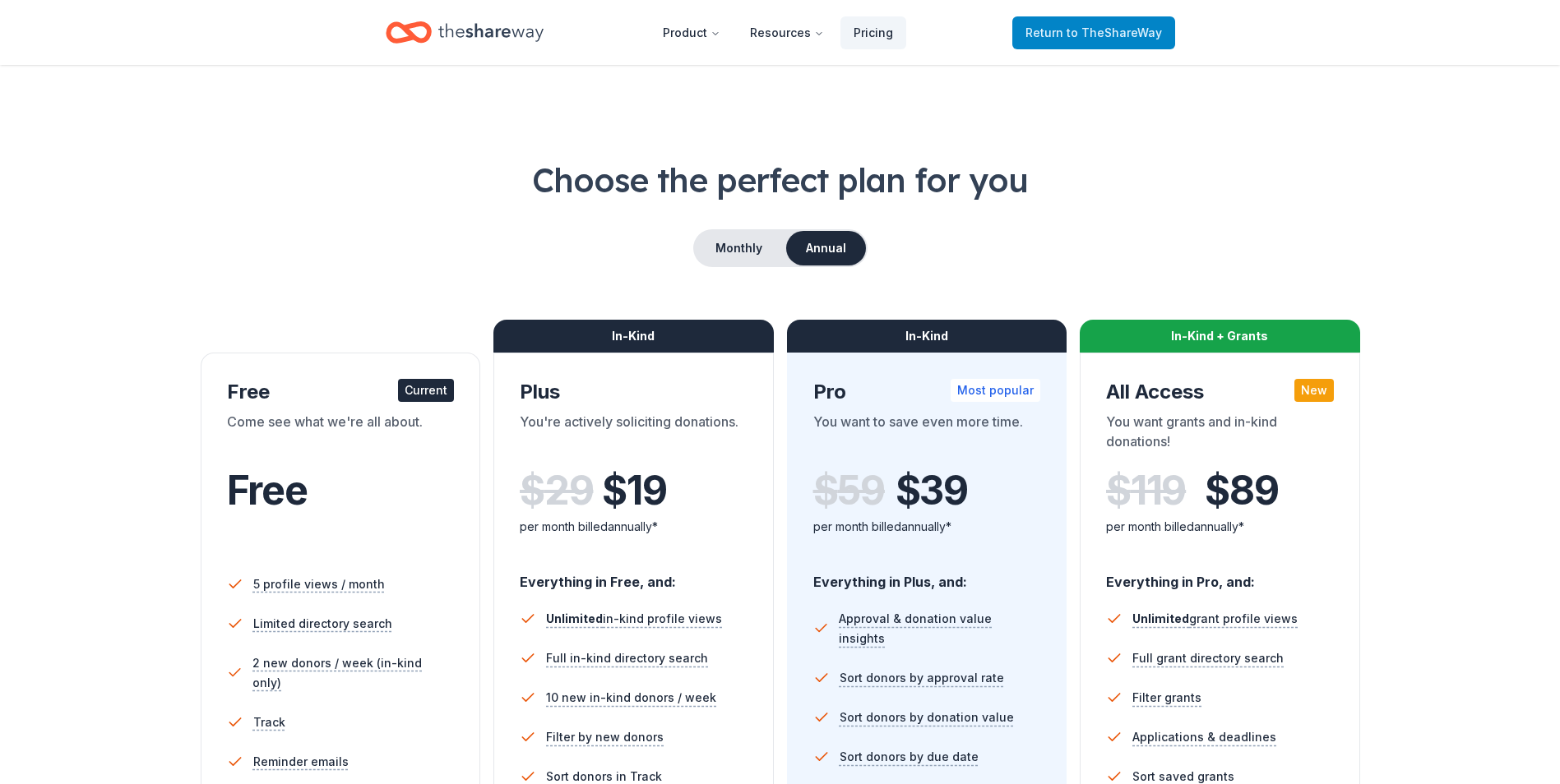
click at [1110, 44] on link "Return to TheShareWay" at bounding box center [1093, 33] width 163 height 33
click at [288, 404] on div "Free Current" at bounding box center [340, 392] width 228 height 27
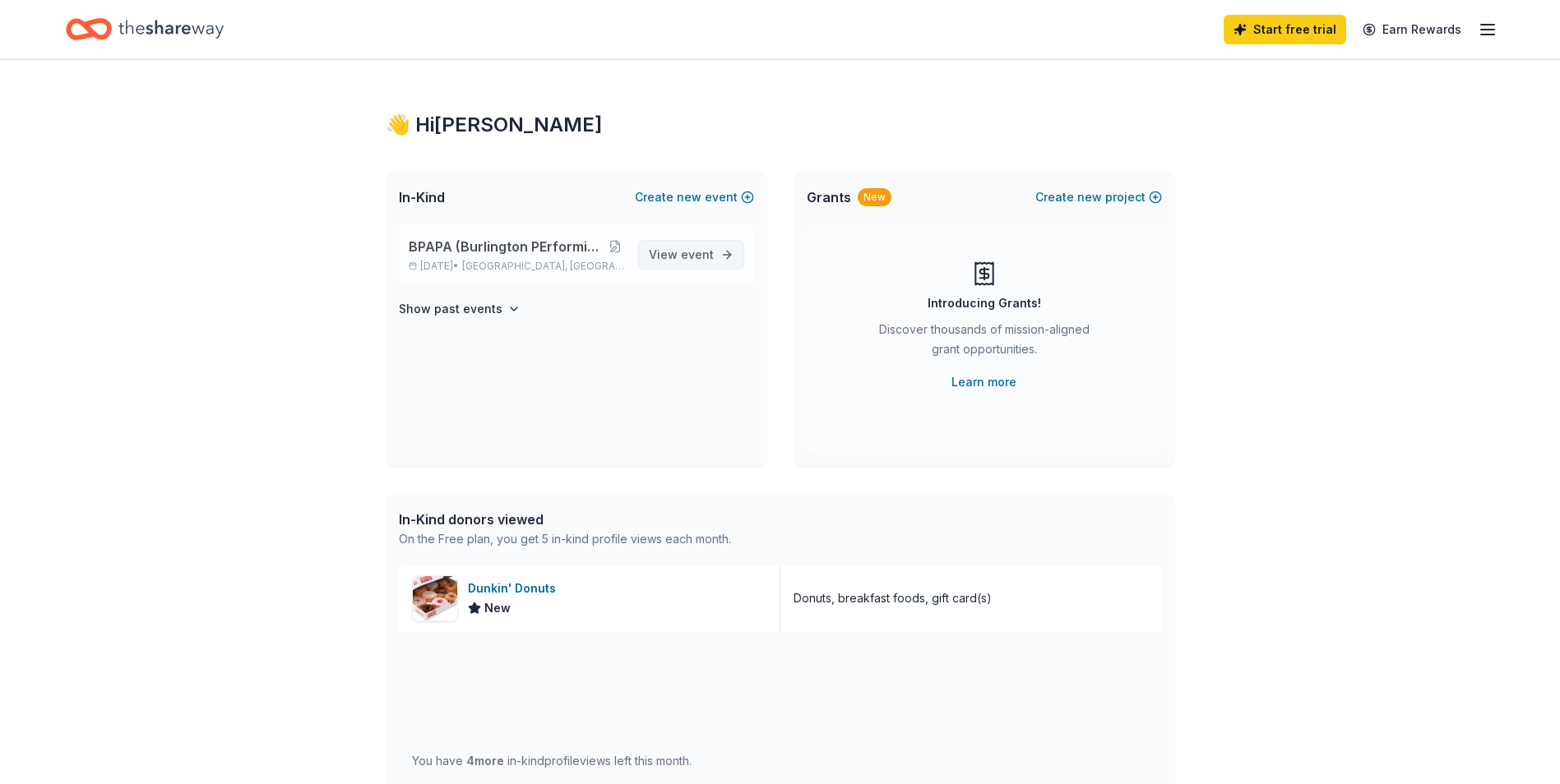
click at [704, 263] on span "View event" at bounding box center [681, 255] width 65 height 20
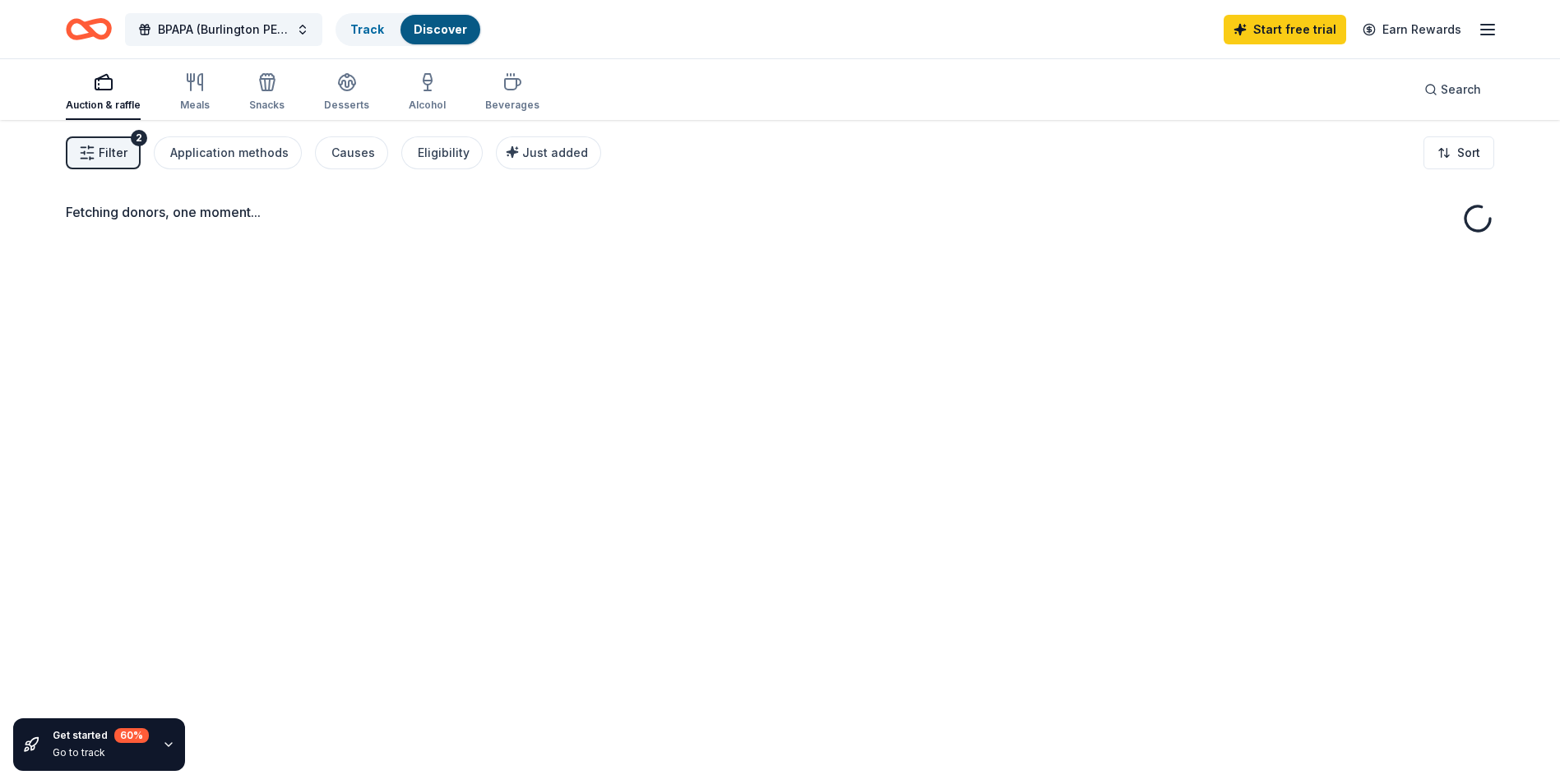
click at [118, 152] on span "Filter" at bounding box center [113, 153] width 28 height 20
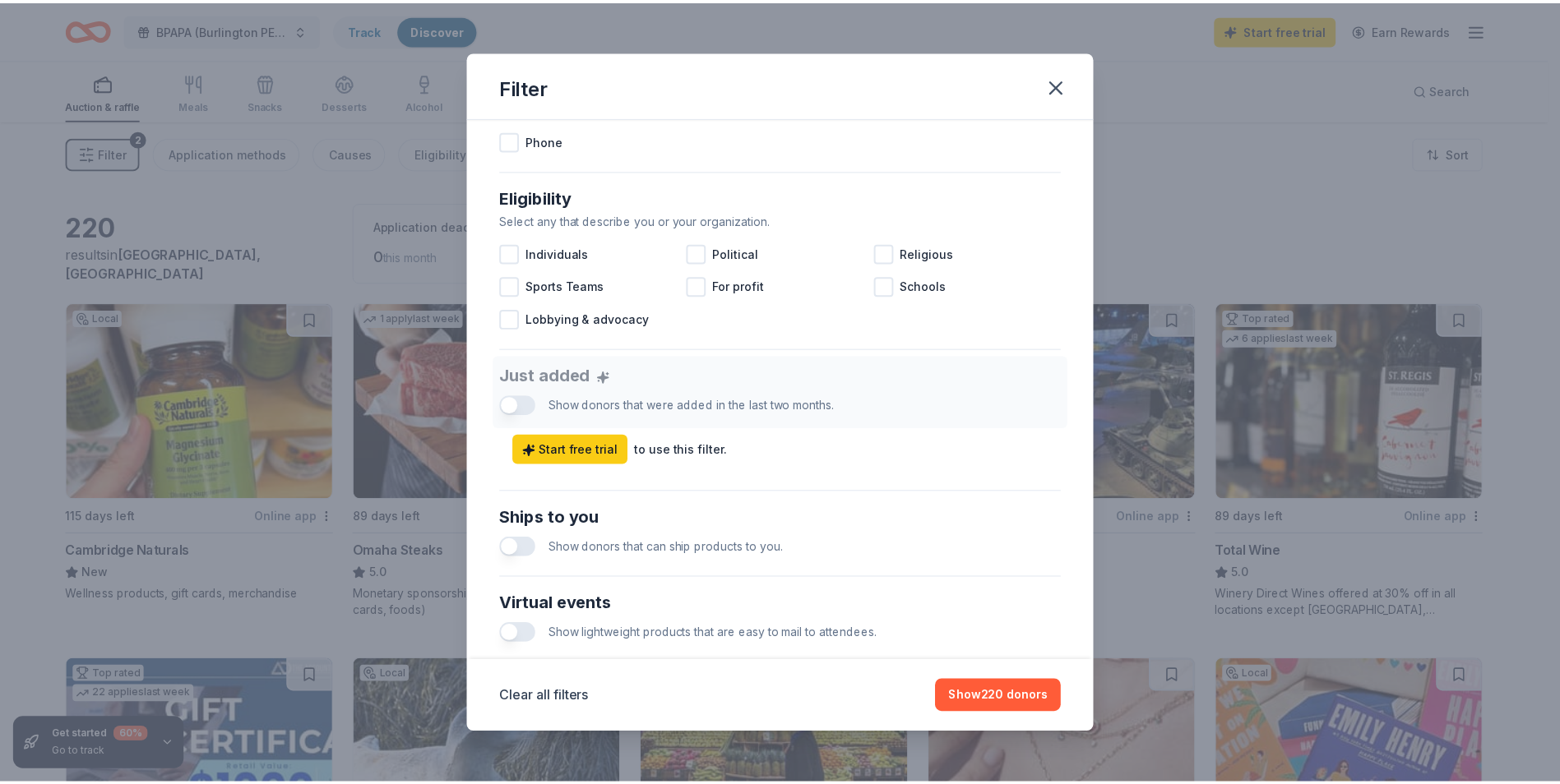
scroll to position [241, 0]
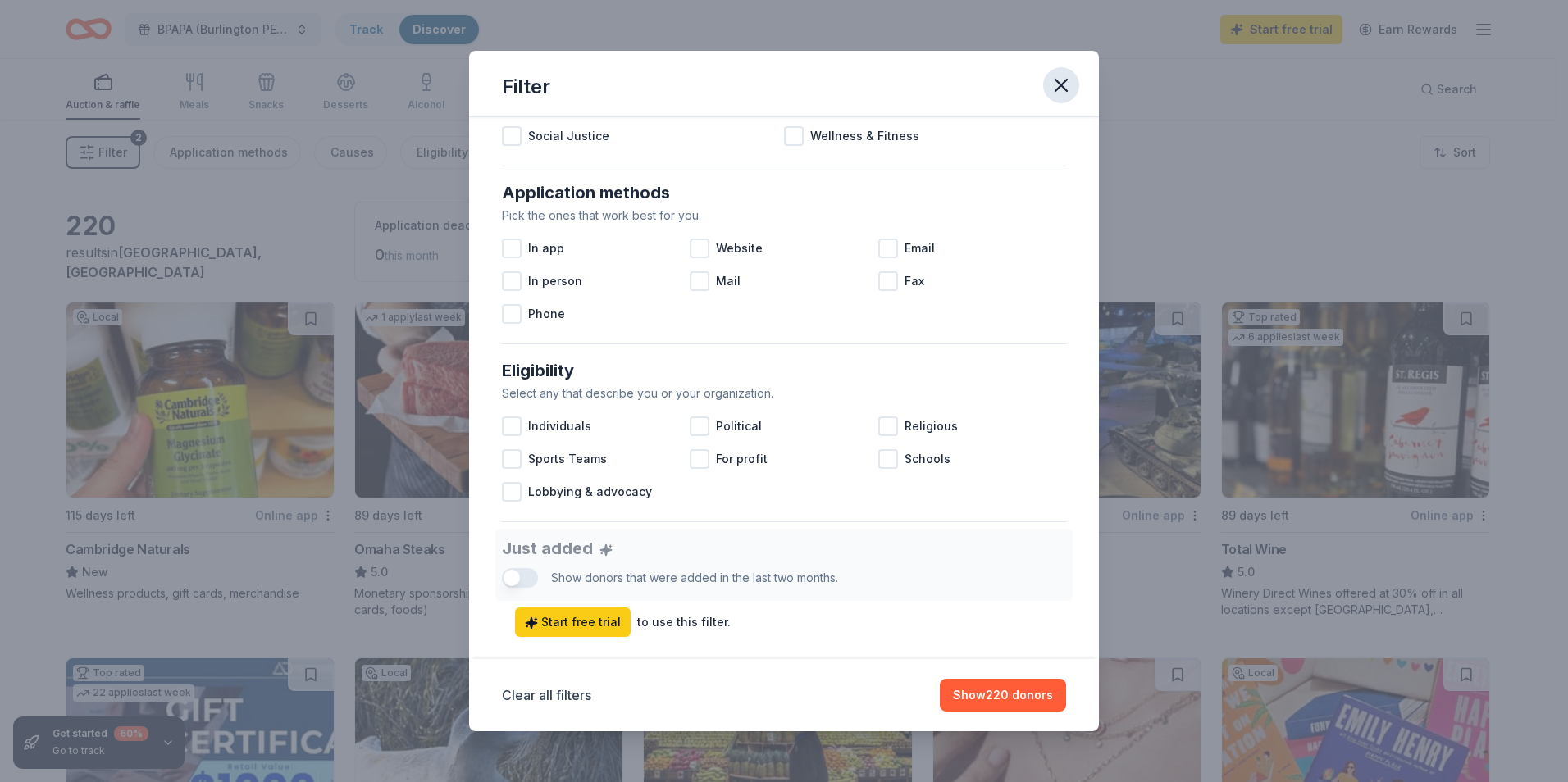
click at [1058, 93] on icon "button" at bounding box center [1061, 85] width 23 height 23
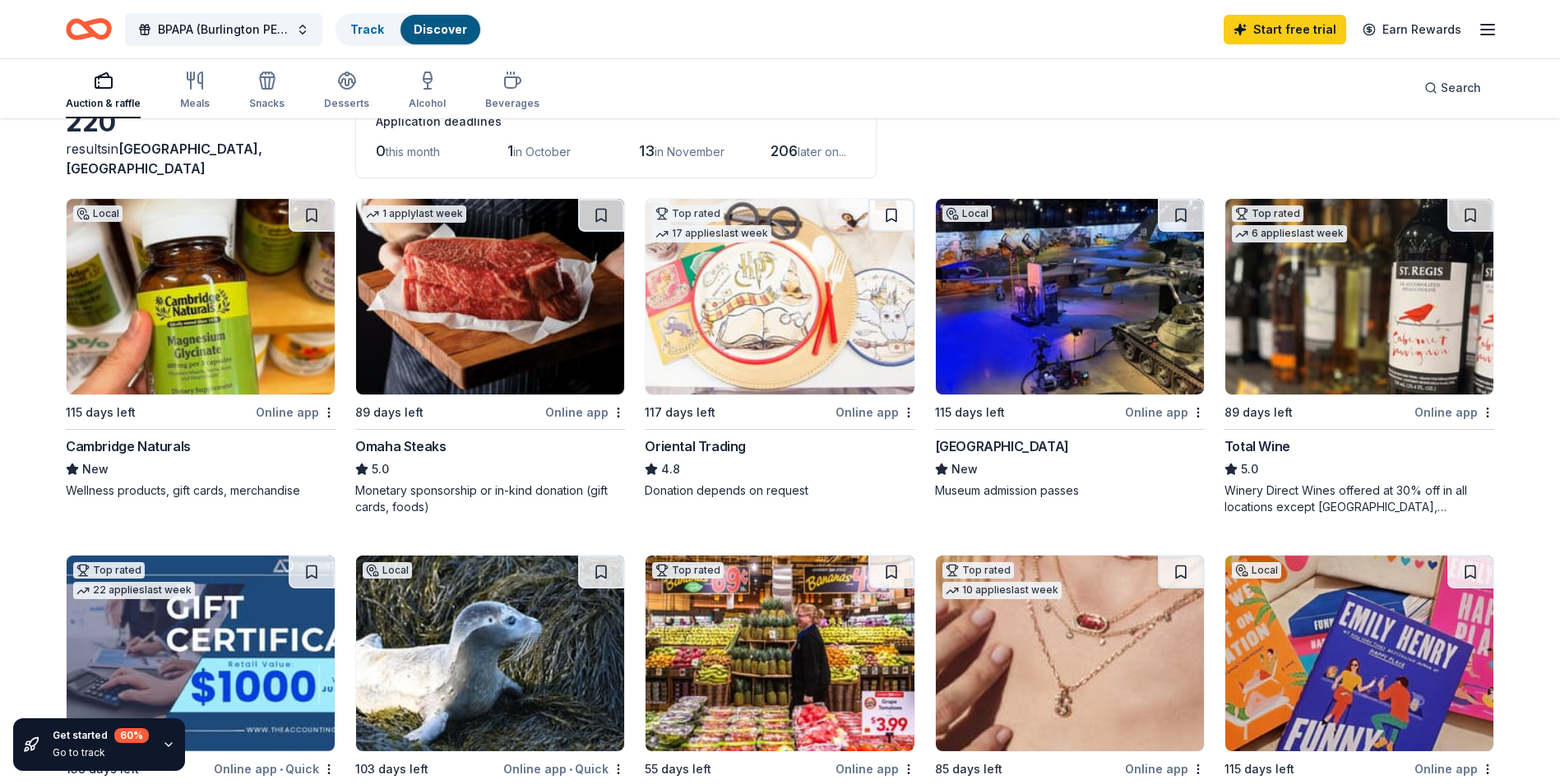
scroll to position [0, 0]
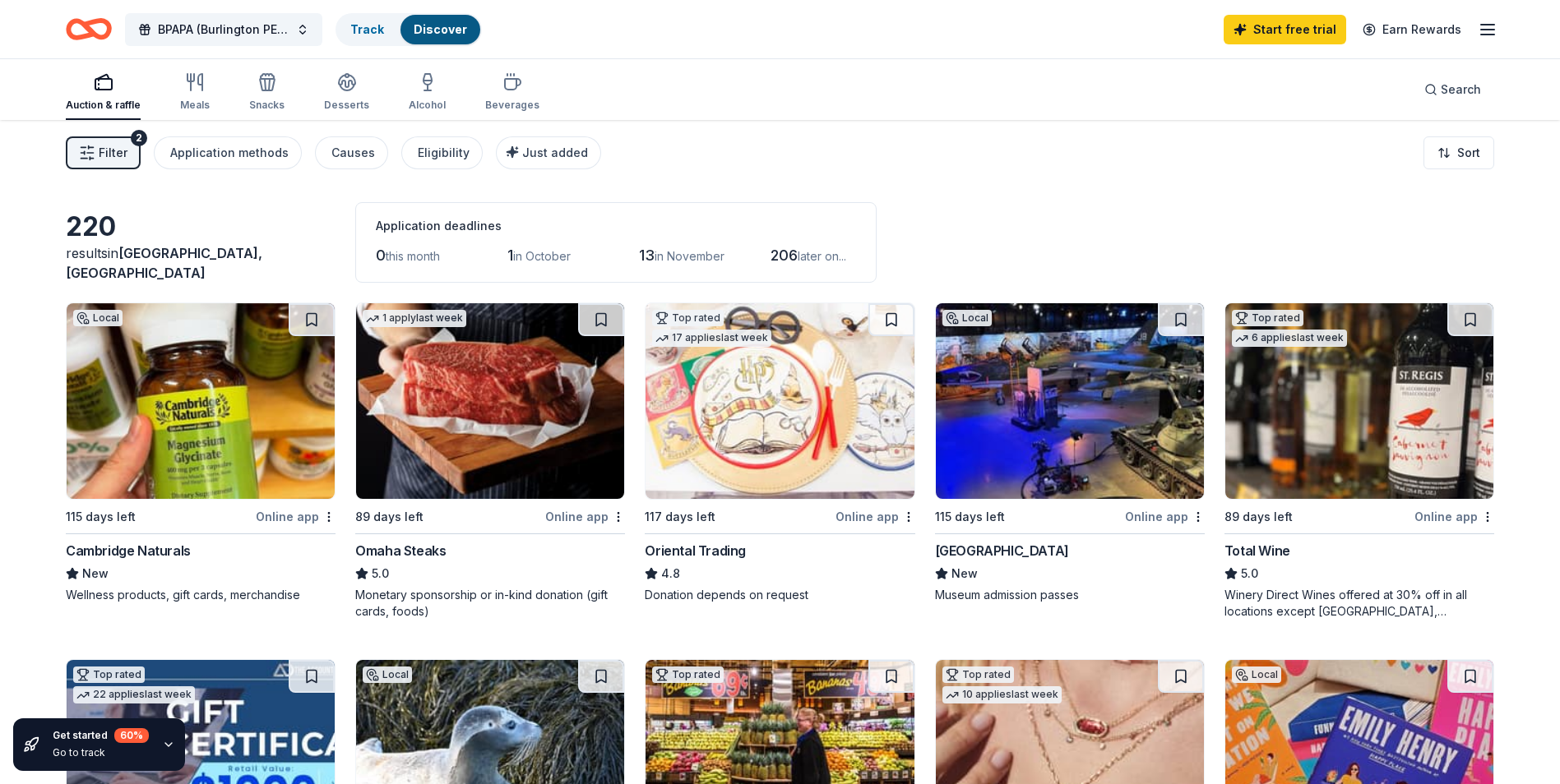
click at [101, 87] on icon "button" at bounding box center [103, 82] width 20 height 20
click at [223, 25] on span "BPAPA (Burlington PErforming Arts Parent Association)" at bounding box center [224, 30] width 132 height 20
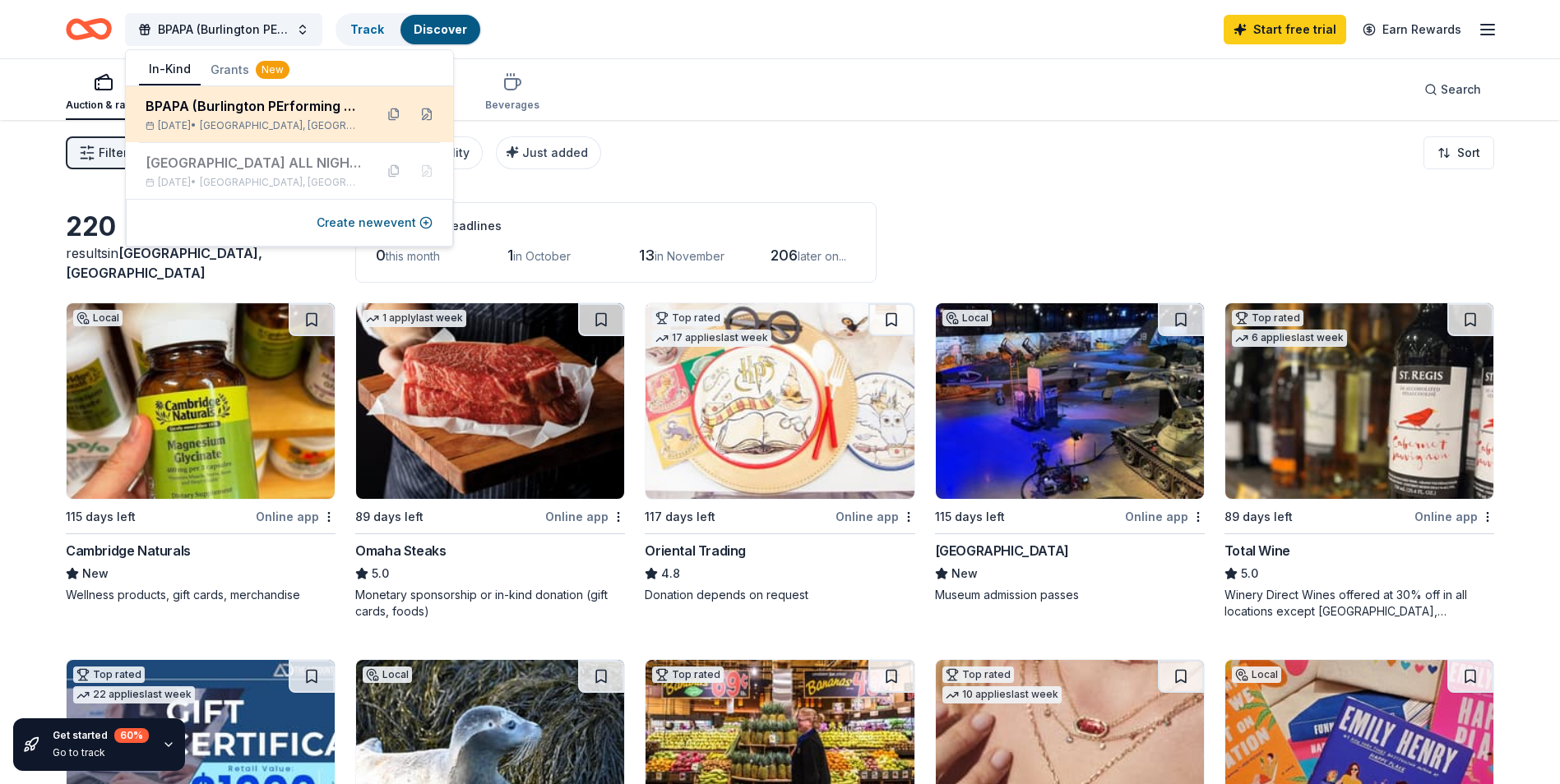
click at [283, 108] on div "BPAPA (Burlington PErforming Arts Parent Association)" at bounding box center [253, 106] width 215 height 20
click at [291, 110] on div "BPAPA (Burlington PErforming Arts Parent Association)" at bounding box center [253, 106] width 215 height 20
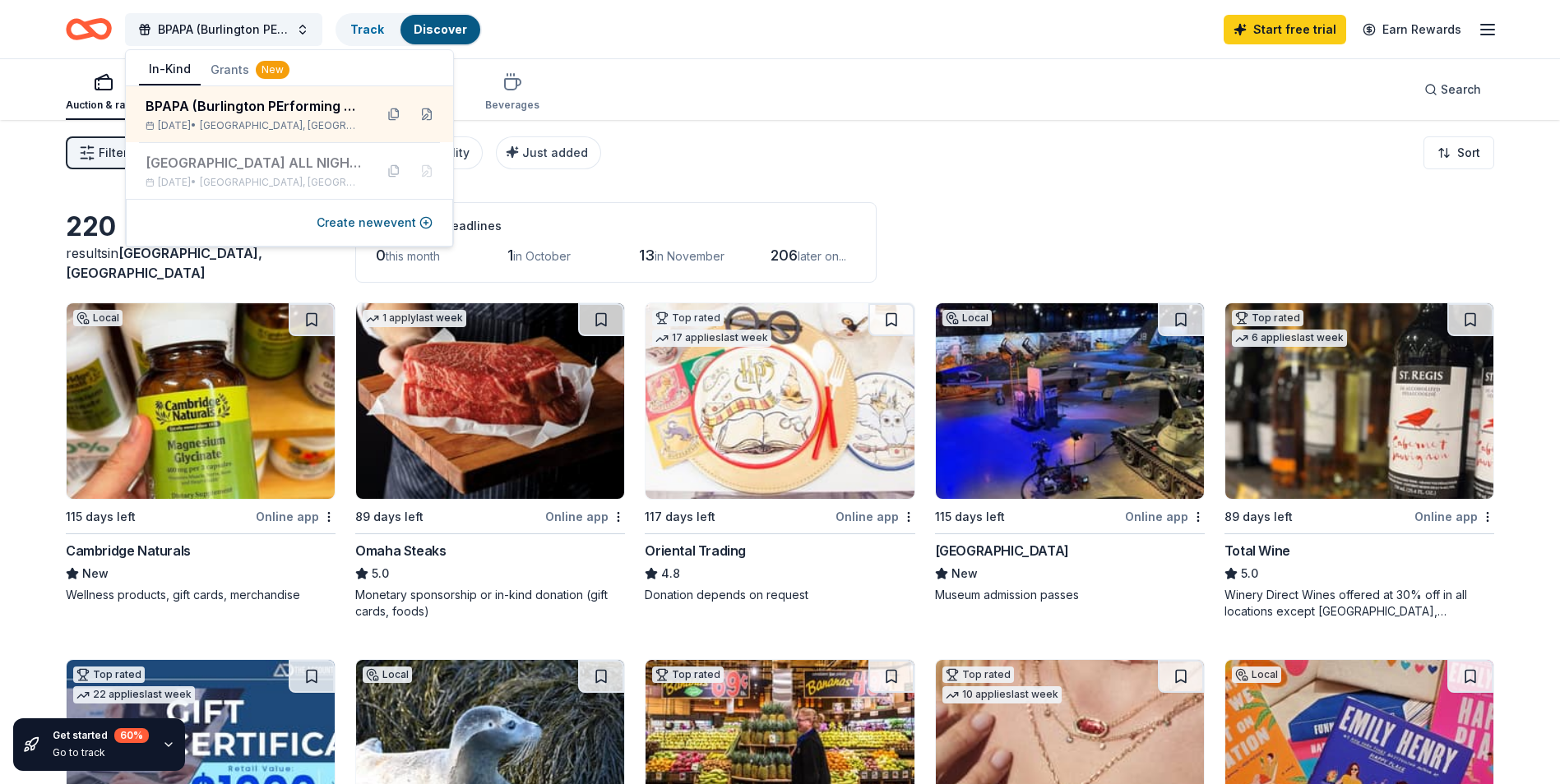
click at [935, 169] on div "Filter 2 Application methods Causes Eligibility Just added Sort" at bounding box center [780, 153] width 1560 height 66
